Goal: Task Accomplishment & Management: Manage account settings

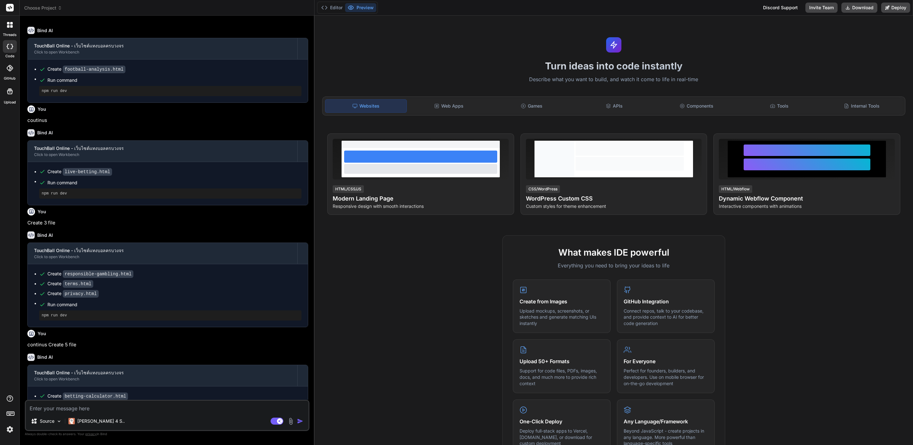
click at [8, 296] on img at bounding box center [9, 429] width 11 height 11
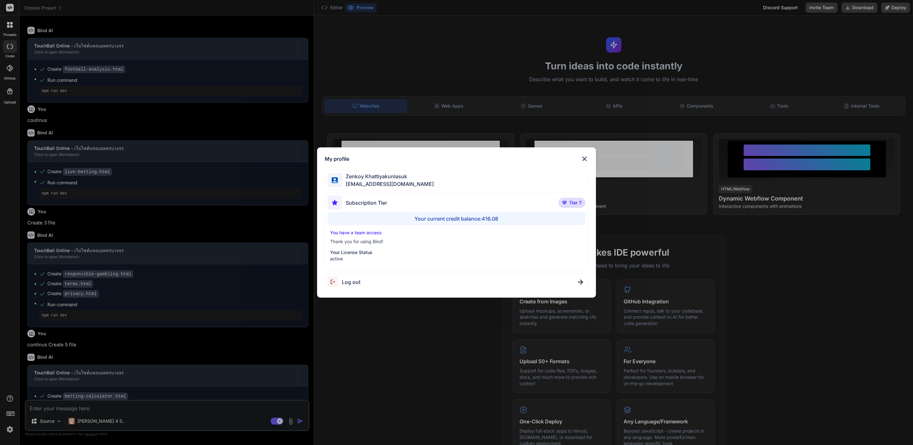
click at [357, 286] on span "Log out" at bounding box center [351, 282] width 18 height 8
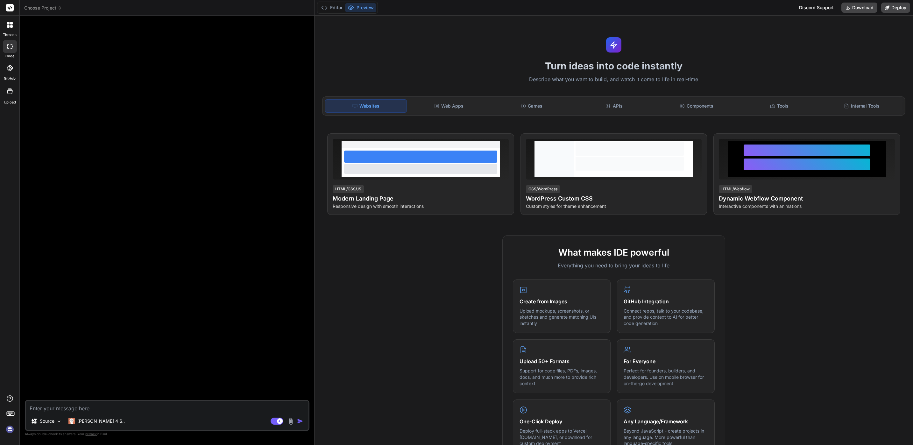
click at [6, 296] on img at bounding box center [9, 429] width 11 height 11
click at [95, 296] on div "Claude 4 S.." at bounding box center [96, 421] width 61 height 13
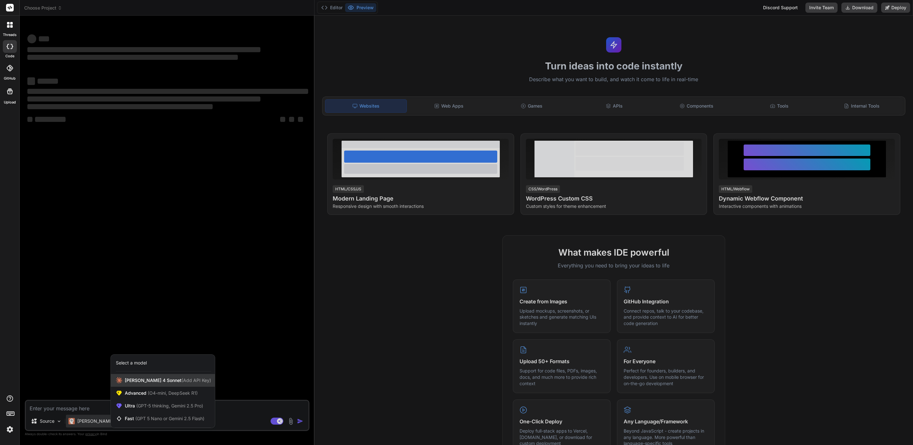
click at [168, 296] on div "Claude 4 Sonnet (Add API Key)" at bounding box center [163, 380] width 104 height 13
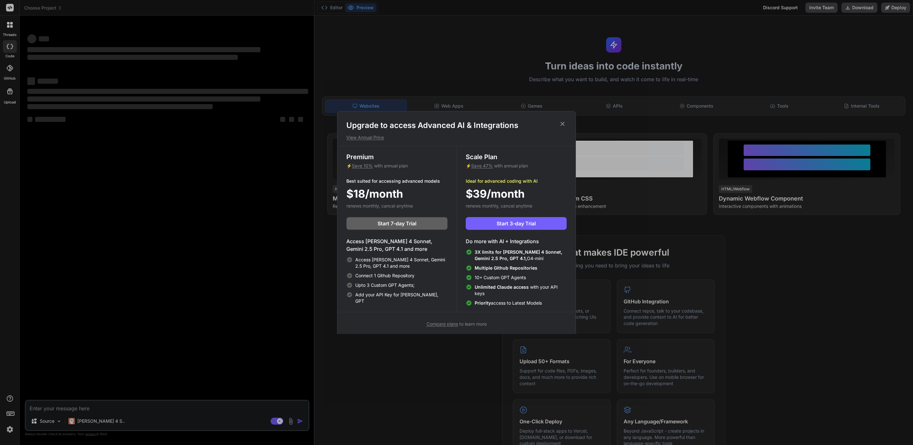
click at [199, 296] on div "Upgrade to access Advanced AI & Integrations View Annual Price Premium ⚡ Save 1…" at bounding box center [456, 222] width 913 height 445
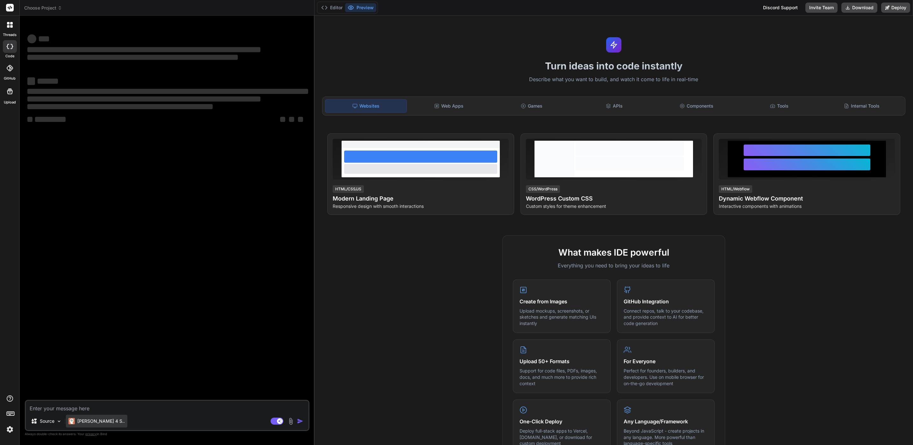
click at [99, 296] on div "Claude 4 S.." at bounding box center [96, 421] width 61 height 13
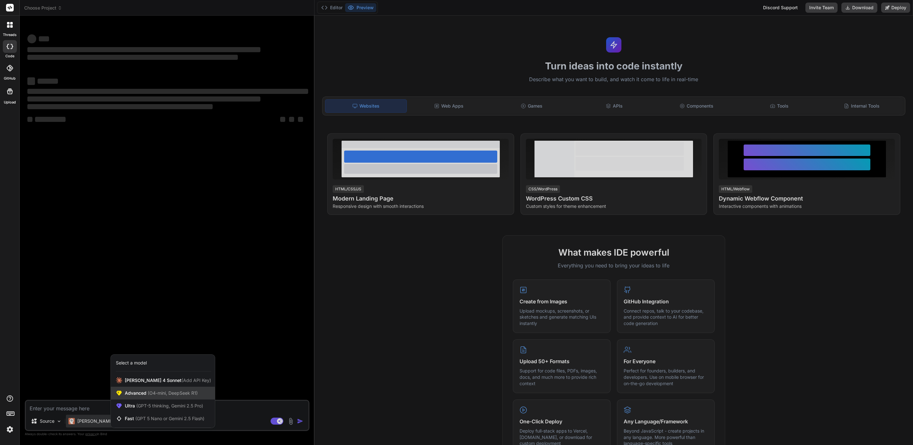
click at [145, 296] on span "Advanced (O4-mini, DeepSeek R1)" at bounding box center [161, 393] width 73 height 6
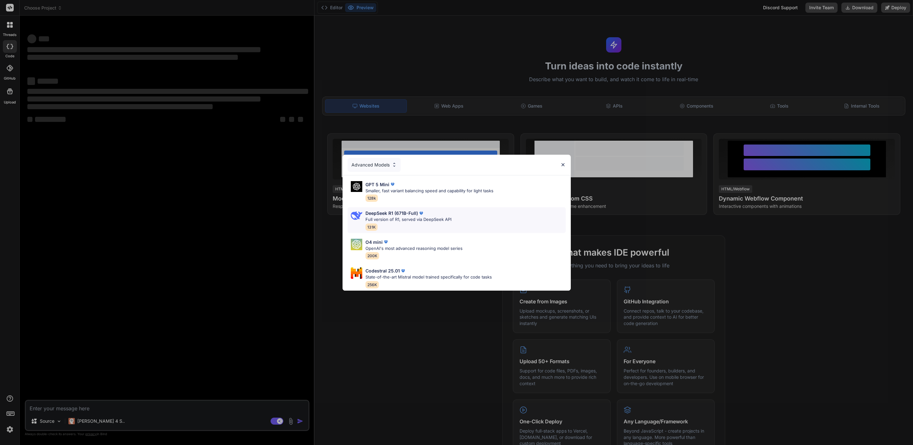
click at [483, 222] on div "DeepSeek R1 (671B-Full) Full version of R1, served via DeepSeek API 131K" at bounding box center [456, 220] width 218 height 26
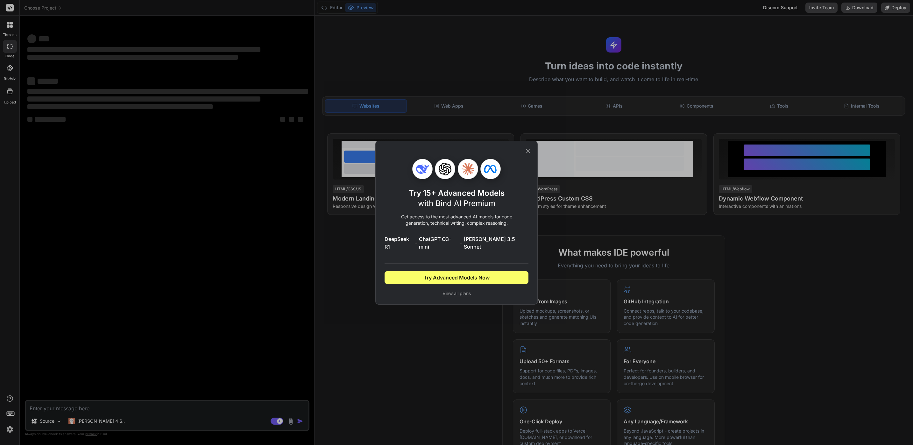
click at [464, 290] on span "View all plans" at bounding box center [456, 293] width 144 height 6
click at [10, 296] on div "Try 15+ Advanced Models with Bind AI Premium Get access to the most advanced AI…" at bounding box center [456, 222] width 913 height 445
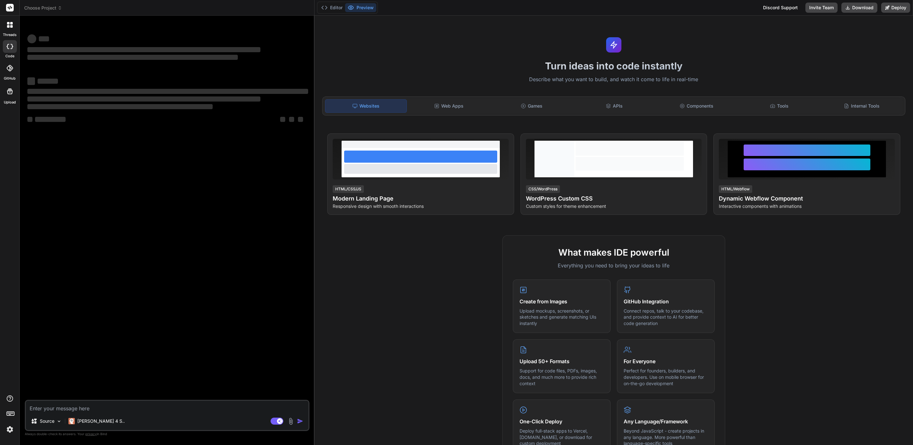
click at [9, 296] on img at bounding box center [9, 429] width 11 height 11
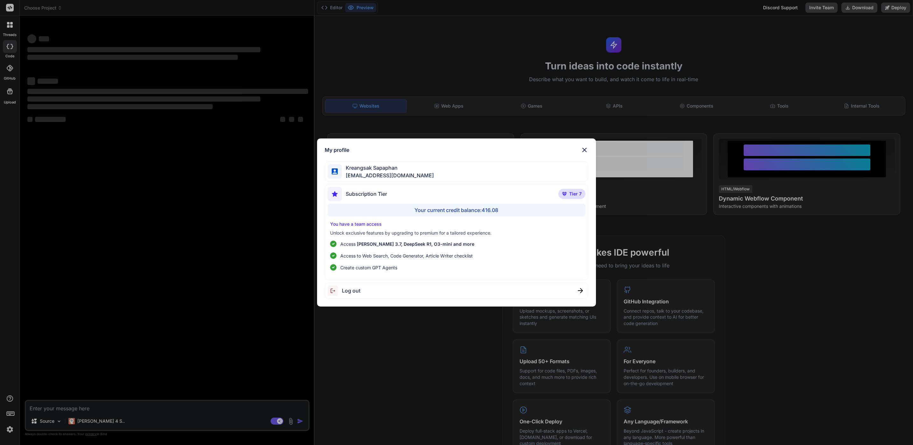
click at [352, 231] on p "Unlock exclusive features by upgrading to premium for a tailored experience." at bounding box center [456, 233] width 253 height 6
click at [366, 224] on p "You have a team access" at bounding box center [456, 224] width 253 height 6
drag, startPoint x: 366, startPoint y: 224, endPoint x: 374, endPoint y: 239, distance: 16.7
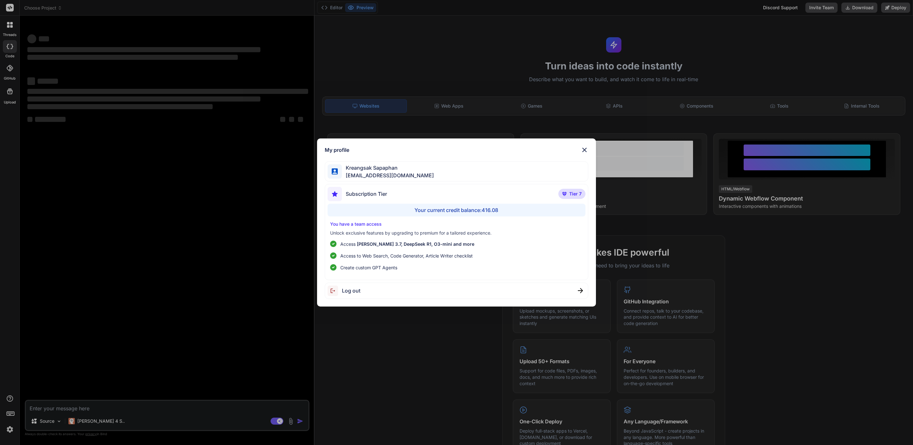
click at [374, 239] on div "You have a team access Unlock exclusive features by upgrading to premium for a …" at bounding box center [456, 246] width 258 height 50
drag, startPoint x: 374, startPoint y: 239, endPoint x: 394, endPoint y: 246, distance: 21.9
click at [394, 246] on p "Access Claude 3.7, DeepSeek R1, O3-mini and more" at bounding box center [407, 244] width 134 height 7
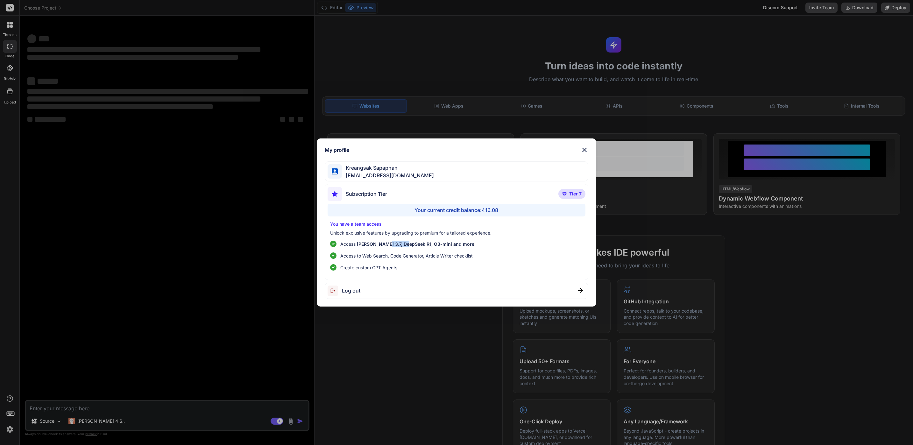
click at [394, 246] on p "Access Claude 3.7, DeepSeek R1, O3-mini and more" at bounding box center [407, 244] width 134 height 7
drag, startPoint x: 394, startPoint y: 246, endPoint x: 370, endPoint y: 246, distance: 23.2
click at [370, 246] on span "Claude 3.7, DeepSeek R1, O3-mini and more" at bounding box center [415, 243] width 117 height 5
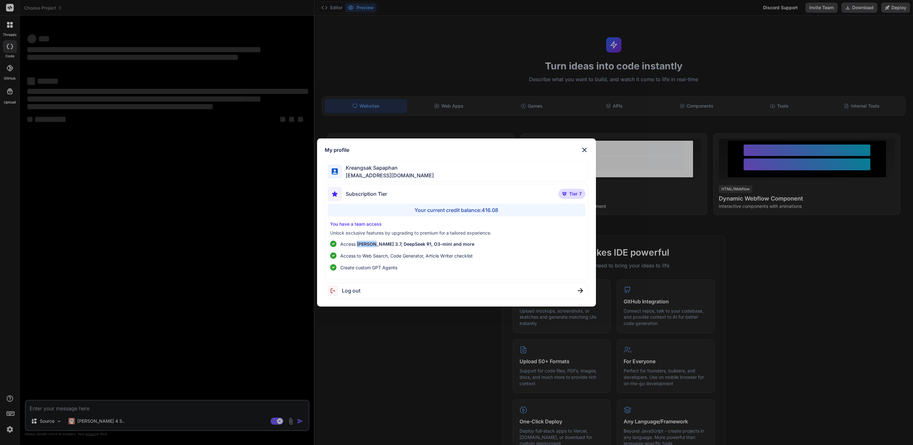
click at [370, 246] on span "Claude 3.7, DeepSeek R1, O3-mini and more" at bounding box center [415, 243] width 117 height 5
drag, startPoint x: 370, startPoint y: 246, endPoint x: 376, endPoint y: 243, distance: 6.1
click at [376, 243] on span "Claude 3.7, DeepSeek R1, O3-mini and more" at bounding box center [415, 243] width 117 height 5
drag, startPoint x: 376, startPoint y: 243, endPoint x: 365, endPoint y: 245, distance: 11.3
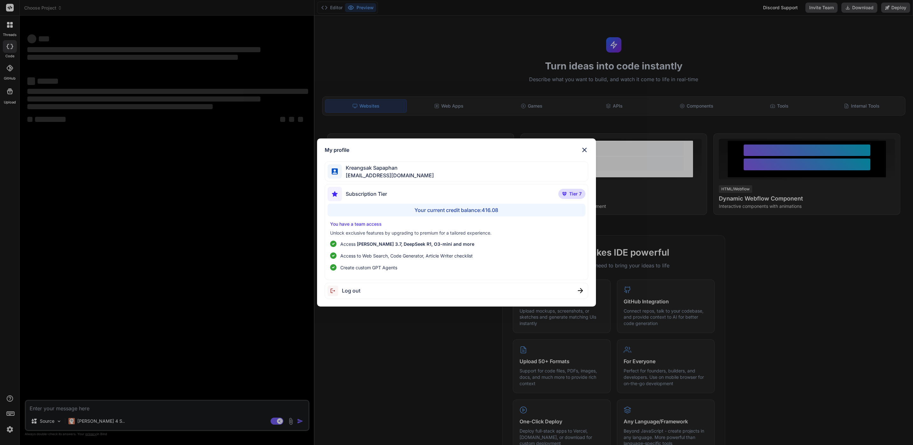
click at [365, 245] on span "Claude 3.7, DeepSeek R1, O3-mini and more" at bounding box center [415, 243] width 117 height 5
drag, startPoint x: 365, startPoint y: 245, endPoint x: 250, endPoint y: 378, distance: 175.5
click at [262, 296] on div "My profile Kreangsak Sapaphan inseiong@gmail.com Subscription Tier Tier 7 Your …" at bounding box center [456, 222] width 913 height 445
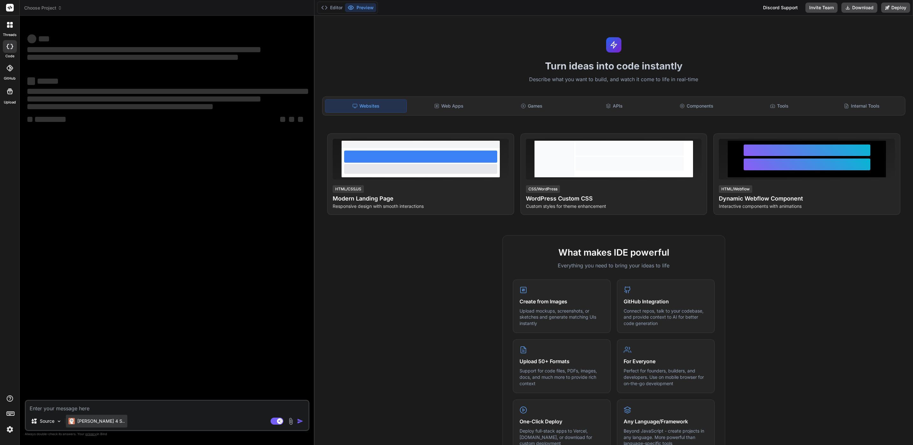
click at [85, 296] on div "Claude 4 S.." at bounding box center [96, 421] width 61 height 13
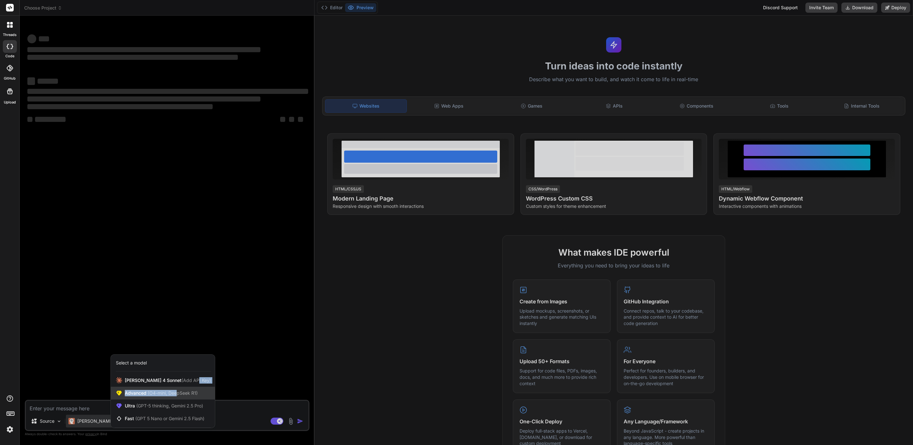
click at [178, 296] on div "Claude 4 Sonnet (Add API Key) Advanced (O4-mini, DeepSeek R1) Ultra (GPT-5 thin…" at bounding box center [163, 399] width 104 height 51
drag, startPoint x: 178, startPoint y: 388, endPoint x: 174, endPoint y: 394, distance: 7.4
click at [174, 296] on span "(O4-mini, DeepSeek R1)" at bounding box center [171, 392] width 51 height 5
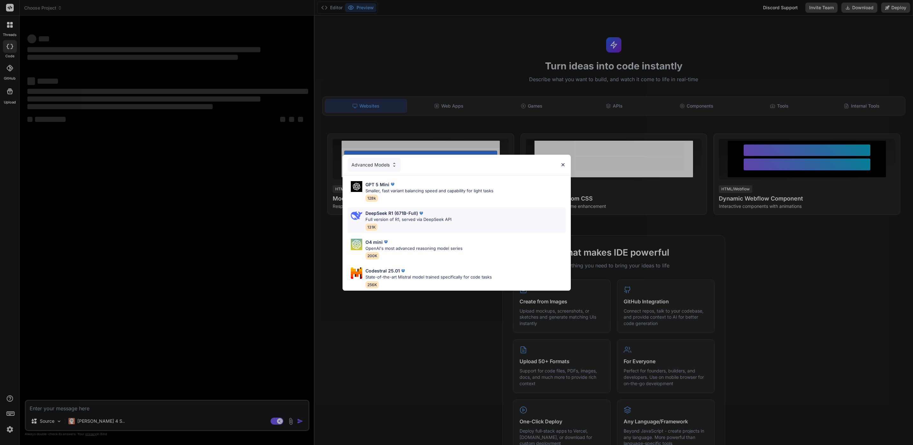
click at [439, 210] on div "DeepSeek R1 (671B-Full)" at bounding box center [408, 213] width 86 height 7
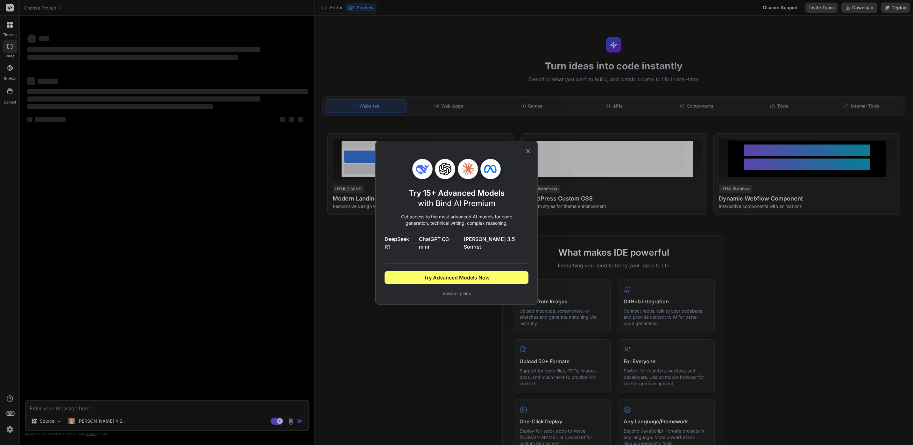
click at [305, 296] on div "Try 15+ Advanced Models with Bind AI Premium Get access to the most advanced AI…" at bounding box center [456, 222] width 913 height 445
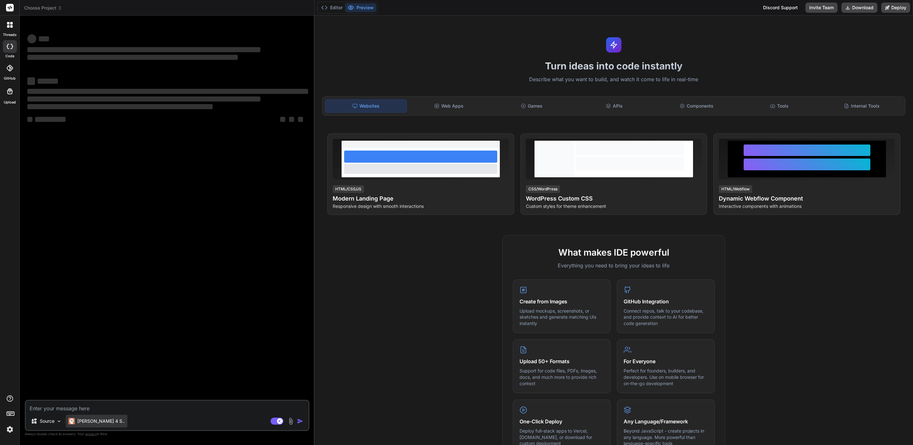
click at [88, 296] on div "Claude 4 S.." at bounding box center [96, 421] width 61 height 13
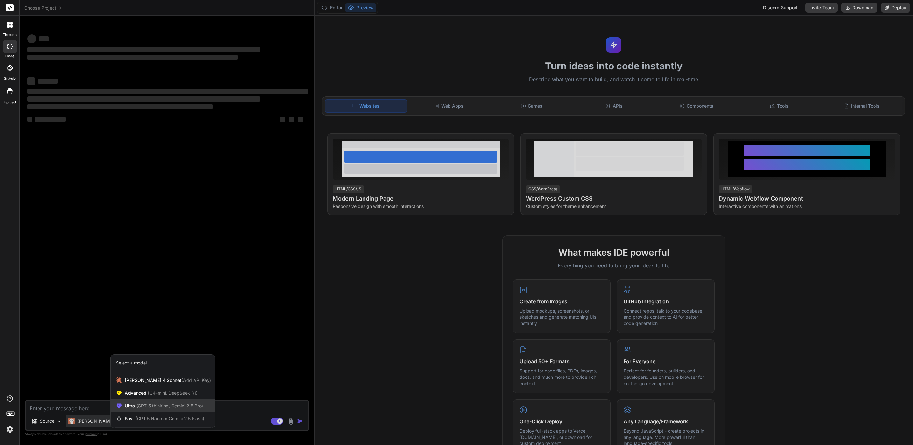
click at [156, 296] on span "(GPT-5 thinking, Gemini 2.5 Pro)" at bounding box center [169, 405] width 68 height 5
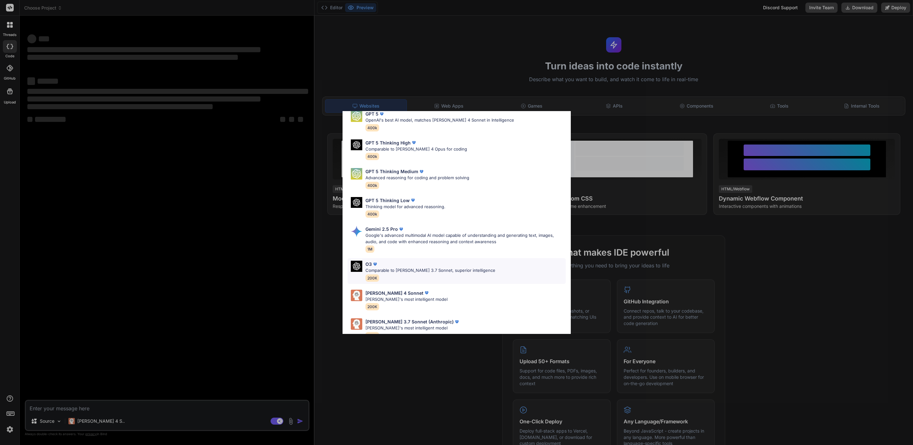
scroll to position [41, 0]
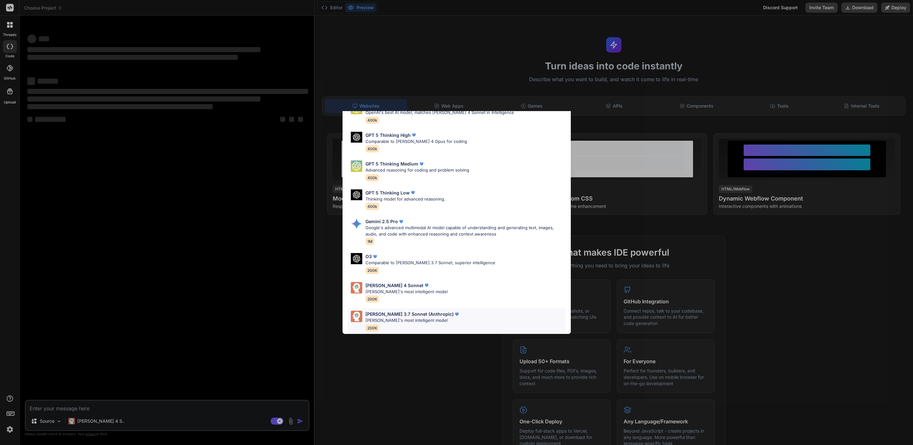
click at [437, 296] on div "Claude 3.7 Sonnet (Anthropic) Claude's most intelligent model 200K" at bounding box center [456, 321] width 218 height 26
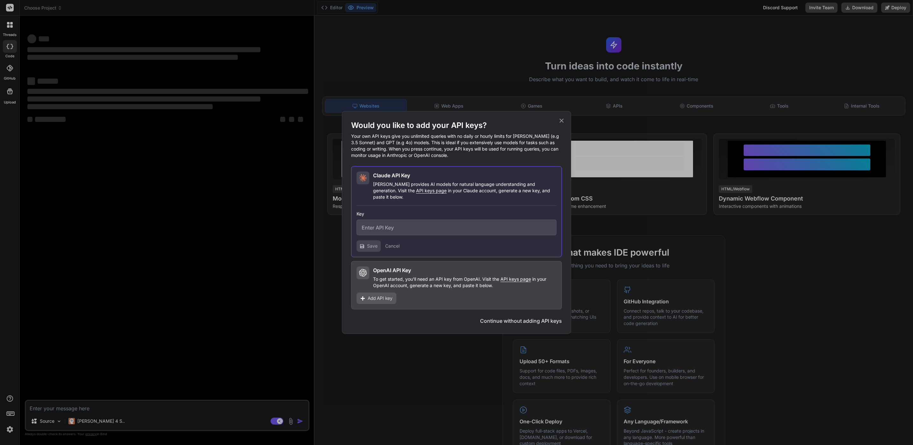
click at [555, 126] on h1 "Would you like to add your API keys?" at bounding box center [456, 125] width 211 height 10
click at [559, 122] on icon at bounding box center [561, 120] width 7 height 7
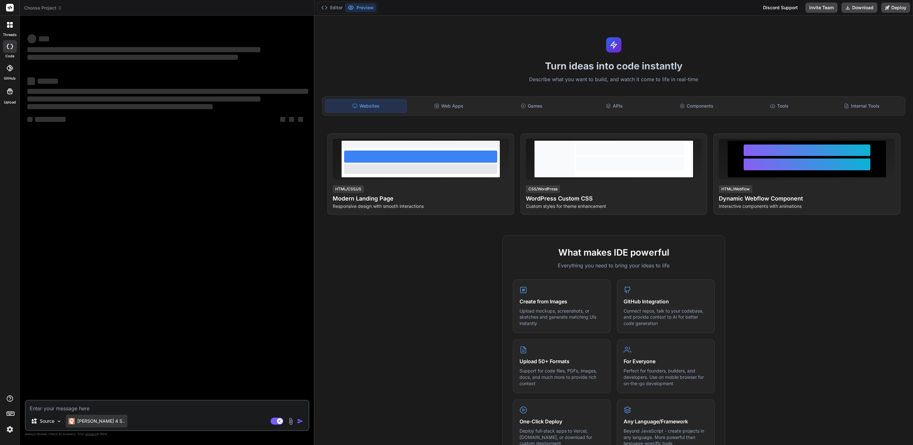
click at [91, 296] on div "Claude 4 S.." at bounding box center [96, 421] width 61 height 13
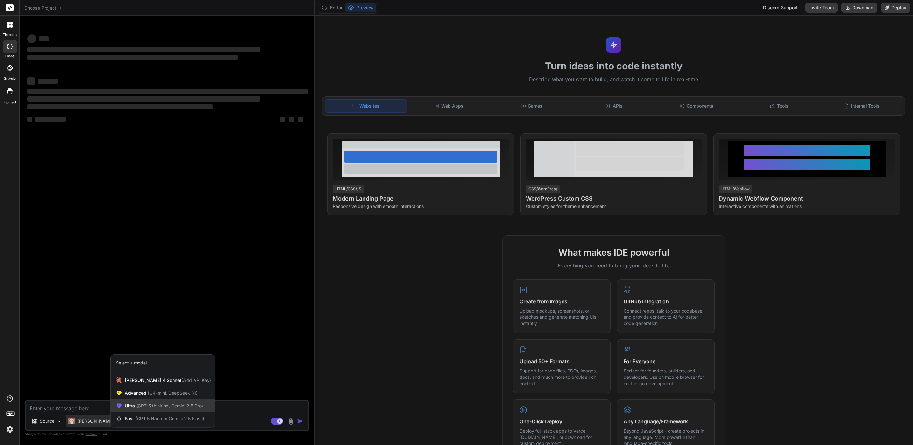
click at [156, 296] on span "(GPT-5 thinking, Gemini 2.5 Pro)" at bounding box center [169, 405] width 68 height 5
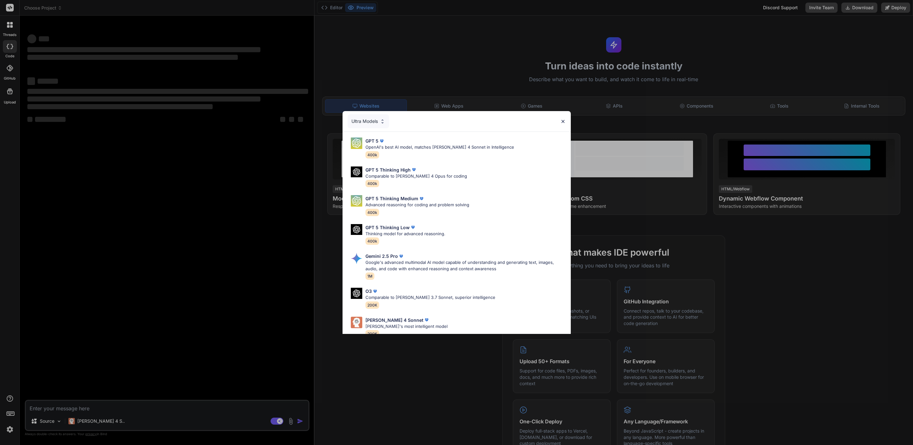
scroll to position [41, 0]
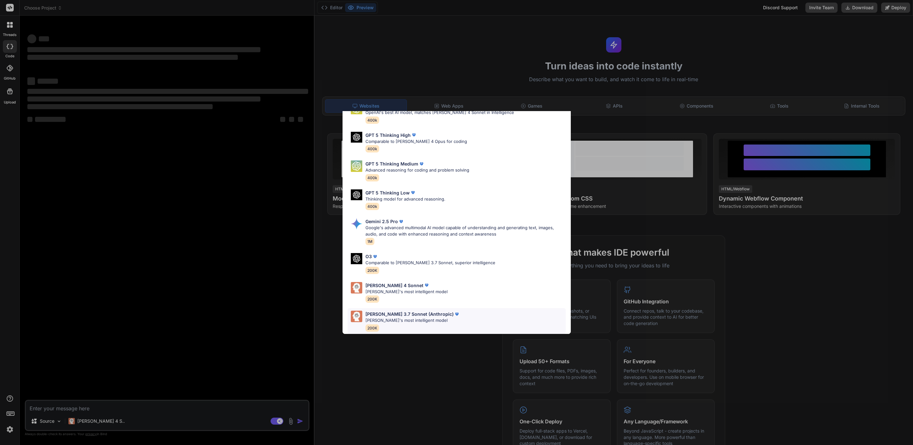
click at [424, 296] on p "Claude's most intelligent model" at bounding box center [412, 320] width 95 height 6
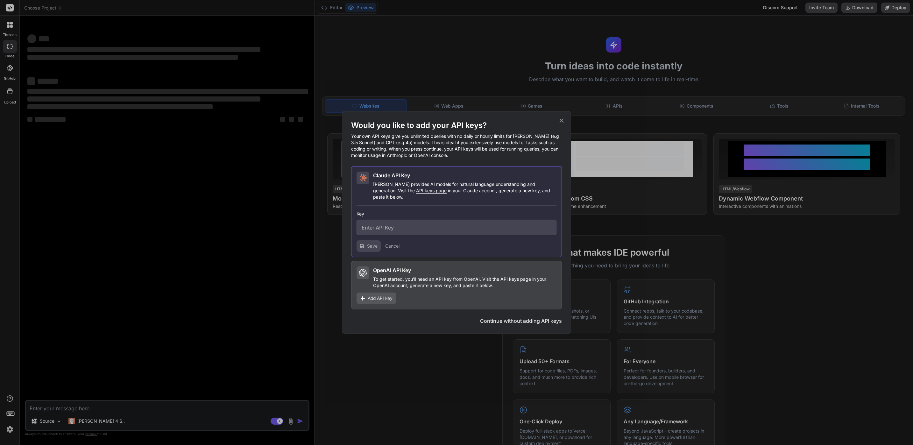
click at [452, 222] on input "text" at bounding box center [456, 228] width 200 height 16
click at [566, 123] on div "Would you like to add your API keys? Your own API keys give you unlimited queri…" at bounding box center [456, 222] width 229 height 223
click at [76, 296] on div "Would you like to add your API keys? Your own API keys give you unlimited queri…" at bounding box center [456, 222] width 913 height 445
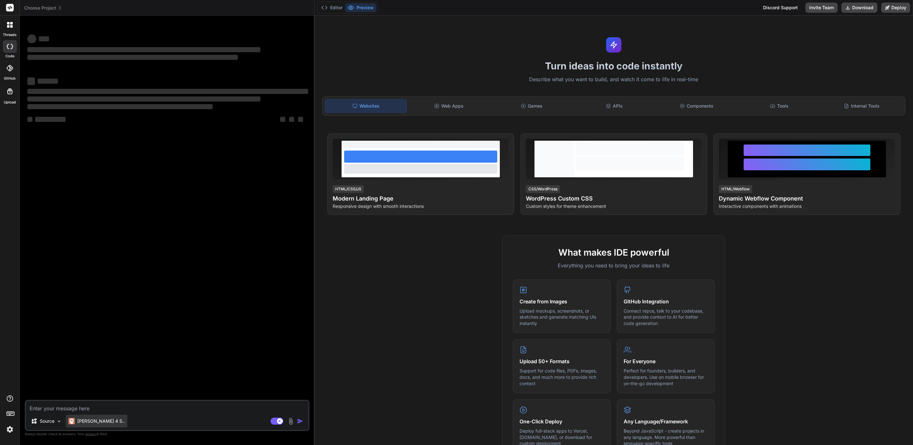
click at [87, 296] on p "Claude 4 S.." at bounding box center [100, 421] width 47 height 6
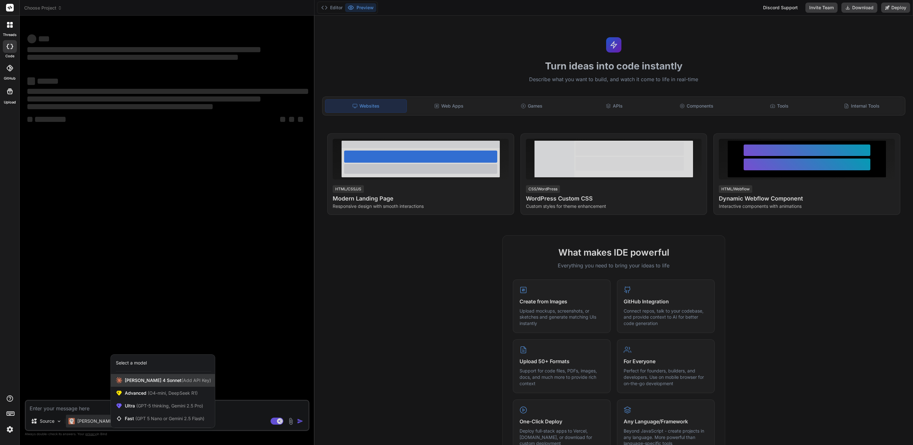
click at [148, 296] on div "Claude 4 Sonnet (Add API Key)" at bounding box center [163, 380] width 104 height 13
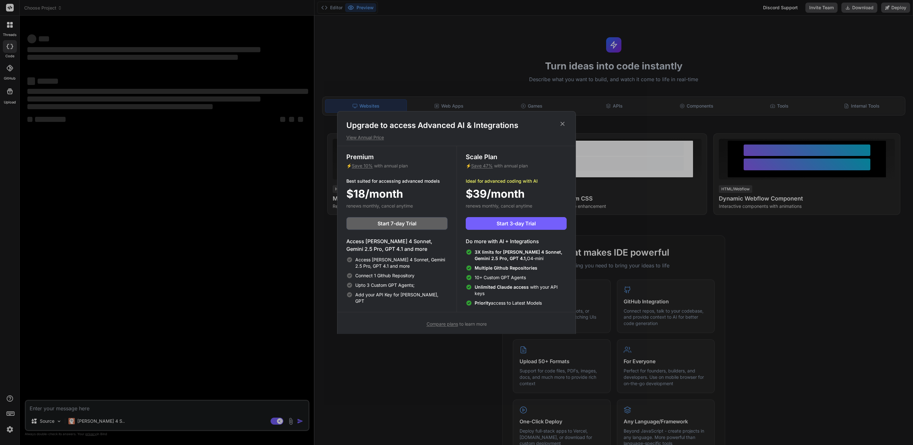
click at [325, 296] on div "Upgrade to access Advanced AI & Integrations View Annual Price Premium ⚡ Save 1…" at bounding box center [456, 222] width 913 height 445
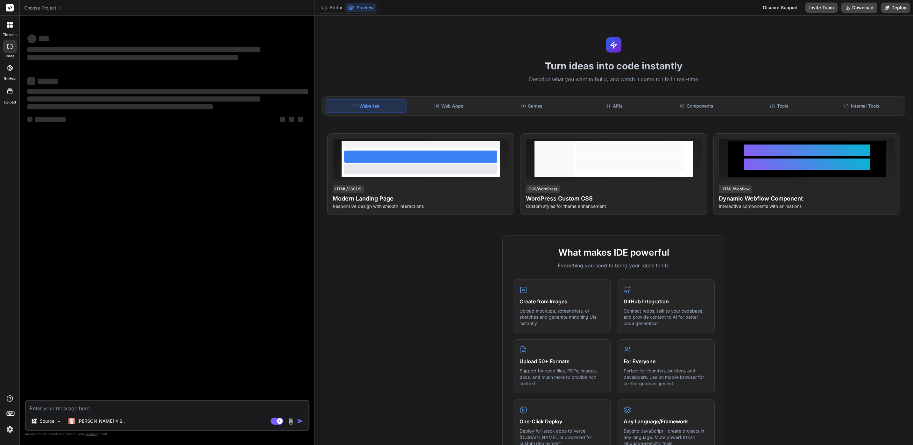
click at [14, 296] on img at bounding box center [9, 429] width 11 height 11
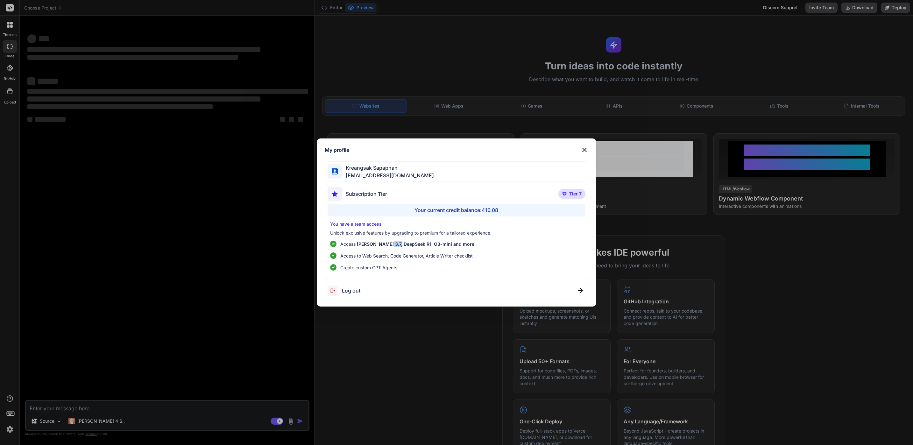
drag, startPoint x: 384, startPoint y: 243, endPoint x: 400, endPoint y: 244, distance: 16.6
click at [400, 244] on span "Claude 3.7, DeepSeek R1, O3-mini and more" at bounding box center [415, 243] width 117 height 5
drag, startPoint x: 400, startPoint y: 244, endPoint x: 437, endPoint y: 249, distance: 36.7
click at [441, 244] on span "Claude 3.7, DeepSeek R1, O3-mini and more" at bounding box center [415, 243] width 117 height 5
click at [455, 239] on div "You have a team access Unlock exclusive features by upgrading to premium for a …" at bounding box center [456, 246] width 258 height 50
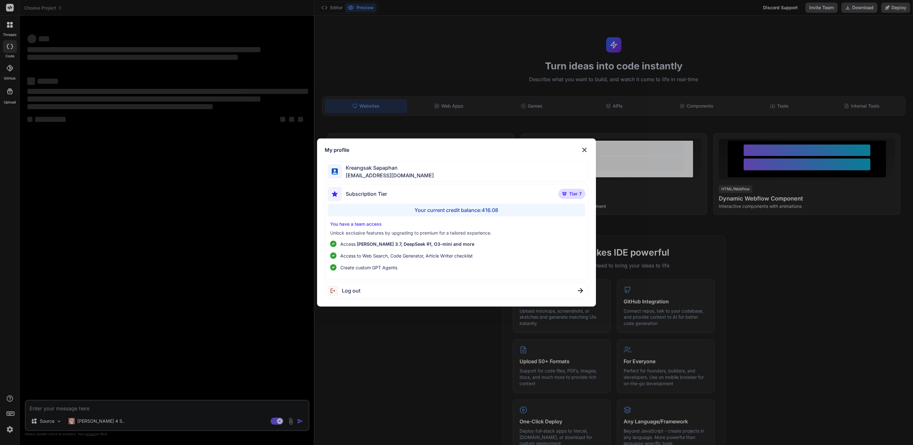
click at [449, 242] on span "Claude 3.7, DeepSeek R1, O3-mini and more" at bounding box center [415, 243] width 117 height 5
drag, startPoint x: 449, startPoint y: 242, endPoint x: 320, endPoint y: 340, distance: 161.7
click at [327, 296] on div "My profile Kreangsak Sapaphan inseiong@gmail.com Subscription Tier Tier 7 Your …" at bounding box center [456, 222] width 913 height 445
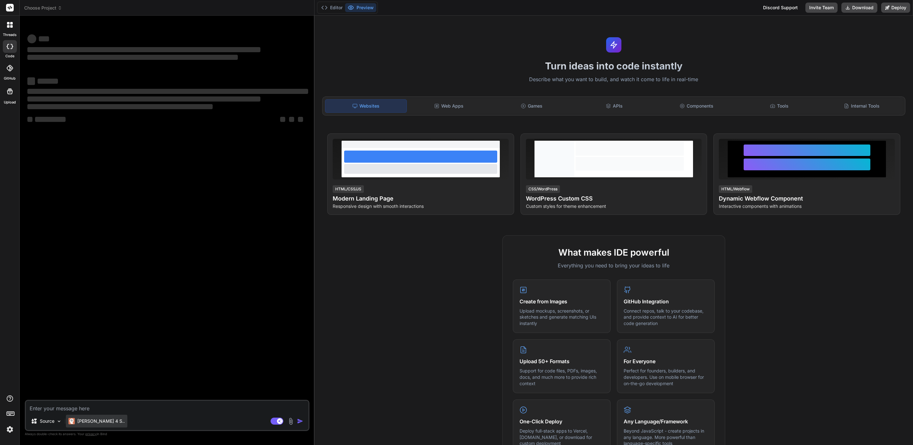
click at [101, 296] on p "Claude 4 S.." at bounding box center [100, 421] width 47 height 6
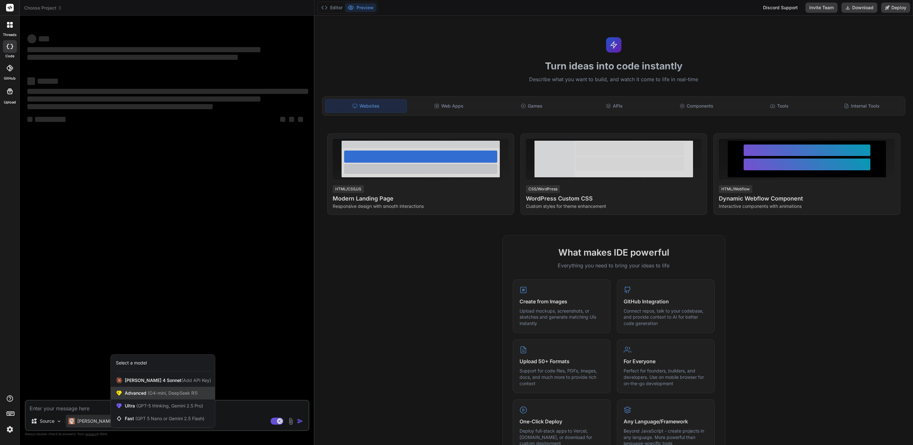
click at [183, 296] on span "(O4-mini, DeepSeek R1)" at bounding box center [171, 392] width 51 height 5
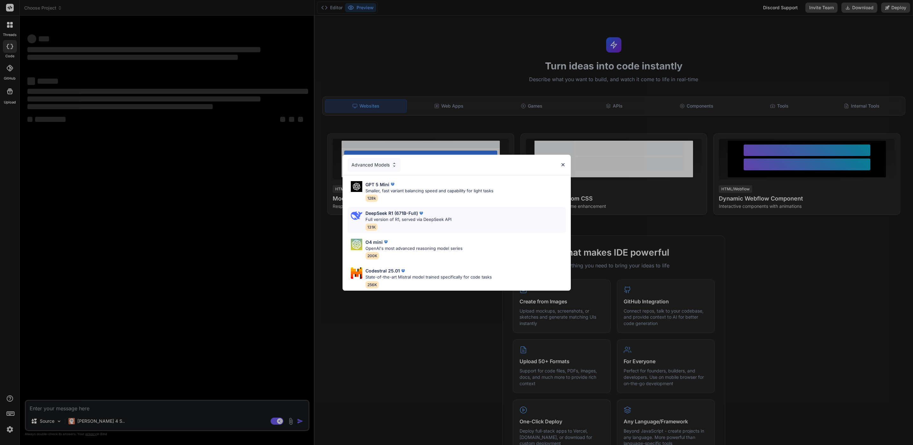
click at [466, 219] on div "DeepSeek R1 (671B-Full) Full version of R1, served via DeepSeek API 131K" at bounding box center [456, 220] width 218 height 26
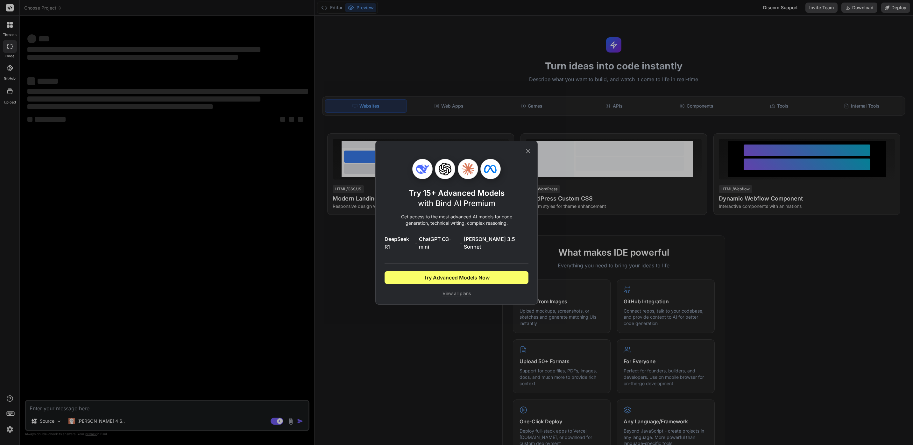
click at [329, 296] on div "Try 15+ Advanced Models with Bind AI Premium Get access to the most advanced AI…" at bounding box center [456, 222] width 913 height 445
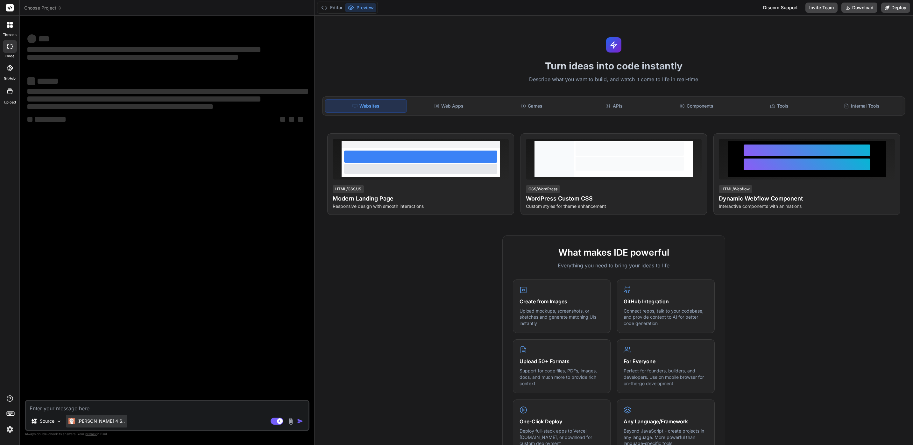
click at [102, 296] on p "Claude 4 S.." at bounding box center [100, 421] width 47 height 6
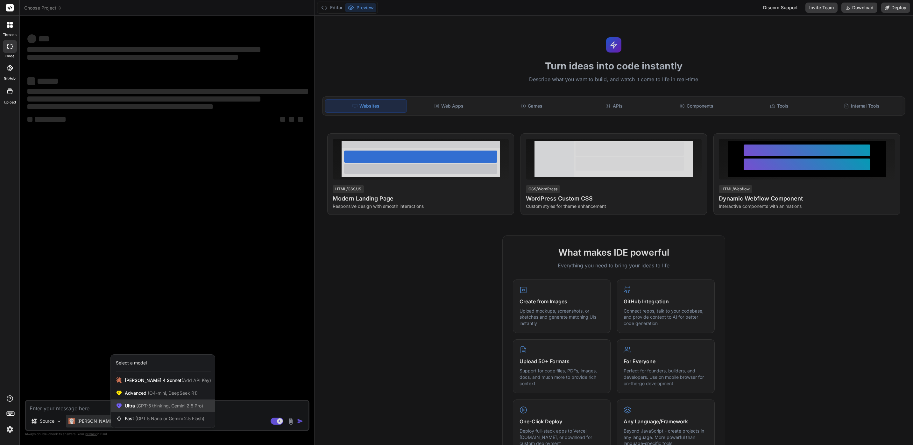
click at [144, 296] on span "Ultra (GPT-5 thinking, Gemini 2.5 Pro)" at bounding box center [164, 406] width 78 height 6
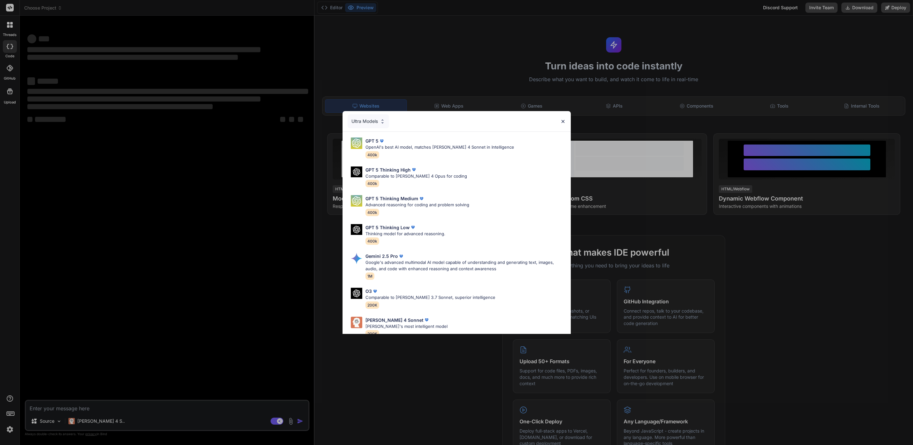
click at [242, 296] on div "Ultra Models GPT 5 OpenAI's best AI model, matches Claude 4 Sonnet in Intellige…" at bounding box center [456, 222] width 913 height 445
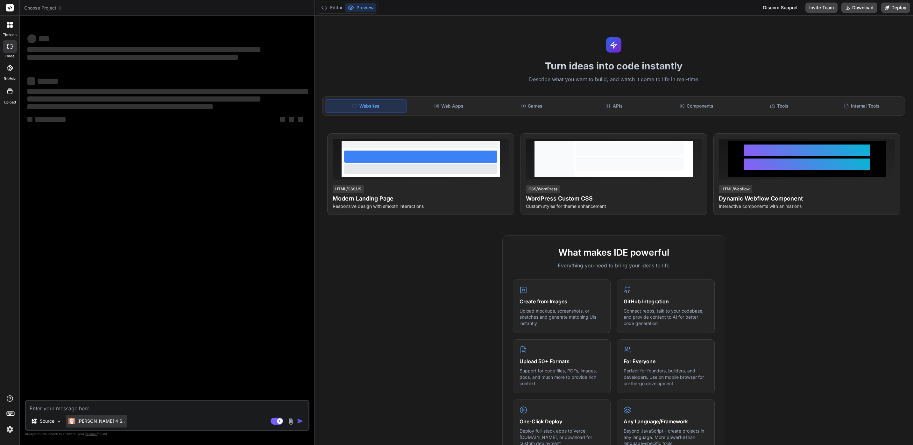
click at [100, 296] on p "Claude 4 S.." at bounding box center [100, 421] width 47 height 6
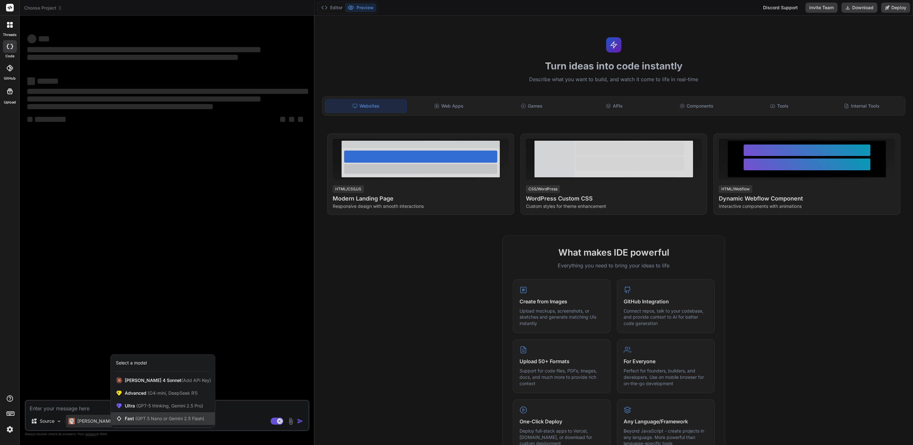
click at [152, 296] on span "Fast (GPT 5 Nano or Gemini 2.5 Flash)" at bounding box center [165, 418] width 80 height 6
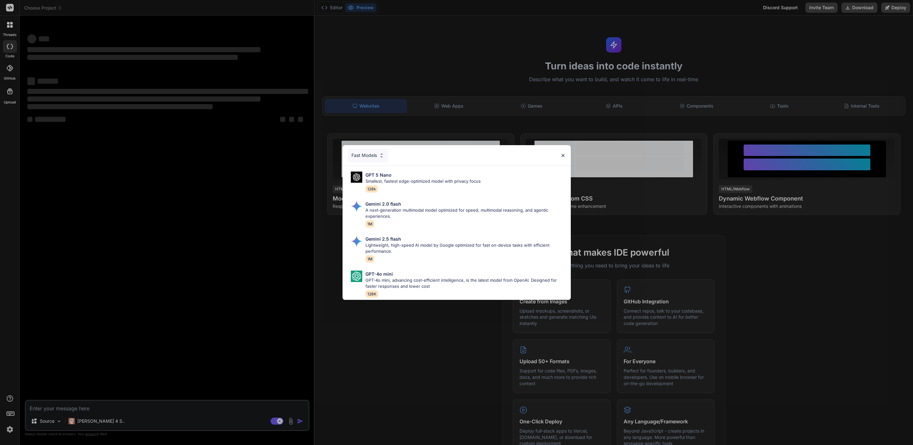
click at [219, 296] on div "Fast Models GPT 5 Nano Smallest, fastest edge-optimized model with privacy focu…" at bounding box center [456, 222] width 913 height 445
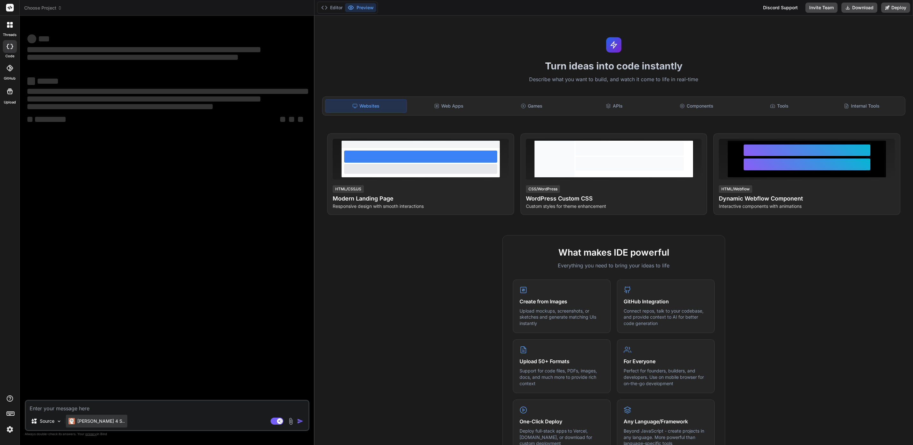
click at [75, 296] on div "Claude 4 S.." at bounding box center [96, 421] width 61 height 13
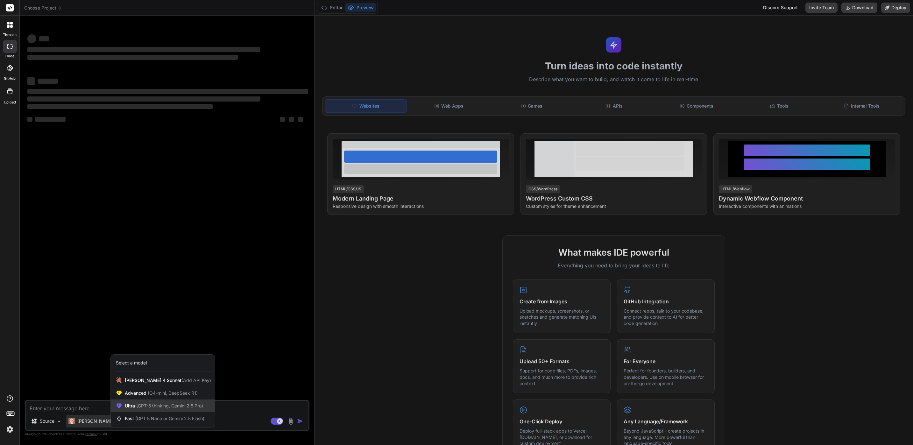
click at [136, 296] on div "Ultra (GPT-5 thinking, Gemini 2.5 Pro)" at bounding box center [163, 405] width 104 height 13
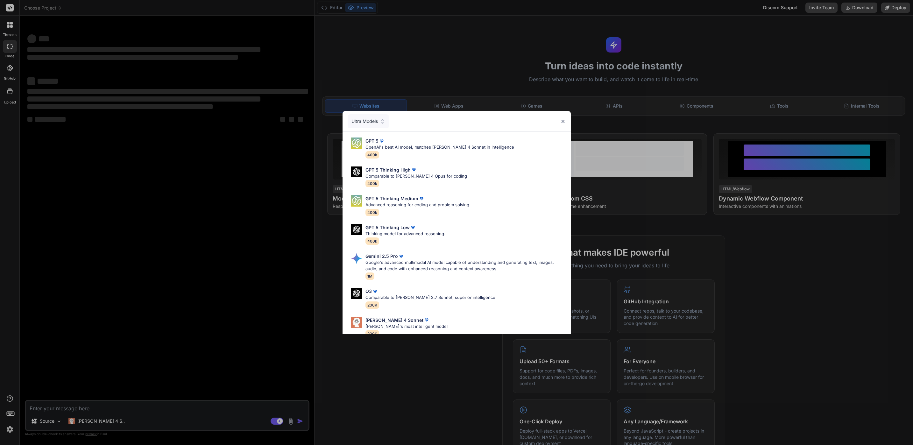
click at [308, 296] on div "Ultra Models GPT 5 OpenAI's best AI model, matches Claude 4 Sonnet in Intellige…" at bounding box center [456, 222] width 913 height 445
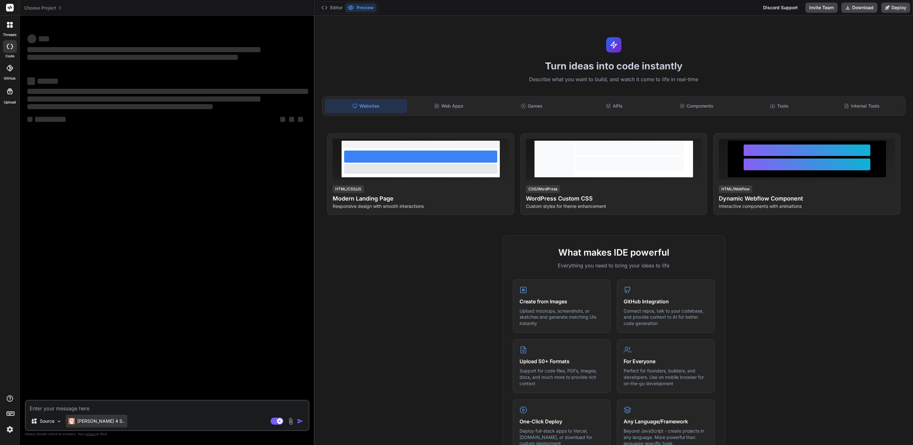
click at [87, 296] on div "Claude 4 S.." at bounding box center [96, 421] width 61 height 13
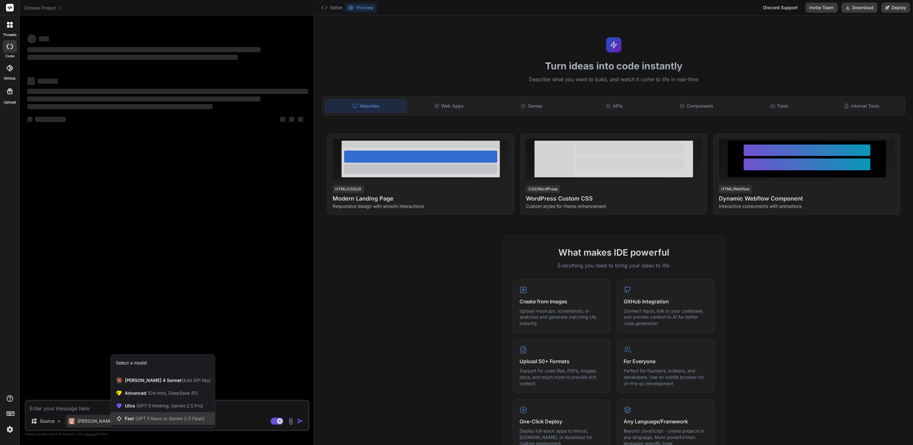
click at [133, 296] on span "Fast (GPT 5 Nano or Gemini 2.5 Flash)" at bounding box center [165, 418] width 80 height 6
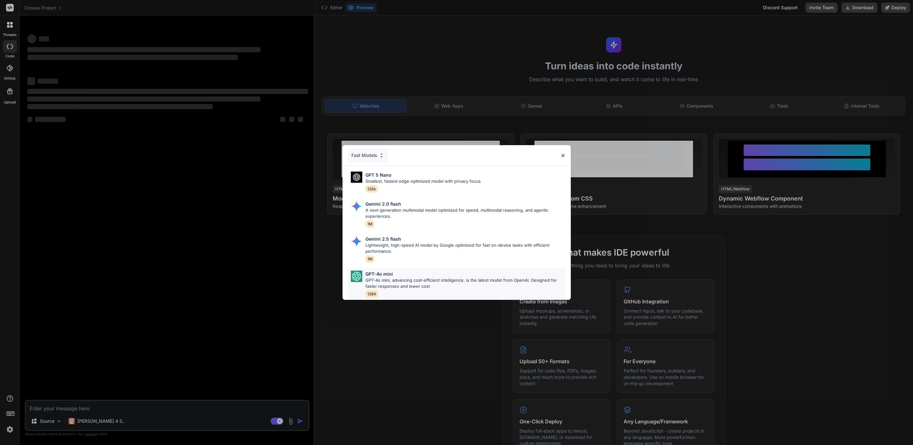
click at [408, 290] on div "GPT-4o mini GPT-4o mini, advancing cost-efficient intelligence, is the latest m…" at bounding box center [465, 283] width 200 height 27
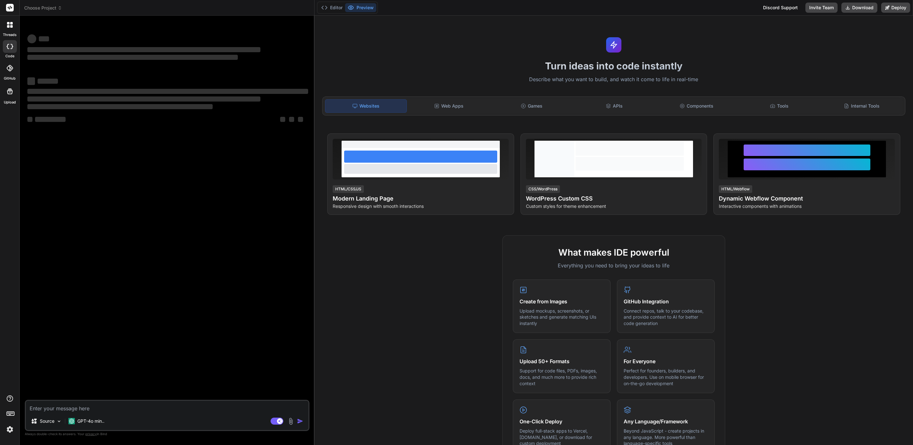
click at [12, 296] on img at bounding box center [9, 429] width 11 height 11
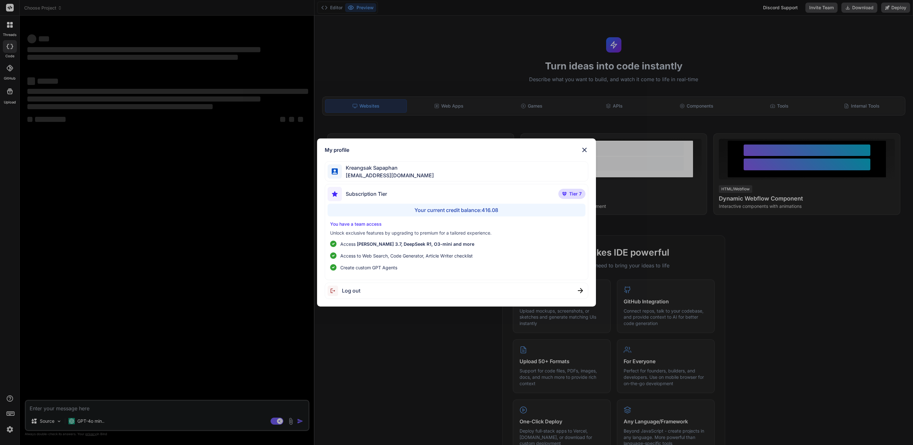
click at [393, 296] on div "Log out" at bounding box center [456, 291] width 263 height 16
click at [268, 291] on div "My profile Kreangsak Sapaphan inseiong@gmail.com Subscription Tier Tier 7 Your …" at bounding box center [456, 222] width 913 height 445
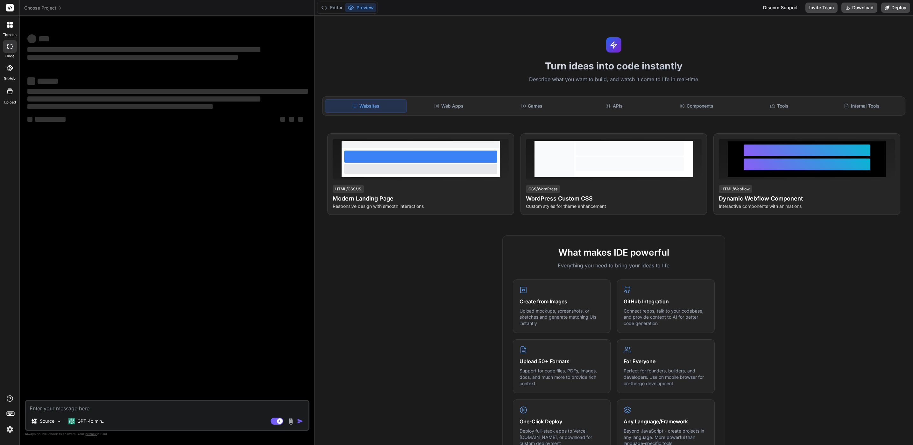
click at [0, 296] on html "threads code GitHub Upload Choose Project Created with Pixso. Bind AI Web Searc…" at bounding box center [456, 222] width 913 height 445
click at [4, 296] on img at bounding box center [9, 429] width 11 height 11
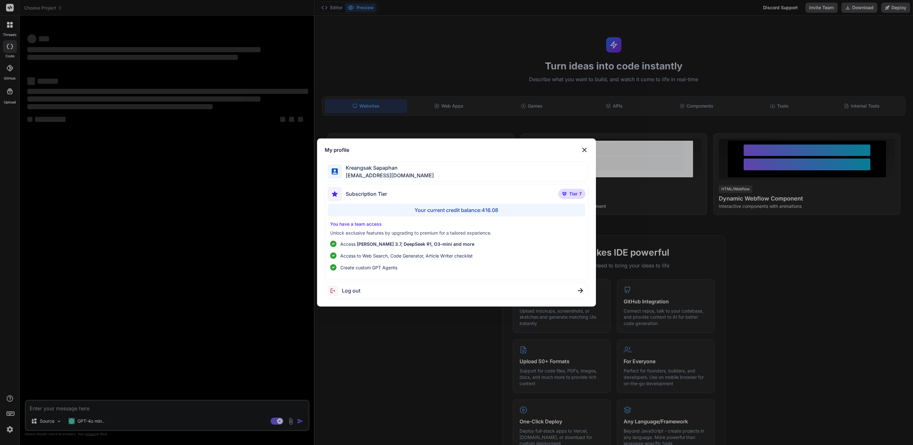
click at [440, 287] on div "Log out" at bounding box center [456, 291] width 263 height 16
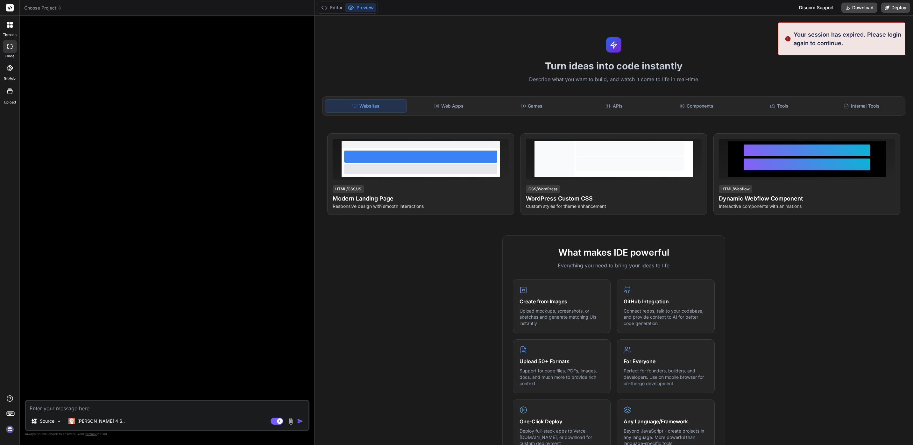
click at [8, 296] on img at bounding box center [9, 429] width 11 height 11
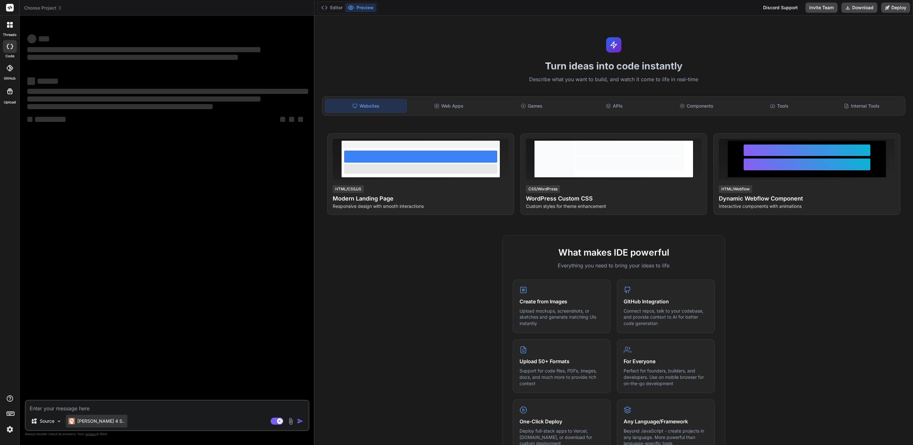
click at [90, 296] on p "[PERSON_NAME] 4 S.." at bounding box center [100, 421] width 47 height 6
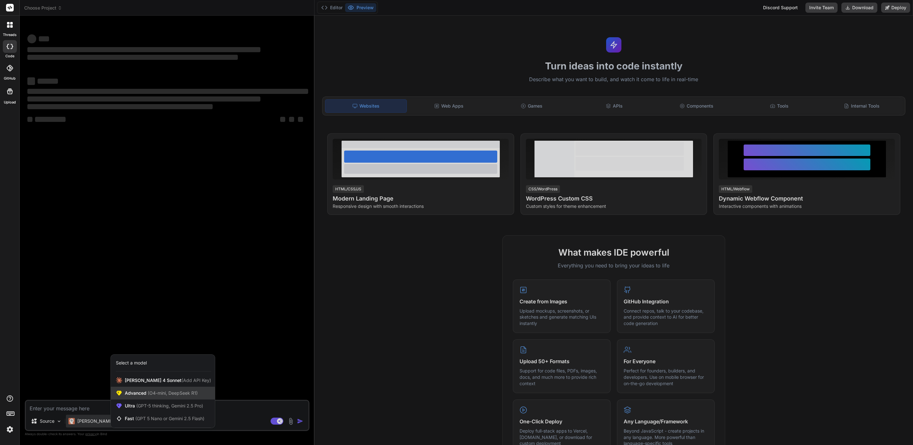
click at [185, 296] on span "(O4-mini, DeepSeek R1)" at bounding box center [171, 392] width 51 height 5
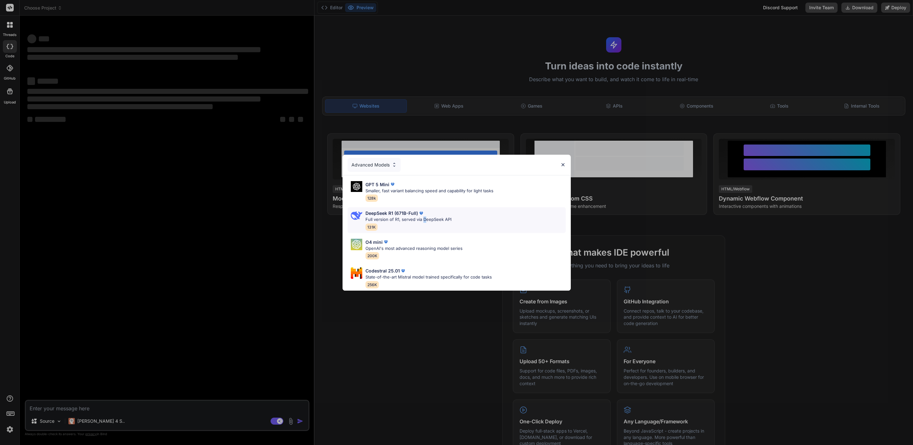
click at [423, 216] on p "Full version of R1, served via DeepSeek API" at bounding box center [408, 219] width 86 height 6
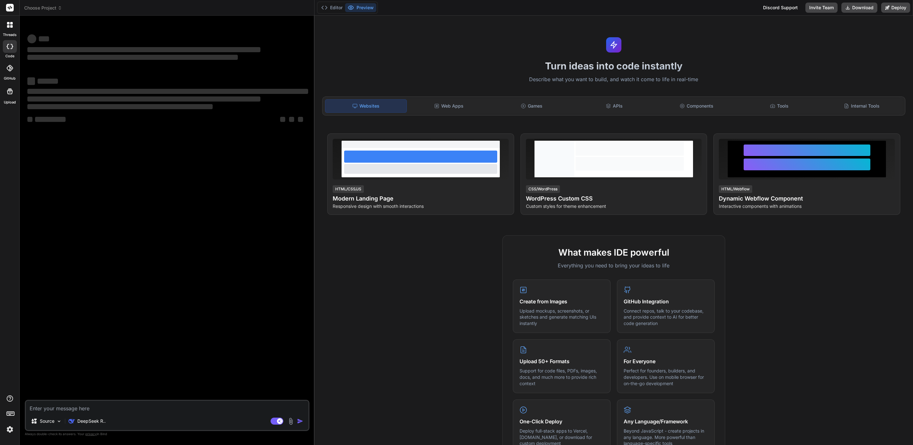
click at [12, 296] on img at bounding box center [9, 429] width 11 height 11
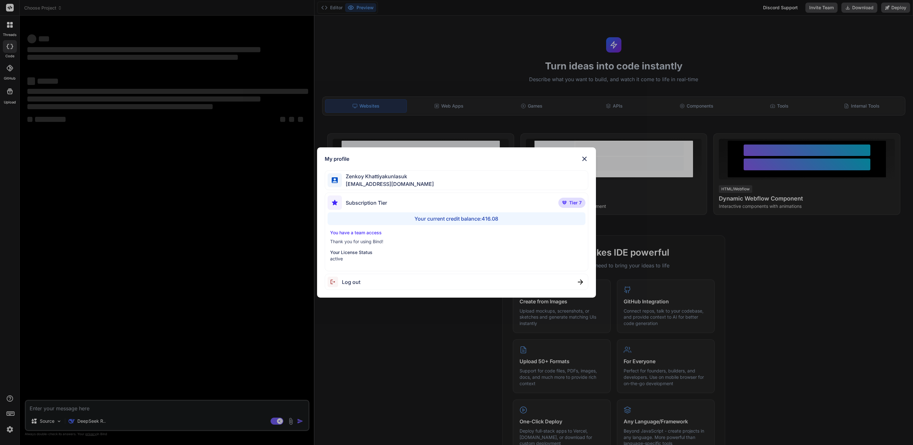
click at [376, 253] on p "Your License Status" at bounding box center [456, 252] width 253 height 6
drag, startPoint x: 376, startPoint y: 253, endPoint x: 352, endPoint y: 233, distance: 31.9
click at [352, 233] on p "You have a team access" at bounding box center [456, 232] width 253 height 6
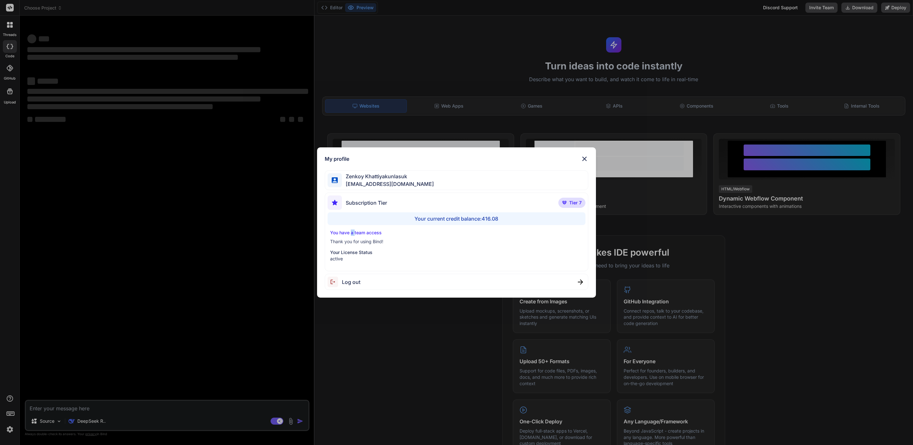
click at [352, 233] on p "You have a team access" at bounding box center [456, 232] width 253 height 6
drag, startPoint x: 352, startPoint y: 233, endPoint x: 365, endPoint y: 234, distance: 13.1
click at [365, 234] on p "You have a team access" at bounding box center [456, 232] width 253 height 6
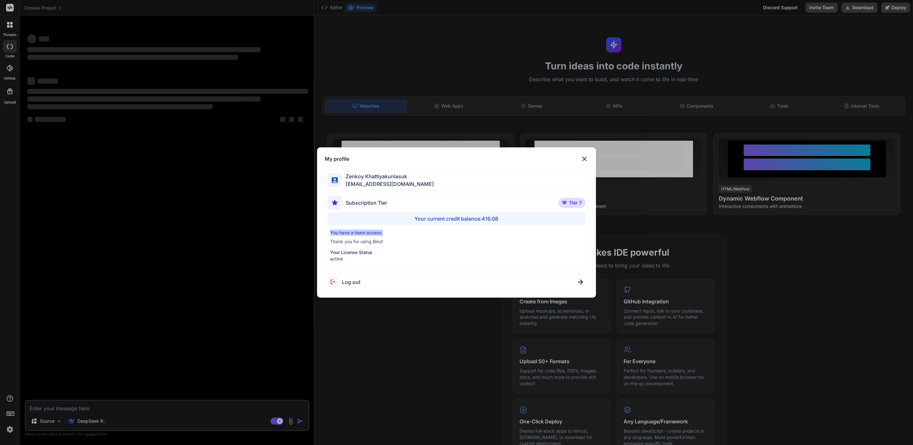
click at [365, 234] on p "You have a team access" at bounding box center [456, 232] width 253 height 6
drag, startPoint x: 365, startPoint y: 234, endPoint x: 365, endPoint y: 241, distance: 6.7
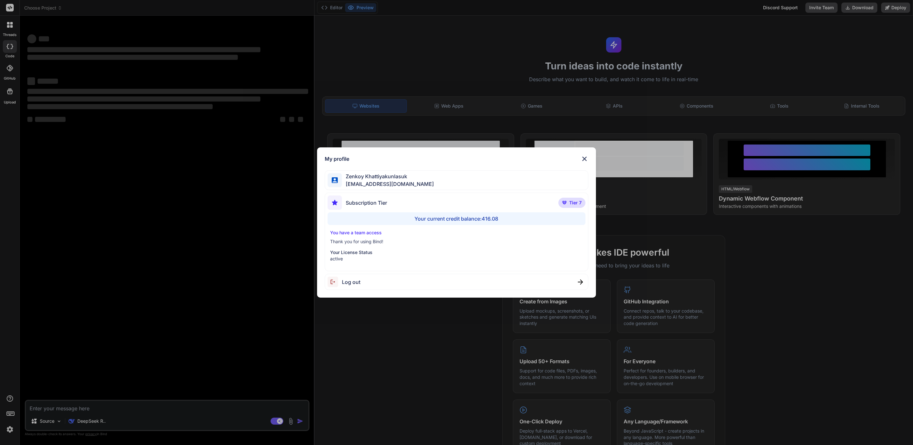
click at [365, 241] on p "Thank you for using Bind!" at bounding box center [456, 241] width 253 height 6
drag, startPoint x: 365, startPoint y: 241, endPoint x: 354, endPoint y: 250, distance: 14.7
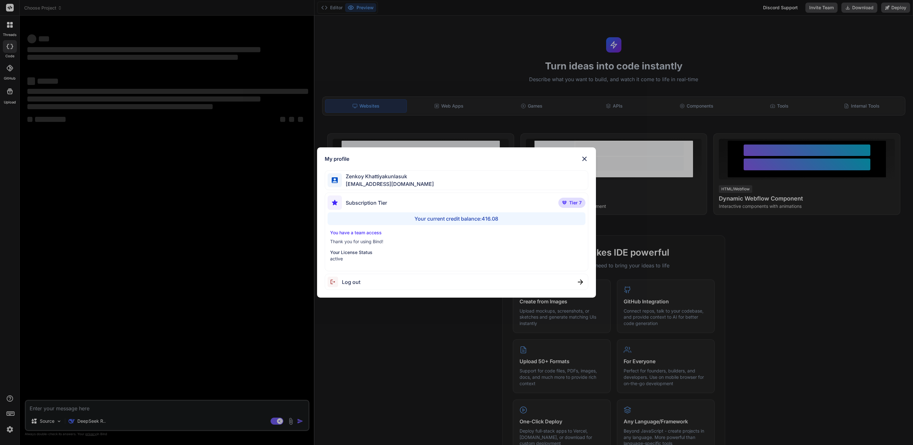
click at [354, 250] on p "Your License Status" at bounding box center [456, 252] width 253 height 6
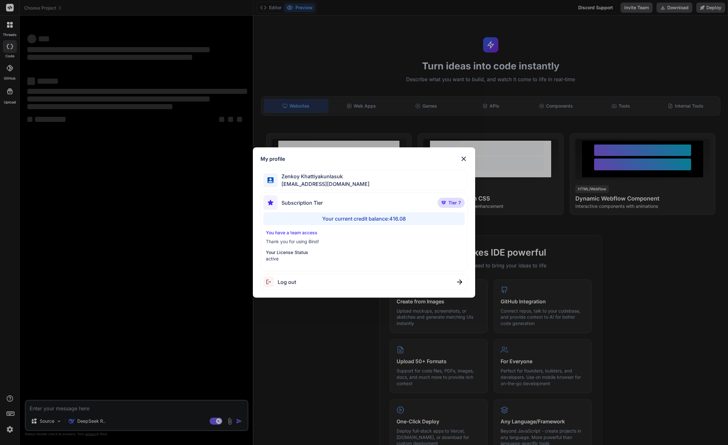
click at [452, 203] on span "Tier 7" at bounding box center [455, 203] width 12 height 6
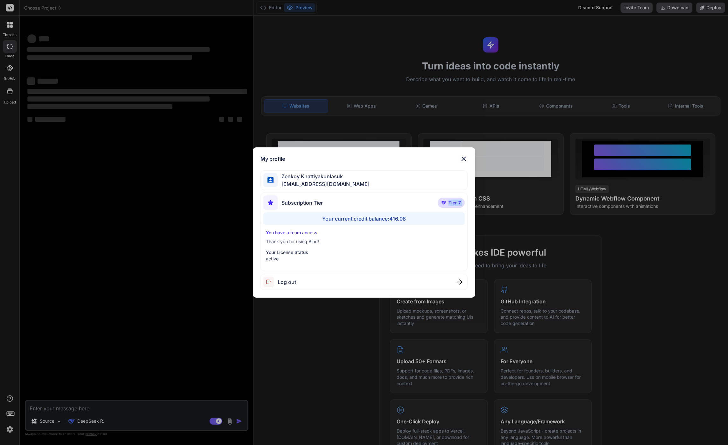
click at [452, 203] on span "Tier 7" at bounding box center [455, 203] width 12 height 6
drag, startPoint x: 452, startPoint y: 203, endPoint x: 390, endPoint y: 202, distance: 61.7
click at [390, 202] on div "Subscription Tier Tier 7" at bounding box center [363, 203] width 201 height 17
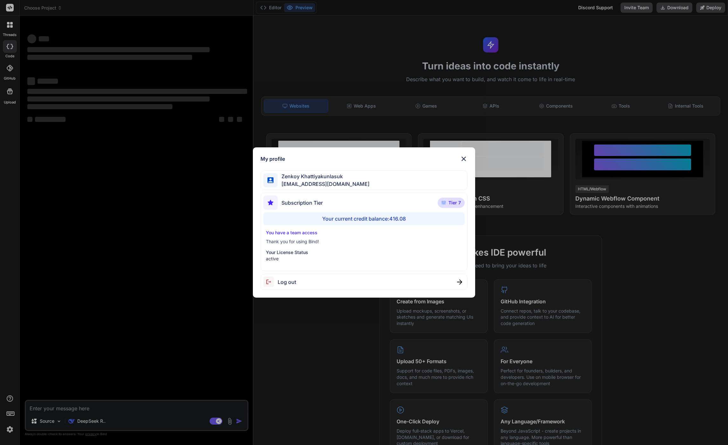
click at [390, 202] on div "Subscription Tier Tier 7" at bounding box center [363, 203] width 201 height 17
type textarea "x"
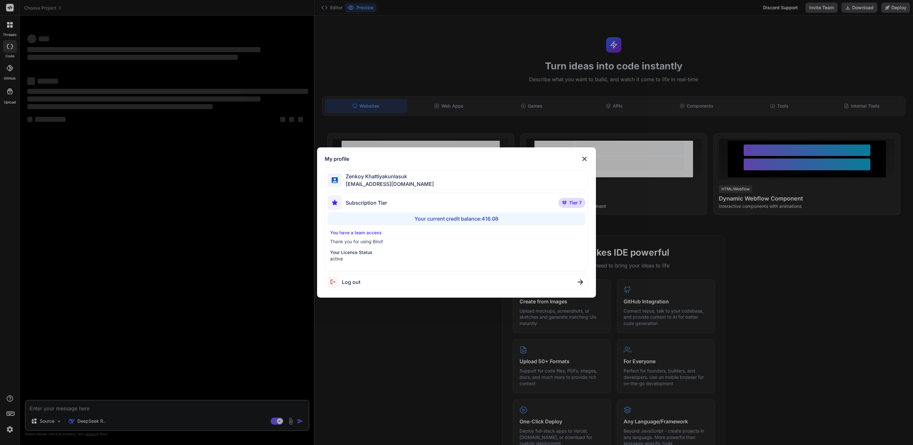
click at [608, 80] on div "My profile Zenkoy Khattiyakunlasuk bindai@zenkoy.com Subscription Tier Tier 7 Y…" at bounding box center [456, 222] width 913 height 445
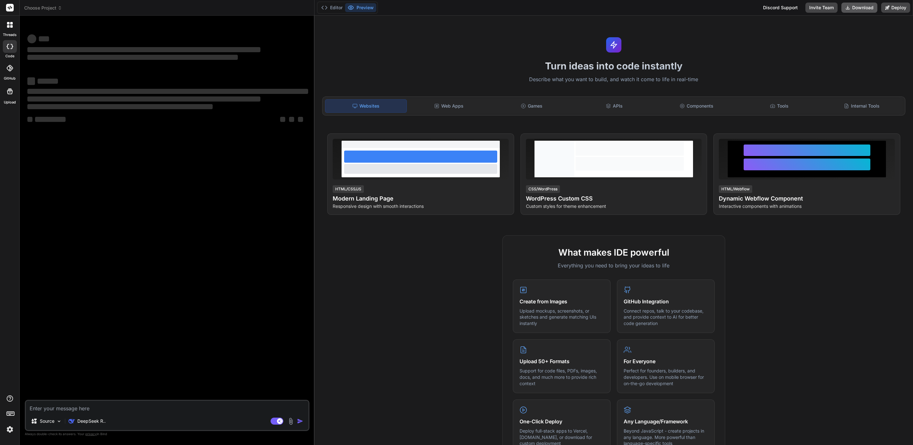
click at [608, 10] on button "Download" at bounding box center [859, 8] width 36 height 10
click at [608, 11] on button "Invite Team" at bounding box center [821, 8] width 32 height 10
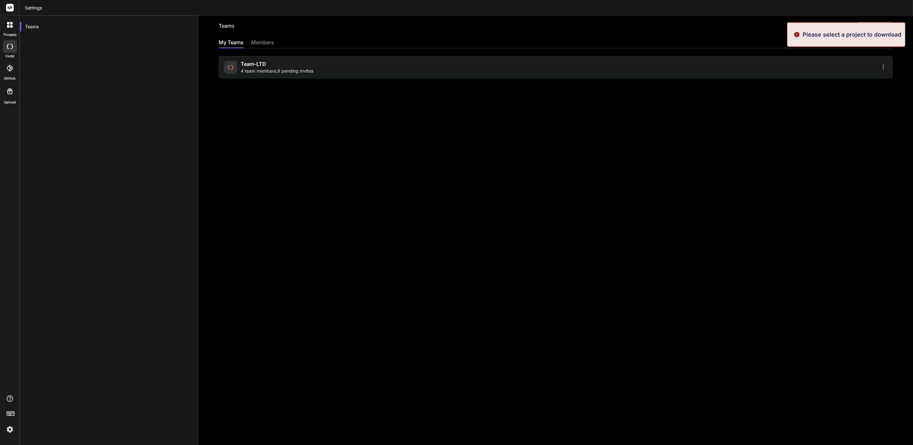
click at [462, 78] on div "Teams Create team My Teams members Team-LTD 4 team members , 9 pending invites" at bounding box center [555, 230] width 714 height 429
click at [471, 70] on div "Team-LTD 4 team members , 9 pending invites" at bounding box center [388, 67] width 329 height 14
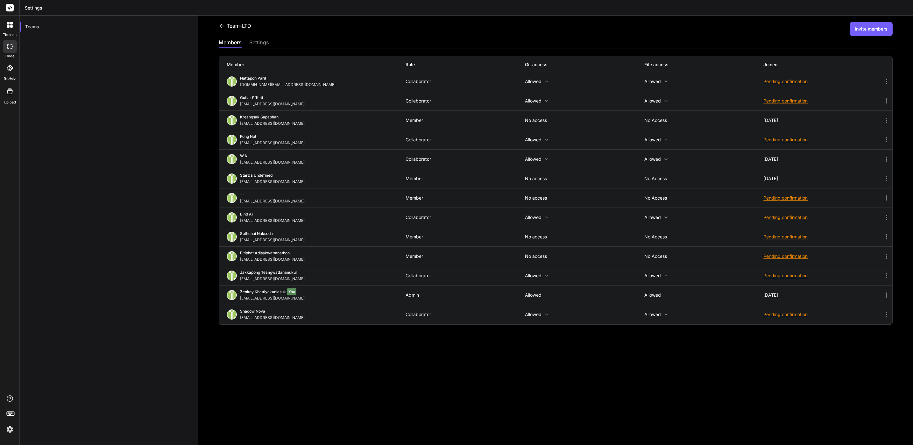
click at [608, 117] on icon at bounding box center [886, 120] width 8 height 8
click at [608, 138] on li "Turn into Collaborator" at bounding box center [813, 139] width 174 height 12
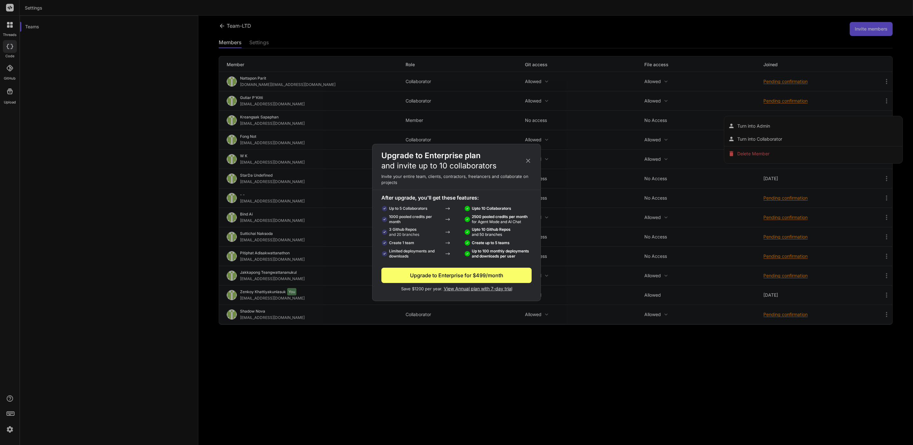
click at [531, 153] on div "Upgrade to Enterprise plan and invite up to 10 collaborators" at bounding box center [456, 161] width 168 height 20
click at [522, 161] on div "Upgrade to Enterprise plan and invite up to 10 collaborators" at bounding box center [456, 161] width 168 height 20
click at [531, 156] on div "Upgrade to Enterprise plan and invite up to 10 collaborators" at bounding box center [456, 161] width 168 height 20
click at [533, 156] on div "Upgrade to Enterprise plan and invite up to 10 collaborators" at bounding box center [456, 161] width 168 height 20
click at [522, 166] on div "Upgrade to Enterprise plan and invite up to 10 collaborators" at bounding box center [456, 161] width 168 height 20
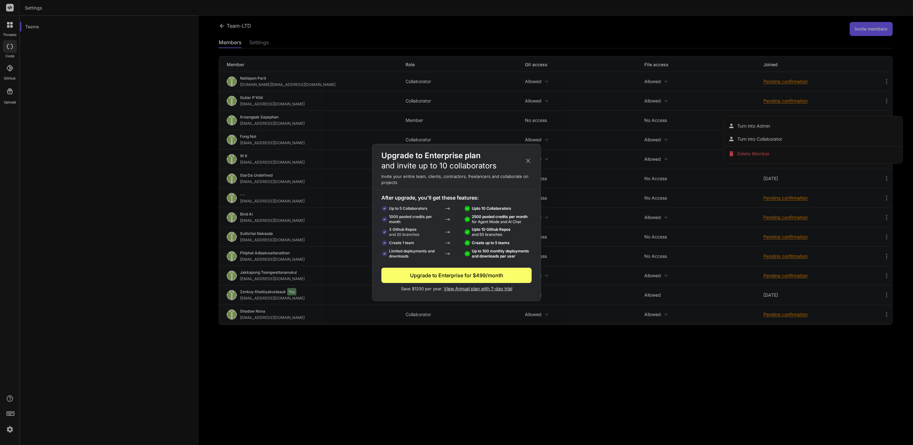
click at [526, 161] on icon at bounding box center [527, 160] width 7 height 7
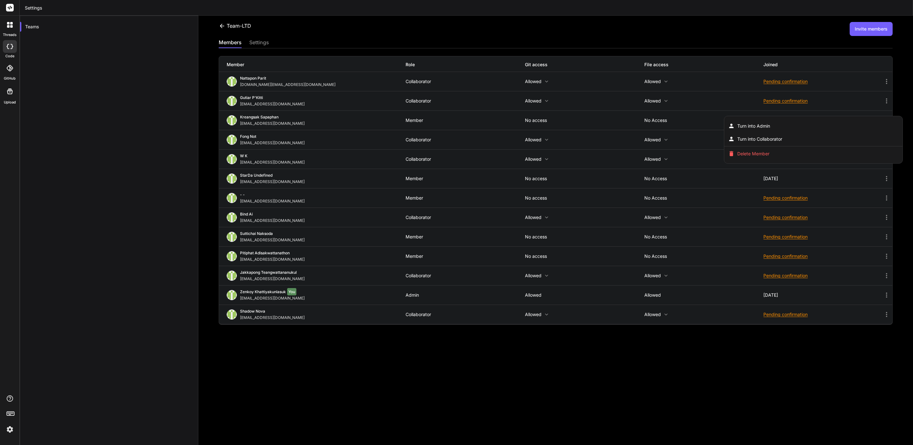
click at [457, 186] on div at bounding box center [456, 222] width 913 height 445
click at [608, 22] on button "Invite members" at bounding box center [870, 29] width 43 height 14
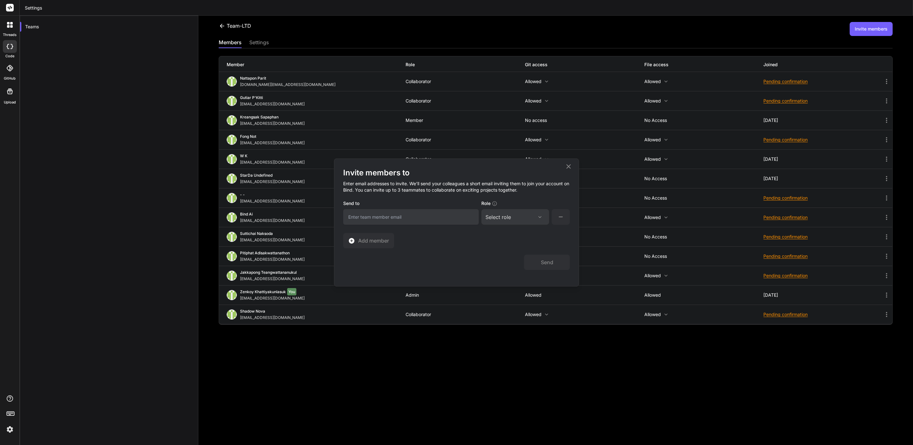
click at [526, 222] on div "Select role Assign Role Admin Collaborator Member" at bounding box center [515, 217] width 68 height 16
click at [530, 221] on div "Select role Assign Role Admin Collaborator Member" at bounding box center [515, 217] width 68 height 16
click at [530, 215] on div "Select role" at bounding box center [515, 217] width 60 height 8
click at [522, 249] on div "Admin" at bounding box center [515, 247] width 67 height 11
click at [454, 230] on div "Invite members to Enter email addresses to invite. We’ll send your colleagues a…" at bounding box center [456, 208] width 227 height 81
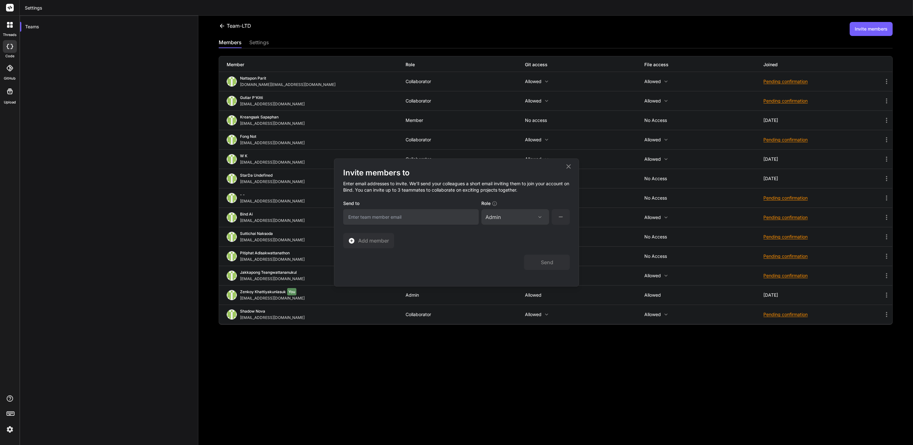
click at [453, 217] on input "email" at bounding box center [411, 217] width 136 height 16
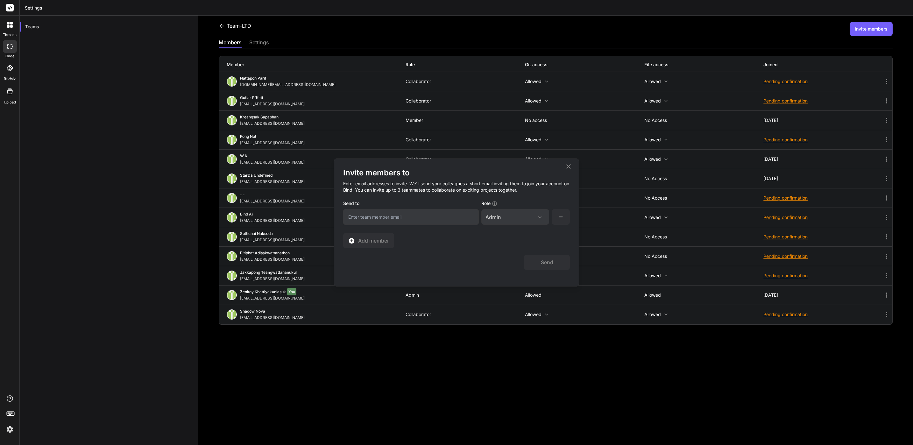
click at [358, 236] on button "Add member" at bounding box center [368, 240] width 51 height 15
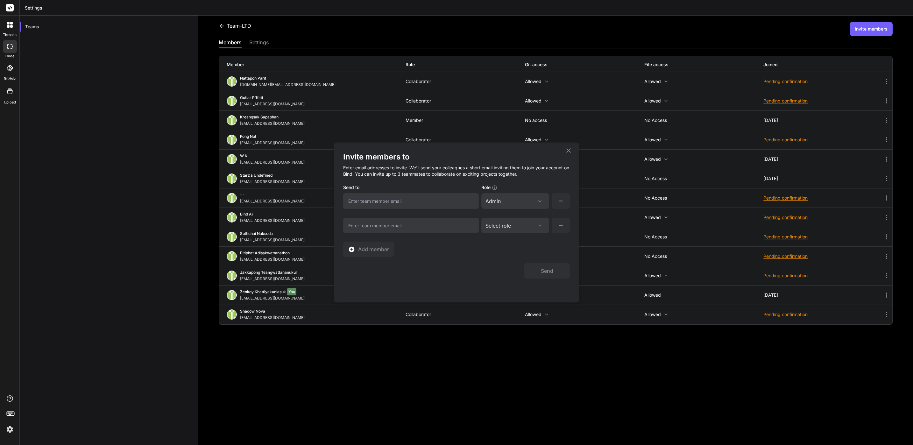
click at [543, 227] on icon at bounding box center [541, 225] width 8 height 5
click at [520, 264] on div "Collaborator" at bounding box center [515, 267] width 67 height 11
click at [520, 228] on div "Collaborator" at bounding box center [515, 226] width 60 height 8
click at [451, 247] on div "Invite members to Enter email addresses to invite. We’ll send your colleagues a…" at bounding box center [456, 204] width 227 height 105
click at [513, 221] on div "Collaborator Assign Role Admin Collaborator Member" at bounding box center [515, 226] width 68 height 16
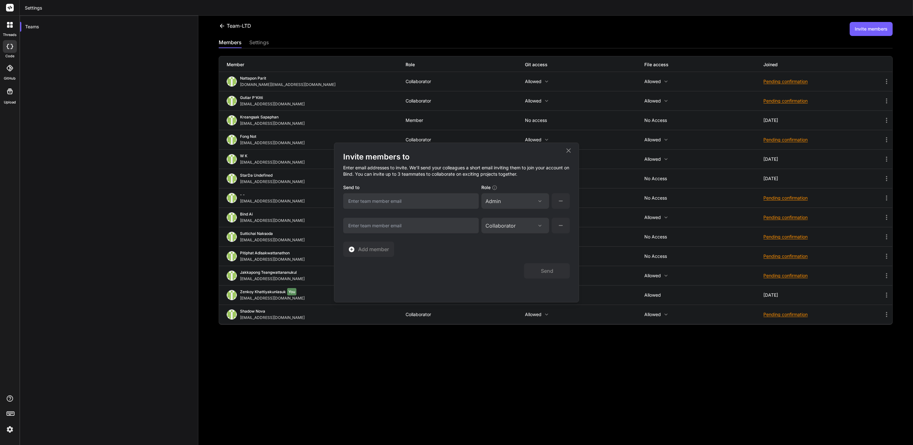
click at [517, 225] on div "Collaborator" at bounding box center [515, 226] width 60 height 8
click at [517, 267] on div "Collaborator" at bounding box center [506, 267] width 25 height 6
click at [434, 214] on div "Invite members to Enter email addresses to invite. We’ll send your colleagues a…" at bounding box center [456, 204] width 227 height 105
click at [434, 220] on input "email" at bounding box center [411, 226] width 136 height 16
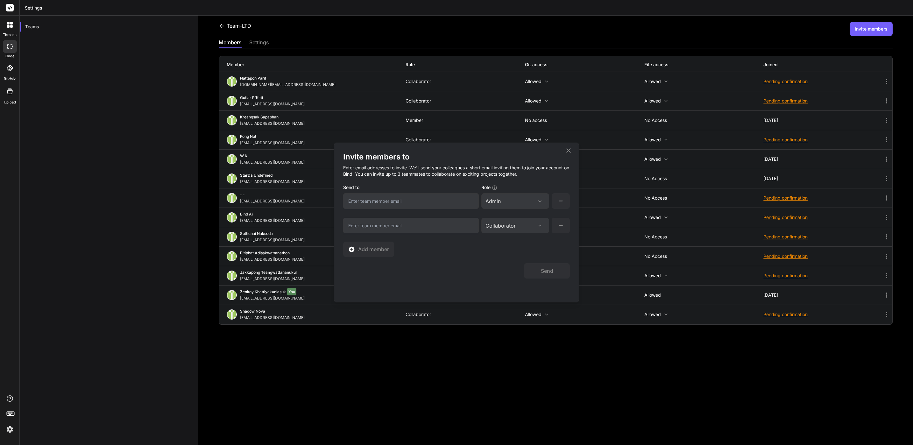
type input "inseiong@gmail.com"
click at [421, 192] on div "Send to inseiong@gmail.com" at bounding box center [411, 196] width 136 height 25
click at [422, 201] on input "inseiong@gmail.com" at bounding box center [411, 201] width 136 height 16
click at [410, 196] on input "inseiong@gmail.com" at bounding box center [411, 201] width 136 height 16
click at [409, 203] on input "inseiong@gmail.com" at bounding box center [411, 201] width 136 height 16
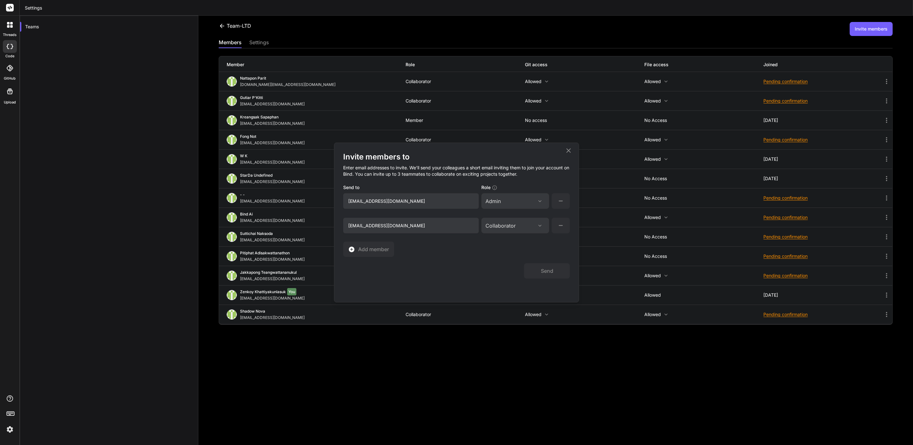
click at [409, 203] on input "inseiong@gmail.com" at bounding box center [411, 201] width 136 height 16
click at [409, 202] on input "inseiong@gmail.com" at bounding box center [411, 201] width 136 height 16
type input "ช"
click at [407, 197] on input "email" at bounding box center [411, 201] width 136 height 16
type input "kingkranyutthasin@gmail.com"
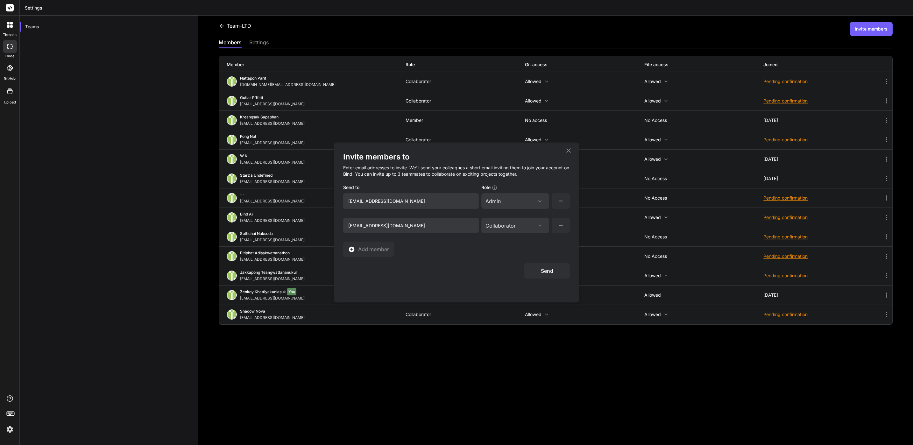
click at [557, 270] on button "Send" at bounding box center [547, 270] width 46 height 15
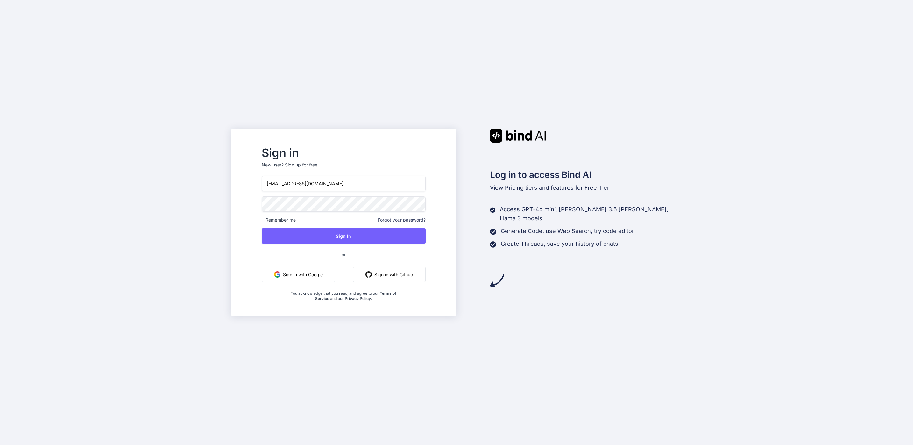
click at [373, 182] on input "[EMAIL_ADDRESS][DOMAIN_NAME]" at bounding box center [344, 184] width 164 height 16
type input "[EMAIL_ADDRESS][DOMAIN_NAME]"
click at [360, 242] on button "Sign In" at bounding box center [344, 235] width 164 height 15
click at [372, 235] on button "Sign In" at bounding box center [344, 235] width 164 height 15
click at [362, 186] on input "[EMAIL_ADDRESS][DOMAIN_NAME]" at bounding box center [344, 184] width 164 height 16
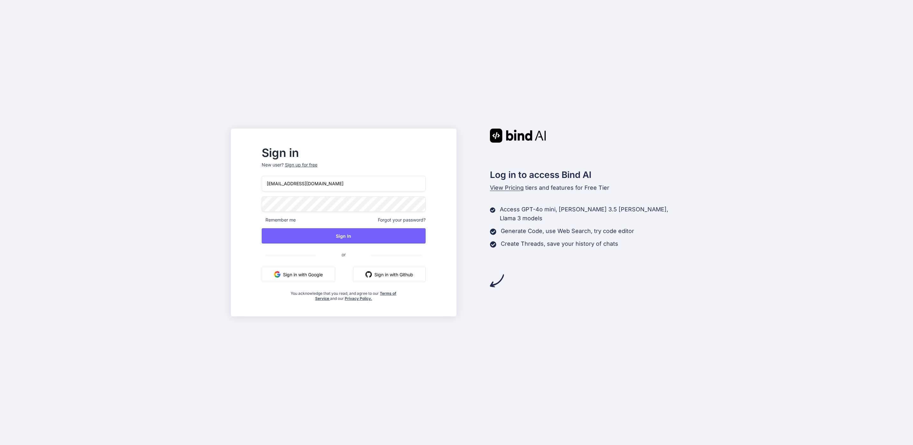
type input "[EMAIL_ADDRESS][DOMAIN_NAME]"
click at [347, 234] on button "Sign In" at bounding box center [344, 235] width 164 height 15
click at [385, 240] on button "Sign In" at bounding box center [344, 235] width 164 height 15
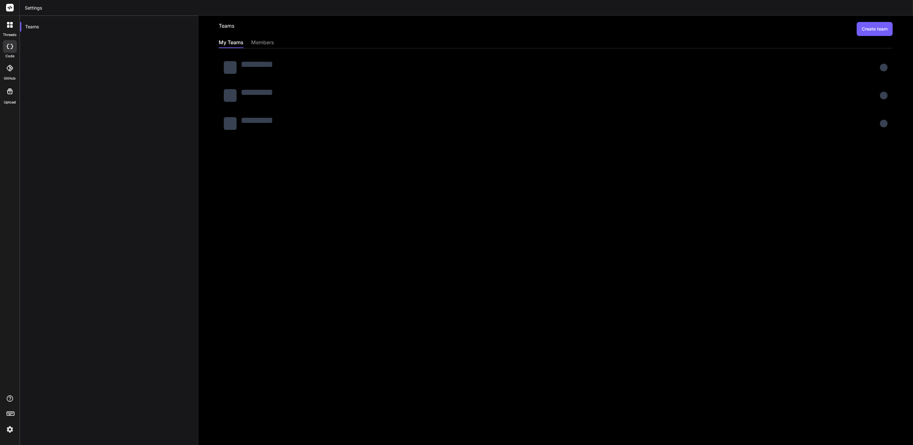
click at [259, 44] on div "members" at bounding box center [262, 43] width 23 height 9
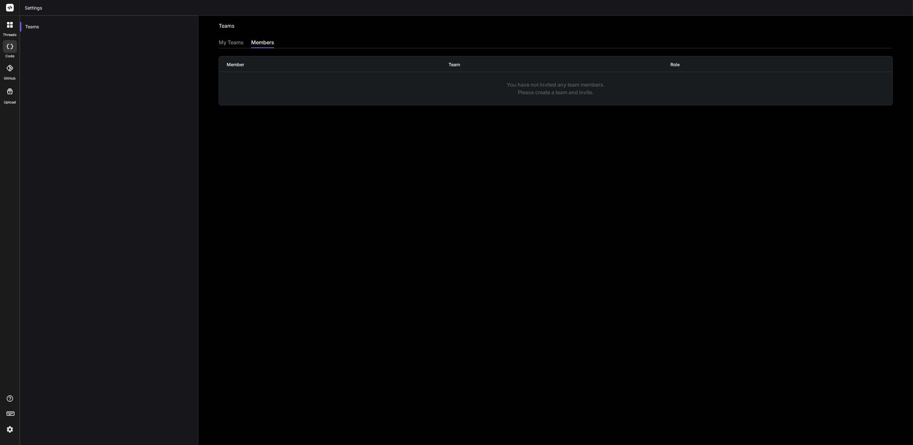
click at [226, 44] on div "My Teams" at bounding box center [231, 43] width 25 height 9
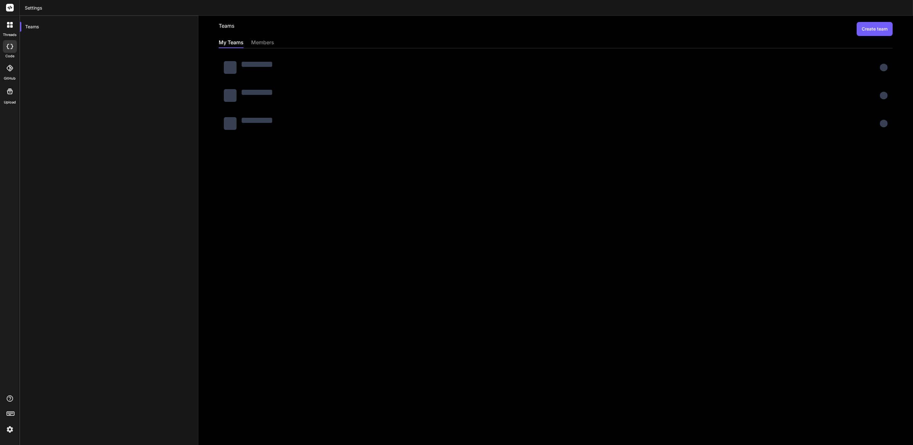
click at [263, 43] on div "members" at bounding box center [262, 43] width 23 height 9
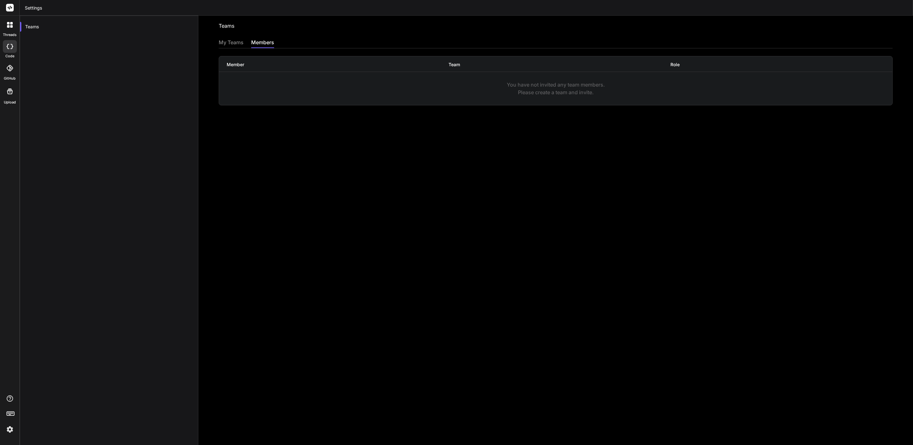
click at [218, 43] on div "Teams Invite into a team My Teams members Member Team Role You have not invited…" at bounding box center [555, 230] width 714 height 429
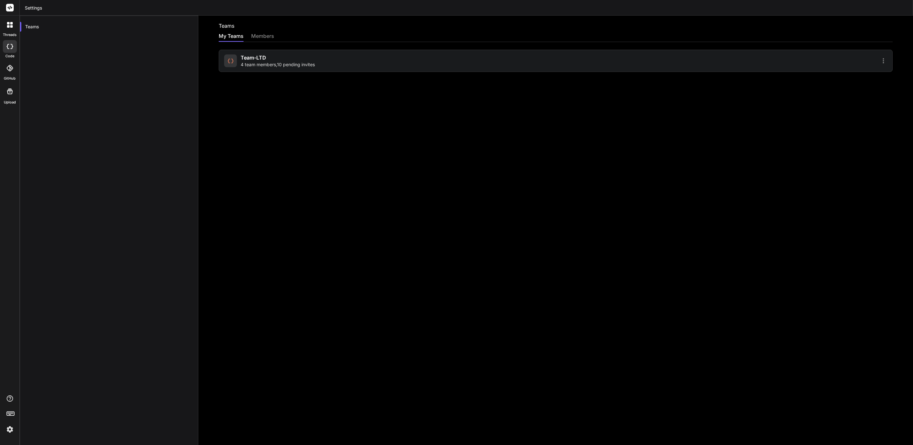
click at [11, 431] on img at bounding box center [9, 429] width 11 height 11
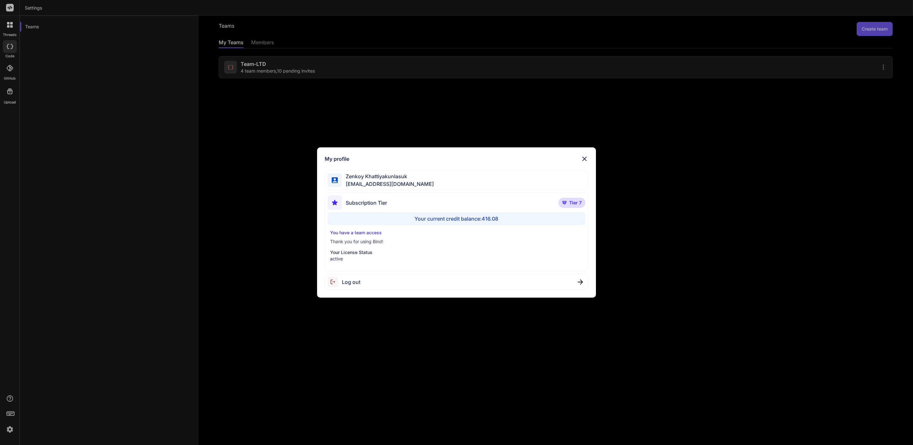
click at [245, 183] on div "My profile [PERSON_NAME] [EMAIL_ADDRESS][DOMAIN_NAME] Subscription Tier Tier 7 …" at bounding box center [456, 222] width 913 height 445
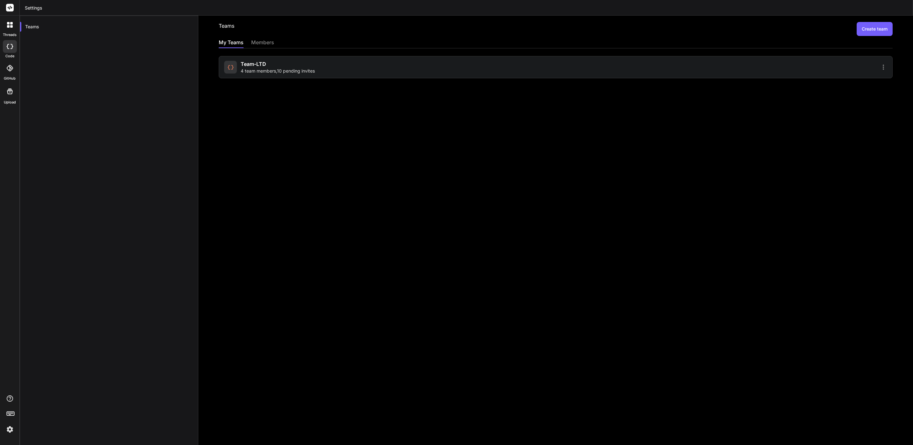
click at [313, 61] on div "Team-LTD 4 team members , 10 pending invites" at bounding box center [278, 67] width 74 height 14
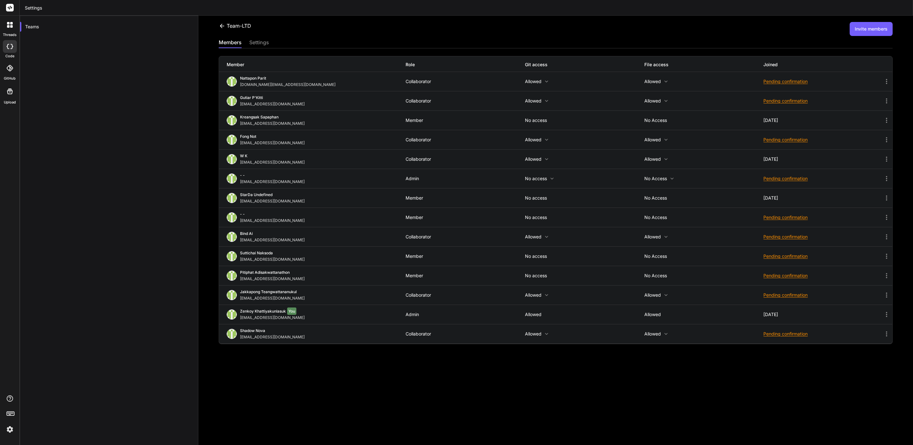
click at [882, 120] on icon at bounding box center [886, 120] width 8 height 8
click at [803, 156] on li "Delete Member" at bounding box center [813, 154] width 174 height 12
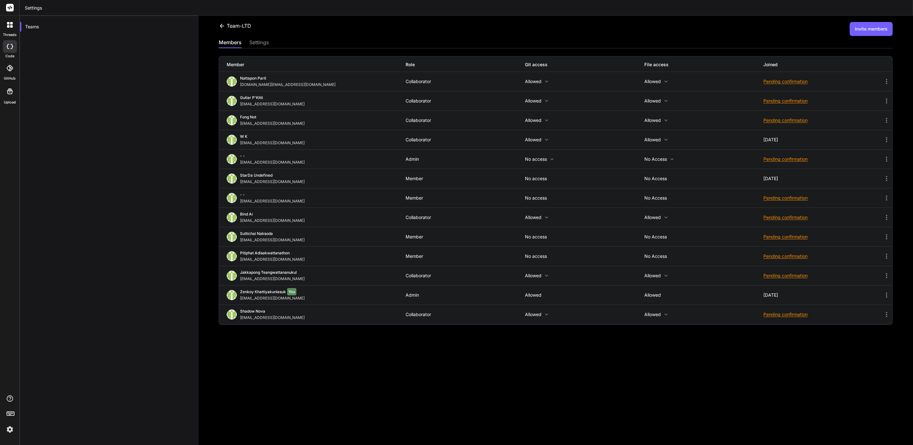
click at [881, 29] on button "Invite members" at bounding box center [870, 29] width 43 height 14
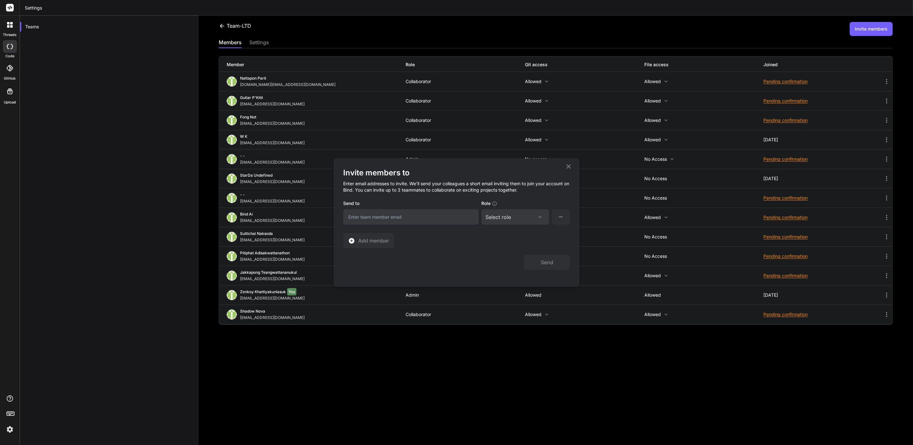
click at [423, 223] on input "email" at bounding box center [411, 217] width 136 height 16
type input "inseiong@gmail.com"
click at [506, 223] on div "Select role Assign Role Admin Collaborator Member" at bounding box center [515, 217] width 68 height 16
drag, startPoint x: 506, startPoint y: 223, endPoint x: 526, endPoint y: 223, distance: 19.7
click at [526, 223] on div "Select role Assign Role Admin Collaborator Member" at bounding box center [515, 217] width 68 height 16
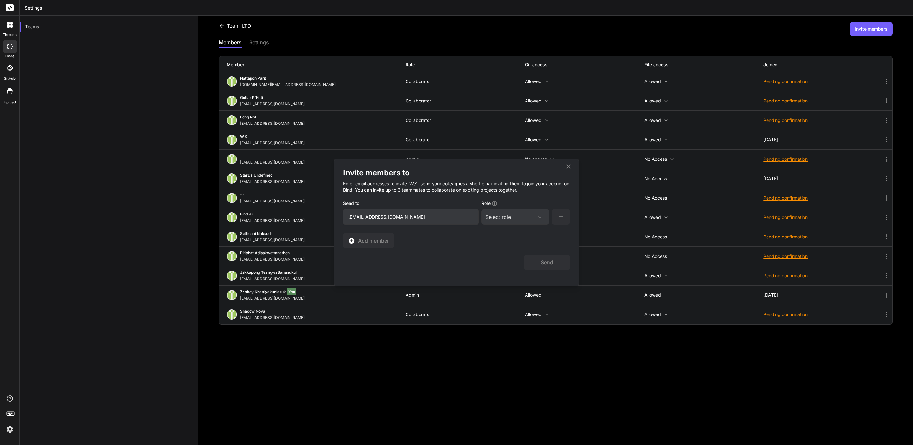
click at [547, 219] on div "Select role Assign Role Admin Collaborator Member" at bounding box center [515, 217] width 68 height 16
click at [535, 218] on div at bounding box center [540, 216] width 10 height 5
click at [520, 258] on div "Collaborator" at bounding box center [515, 258] width 67 height 11
click at [543, 260] on button "Send" at bounding box center [547, 262] width 46 height 15
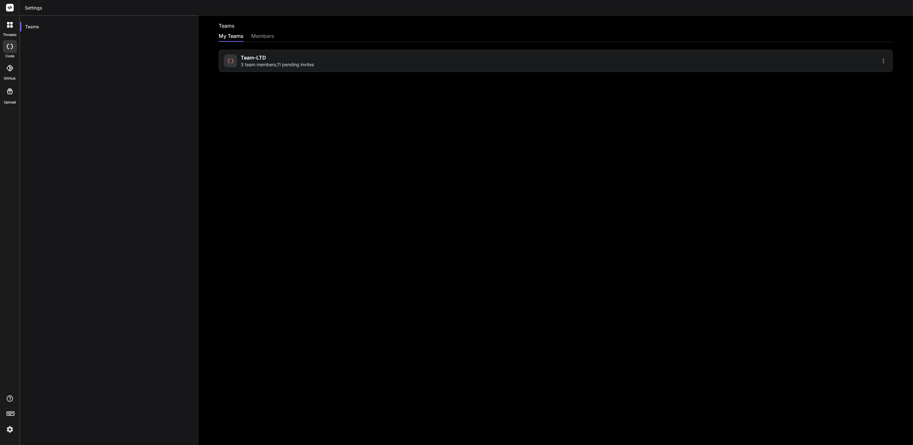
click at [519, 59] on div "Team-LTD 3 team members , 11 pending invites" at bounding box center [388, 61] width 329 height 14
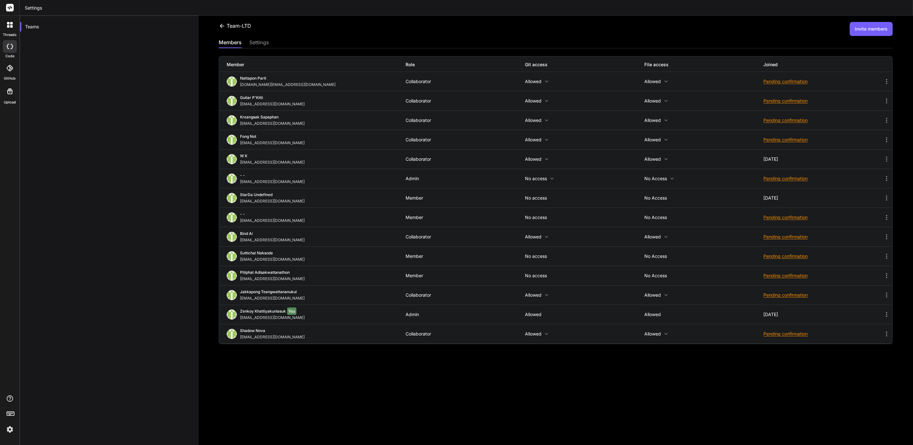
click at [663, 120] on icon at bounding box center [665, 120] width 5 height 5
click at [652, 118] on div at bounding box center [456, 222] width 913 height 445
click at [3, 428] on div at bounding box center [9, 415] width 19 height 40
click at [8, 428] on img at bounding box center [9, 429] width 11 height 11
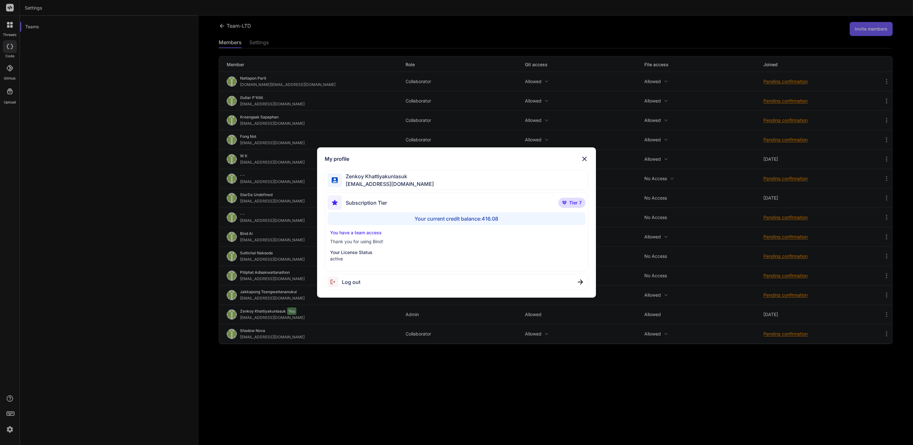
click at [393, 282] on div "Log out" at bounding box center [456, 282] width 263 height 16
click at [393, 282] on div "Logging out..." at bounding box center [456, 282] width 263 height 16
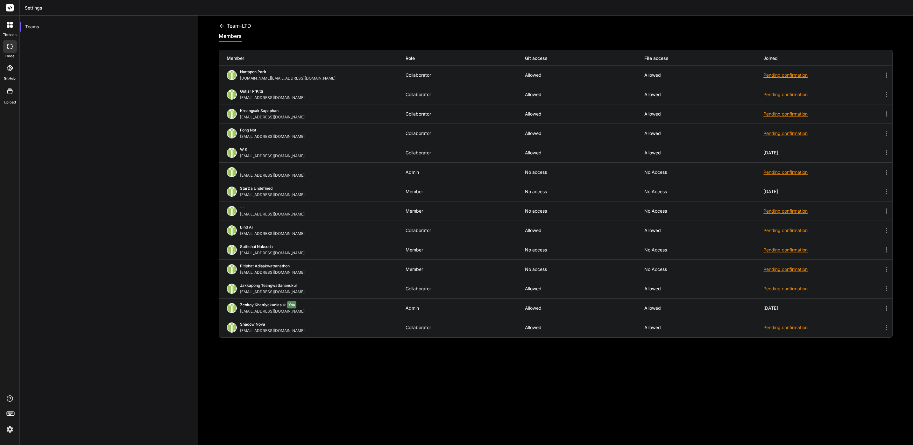
click at [8, 430] on img at bounding box center [9, 429] width 11 height 11
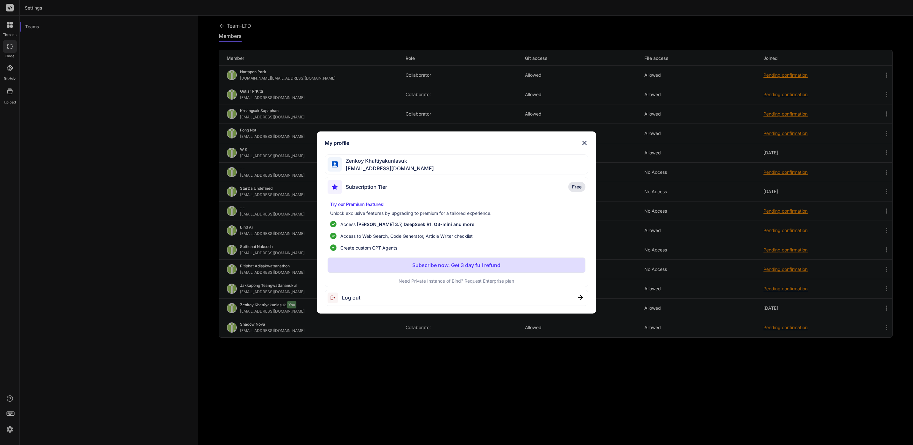
click at [353, 301] on span "Log out" at bounding box center [351, 298] width 18 height 8
click at [300, 367] on div "My profile Zenkoy Khattiyakunlasuk bindai@zenkoy.com Subscription Tier Free Try…" at bounding box center [456, 222] width 913 height 445
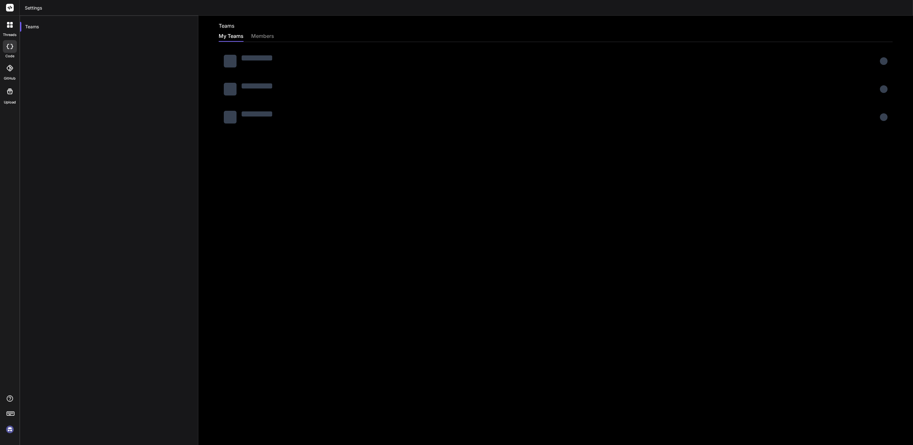
click at [13, 427] on img at bounding box center [9, 429] width 11 height 11
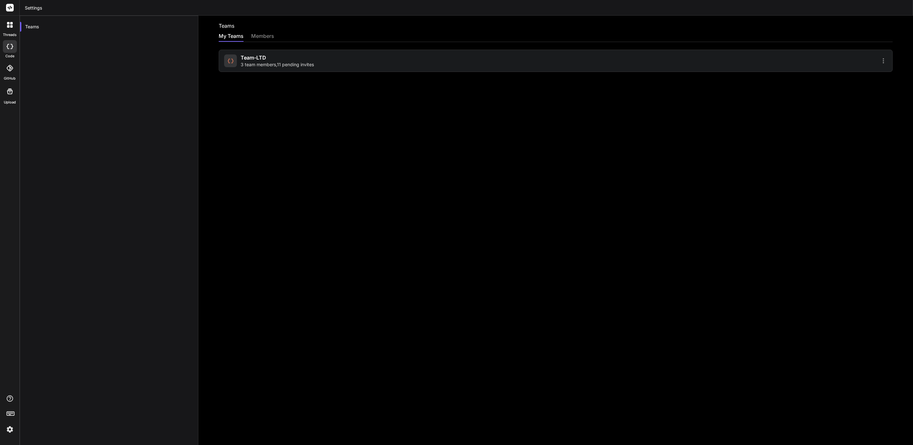
click at [353, 63] on div "Team-LTD 3 team members , 11 pending invites" at bounding box center [388, 61] width 329 height 14
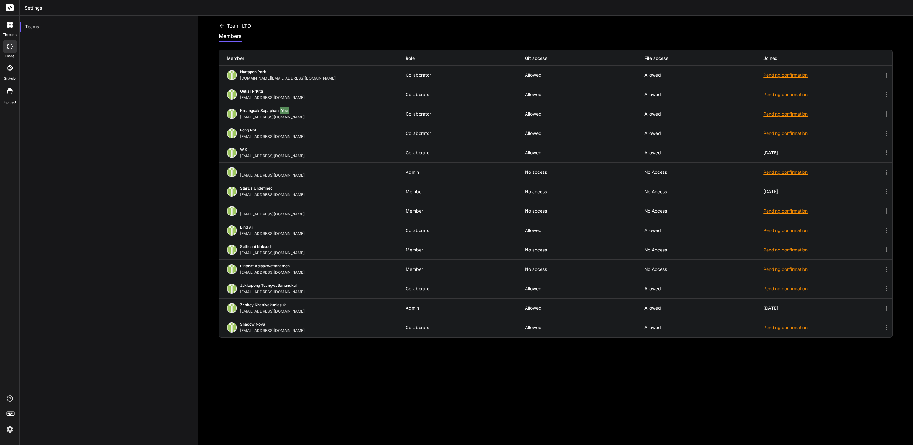
click at [780, 111] on div "Pending confirmation" at bounding box center [822, 114] width 119 height 6
click at [779, 114] on div "Pending confirmation" at bounding box center [822, 114] width 119 height 6
click at [771, 115] on div "Pending confirmation" at bounding box center [822, 114] width 119 height 6
click at [882, 113] on icon at bounding box center [886, 114] width 8 height 8
click at [9, 431] on img at bounding box center [9, 429] width 11 height 11
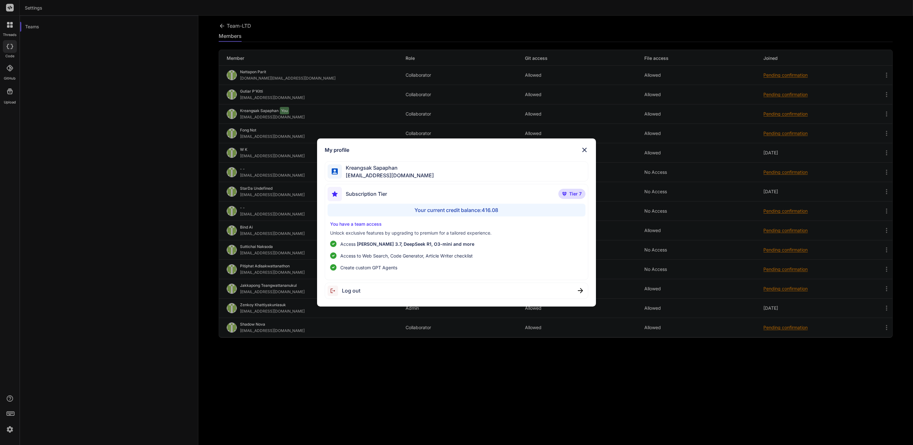
click at [588, 147] on div "My profile Kreangsak Sapaphan inseiong@gmail.com Subscription Tier Tier 7 Your …" at bounding box center [456, 222] width 279 height 168
click at [432, 250] on ul "Access Claude 3.7, DeepSeek R1, O3-mini and more Access to Web Search, Code Gen…" at bounding box center [456, 256] width 253 height 30
click at [584, 150] on img at bounding box center [584, 150] width 8 height 8
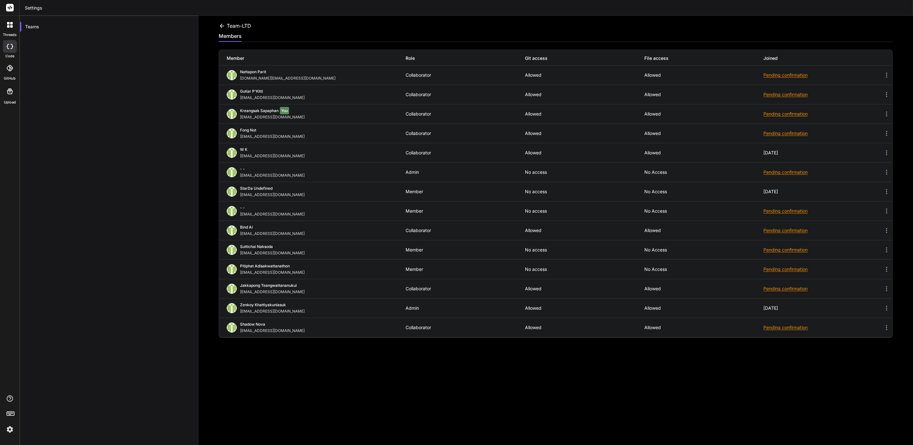
click at [7, 59] on div "GitHub" at bounding box center [9, 70] width 19 height 23
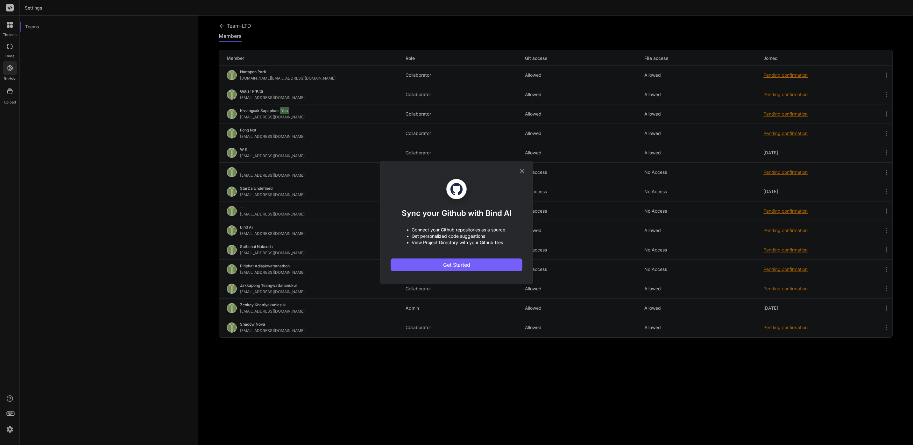
click at [153, 193] on div "Sync your Github with Bind AI • Connect your Github repositories as a source. •…" at bounding box center [456, 222] width 913 height 445
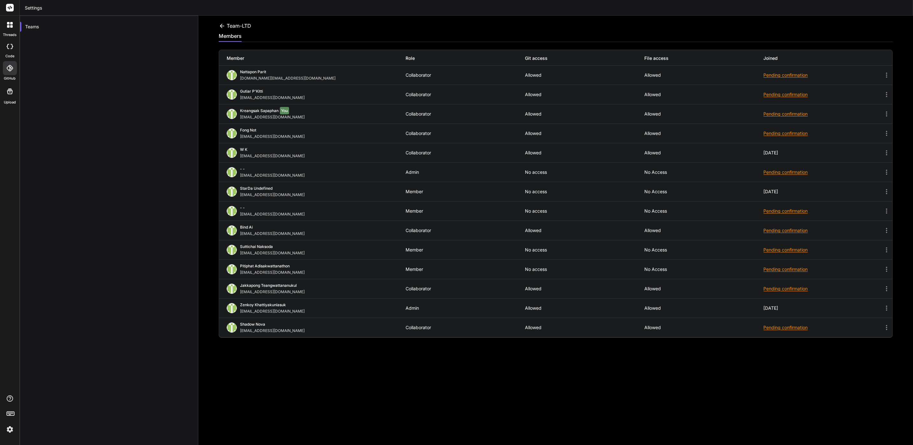
click at [14, 43] on div at bounding box center [10, 46] width 14 height 13
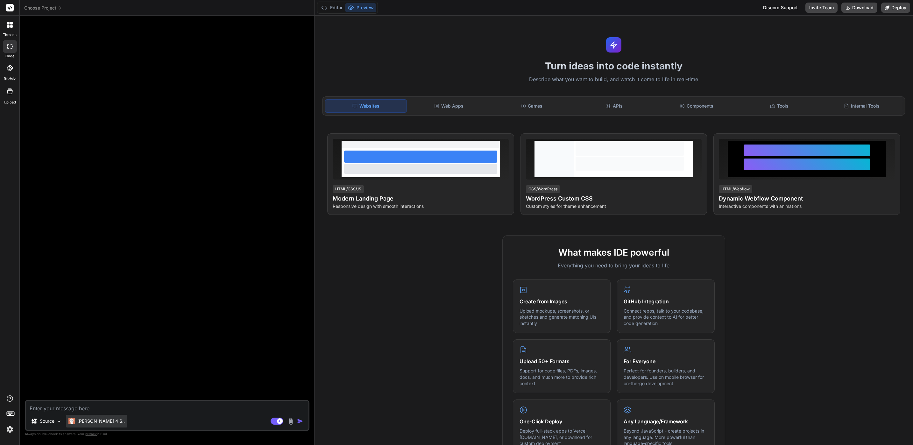
click at [76, 415] on div "Claude 4 S.." at bounding box center [96, 421] width 61 height 13
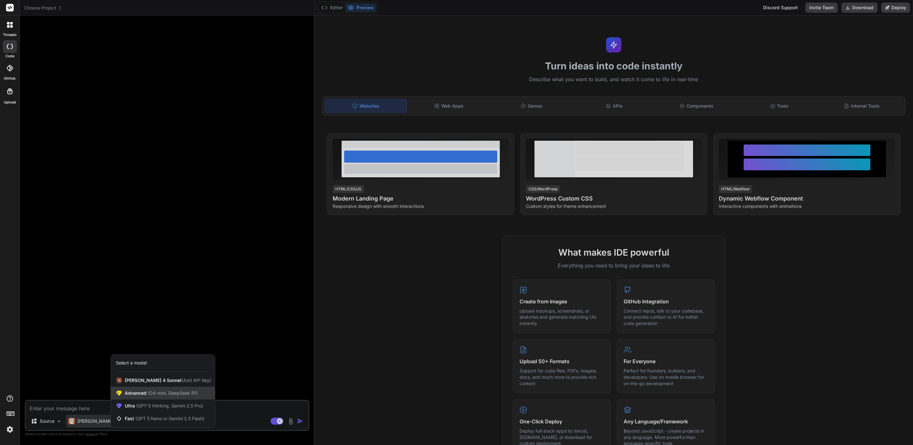
click at [171, 396] on div "Advanced (O4-mini, DeepSeek R1)" at bounding box center [163, 393] width 104 height 13
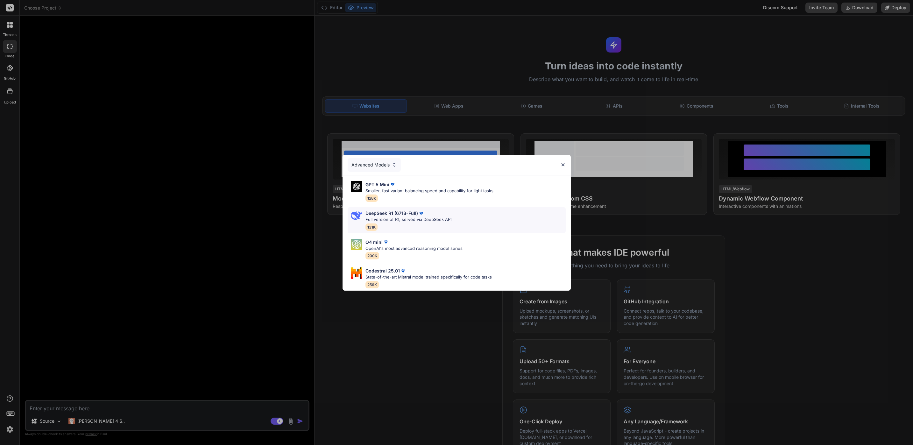
click at [441, 207] on div "DeepSeek R1 (671B-Full) Full version of R1, served via DeepSeek API 131K" at bounding box center [456, 220] width 218 height 26
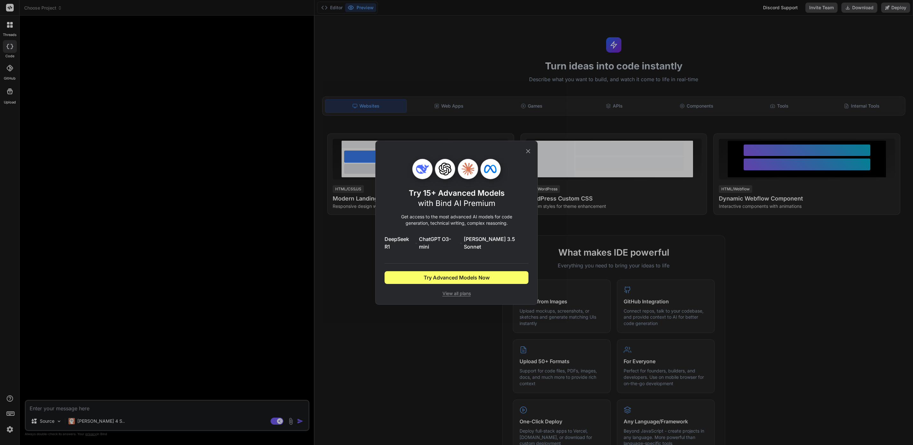
click at [520, 157] on div "Try 15+ Advanced Models with Bind AI Premium Get access to the most advanced AI…" at bounding box center [456, 222] width 144 height 163
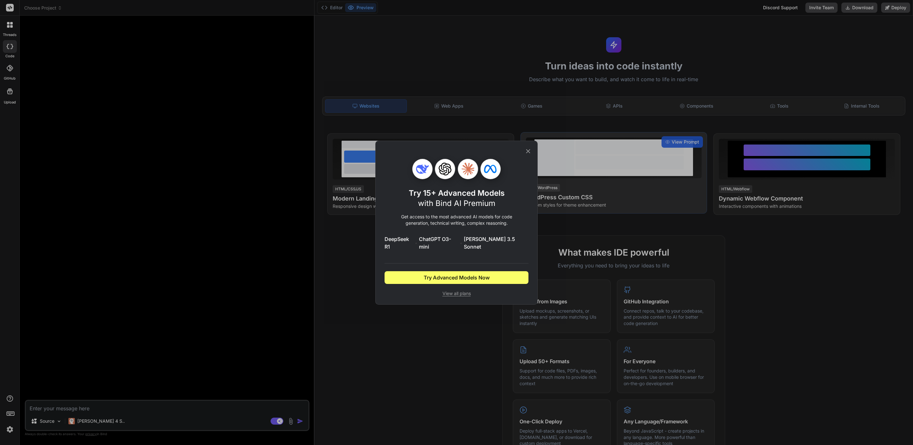
click at [527, 153] on icon at bounding box center [527, 151] width 7 height 7
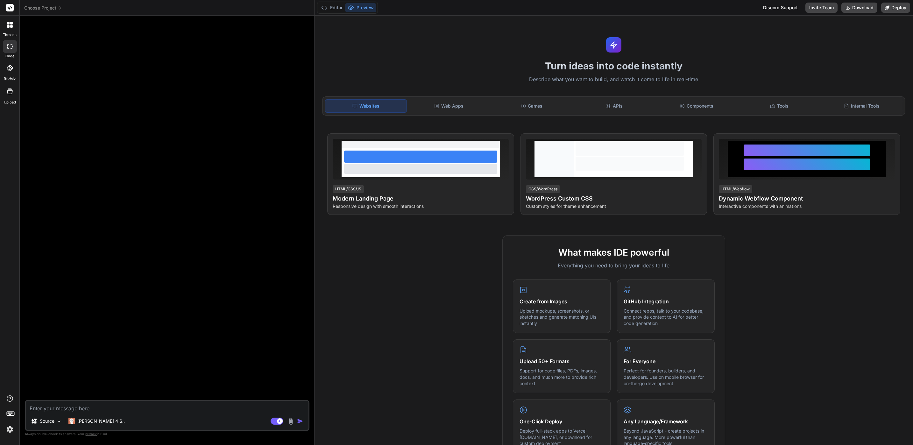
click at [8, 427] on img at bounding box center [9, 429] width 11 height 11
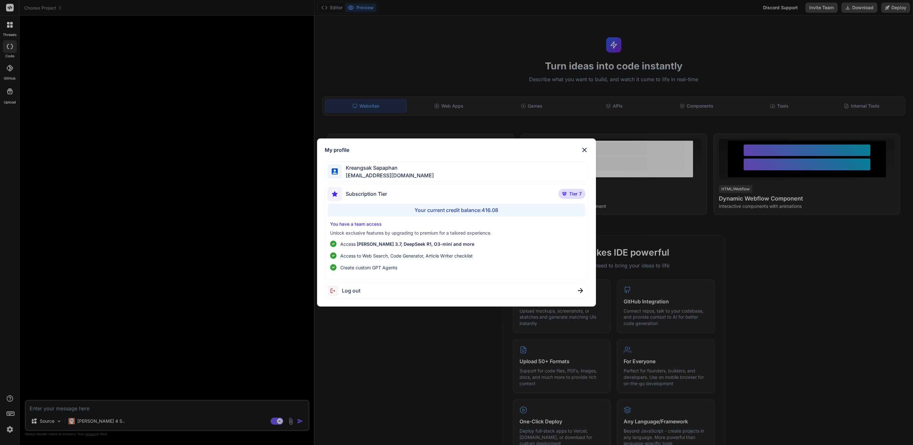
click at [391, 295] on div "Log out" at bounding box center [456, 291] width 263 height 16
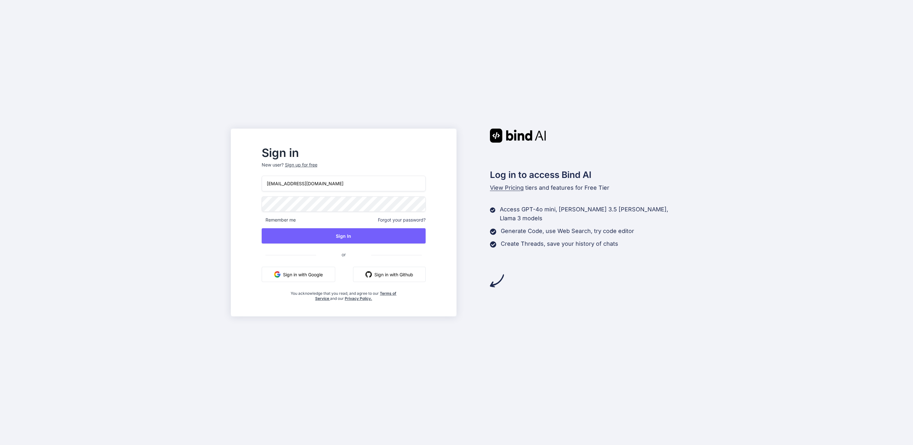
click at [353, 183] on input "[EMAIL_ADDRESS][DOMAIN_NAME]" at bounding box center [344, 184] width 164 height 16
type input "[EMAIL_ADDRESS][DOMAIN_NAME]"
click at [347, 234] on button "Sign In" at bounding box center [344, 235] width 164 height 15
click at [411, 244] on div "[EMAIL_ADDRESS][DOMAIN_NAME] Remember me Forgot your password? Sign In or Sign …" at bounding box center [344, 239] width 164 height 126
click at [411, 238] on button "Sign In" at bounding box center [344, 235] width 164 height 15
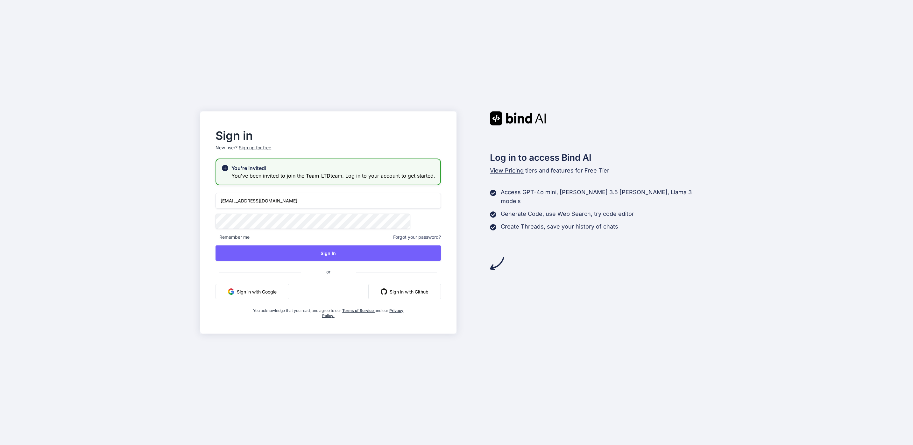
click at [349, 205] on input "[EMAIL_ADDRESS][DOMAIN_NAME]" at bounding box center [327, 201] width 225 height 16
type input "[EMAIL_ADDRESS][DOMAIN_NAME]"
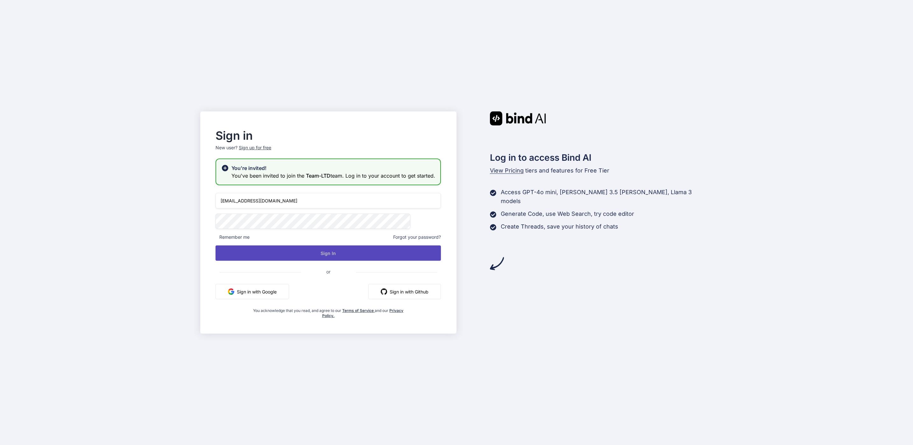
click at [320, 251] on button "Sign In" at bounding box center [327, 252] width 225 height 15
click at [398, 261] on button "Sign In" at bounding box center [327, 252] width 225 height 15
click at [336, 261] on button "Sign In" at bounding box center [327, 252] width 225 height 15
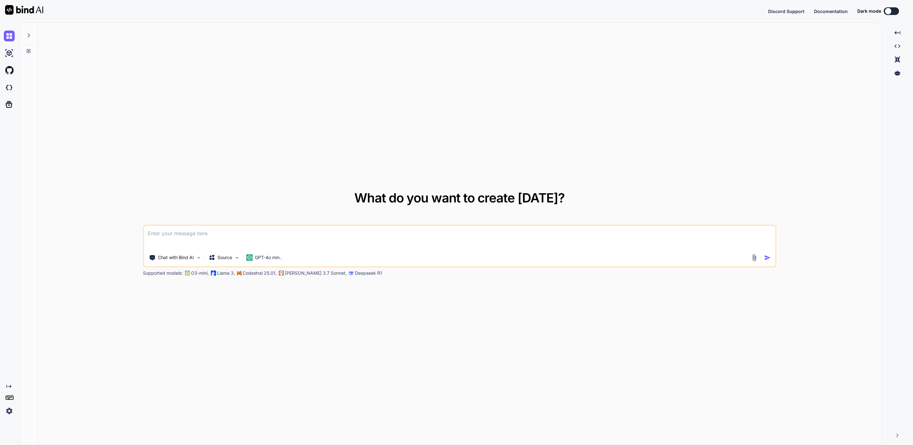
click at [6, 413] on img at bounding box center [9, 410] width 11 height 11
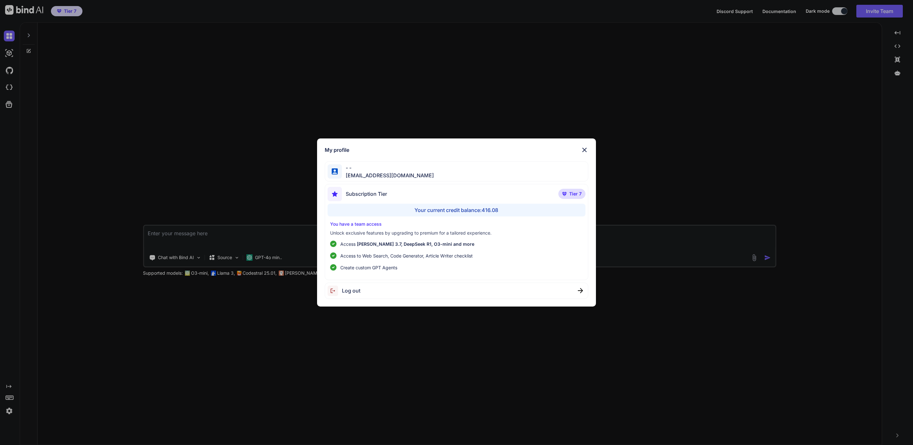
type textarea "x"
click at [214, 285] on div "My profile - - [EMAIL_ADDRESS][DOMAIN_NAME] Subscription Tier Tier 7 Your curre…" at bounding box center [456, 222] width 913 height 445
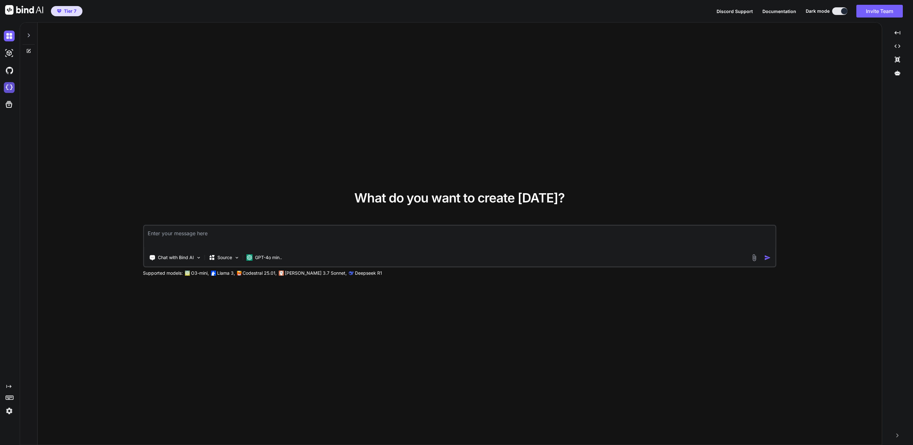
click at [6, 84] on img at bounding box center [9, 87] width 11 height 11
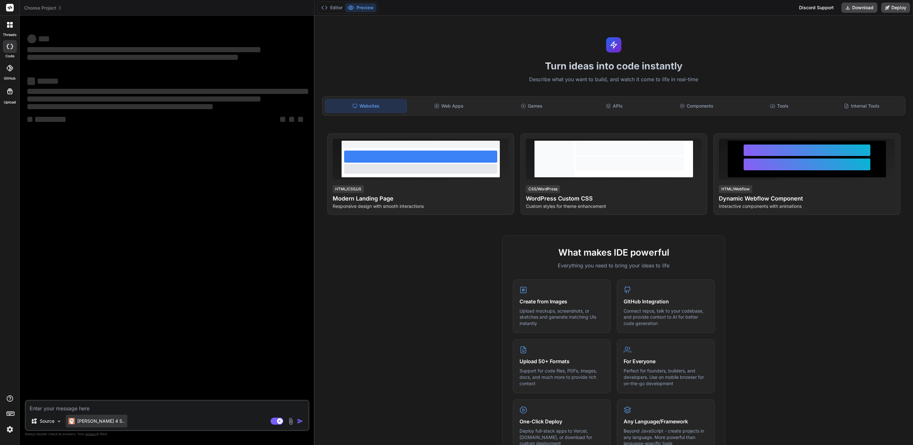
click at [80, 420] on p "[PERSON_NAME] 4 S.." at bounding box center [100, 421] width 47 height 6
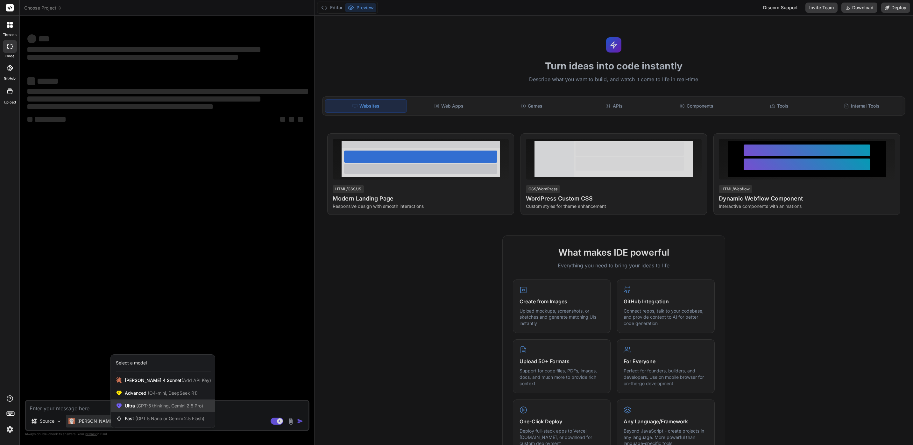
click at [134, 405] on span "Ultra (GPT-5 thinking, Gemini 2.5 Pro)" at bounding box center [164, 406] width 78 height 6
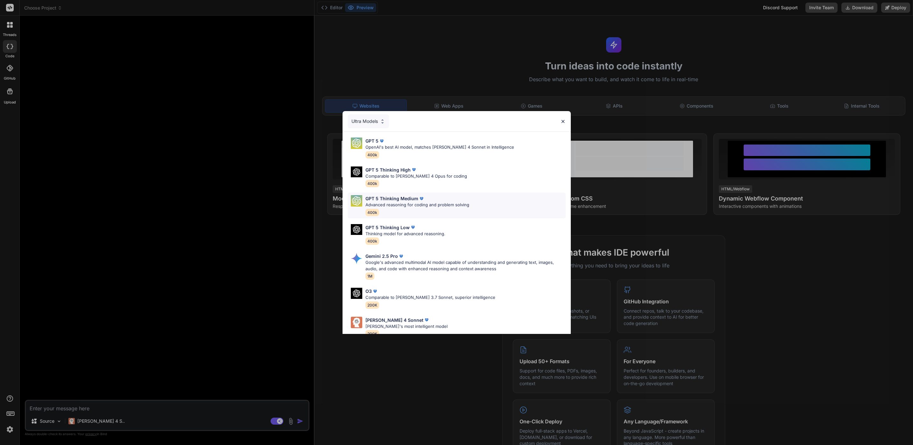
click at [415, 203] on p "Advanced reasoning for coding and problem solving" at bounding box center [417, 205] width 104 height 6
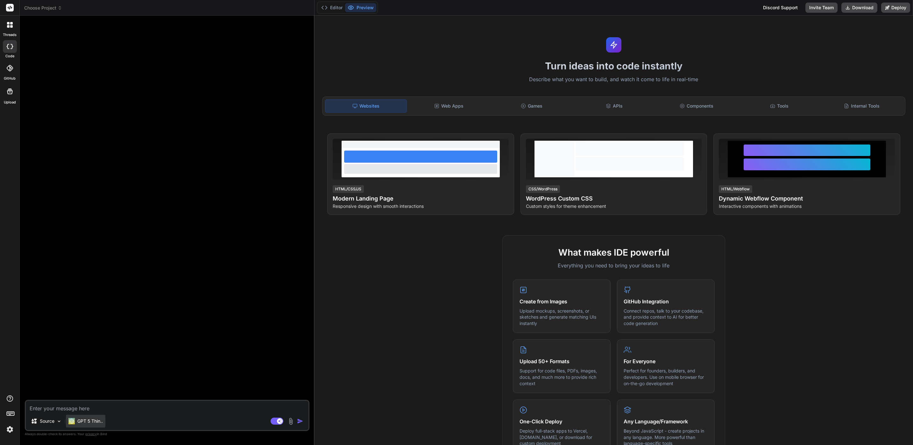
click at [85, 420] on p "GPT 5 Thin.." at bounding box center [89, 421] width 25 height 6
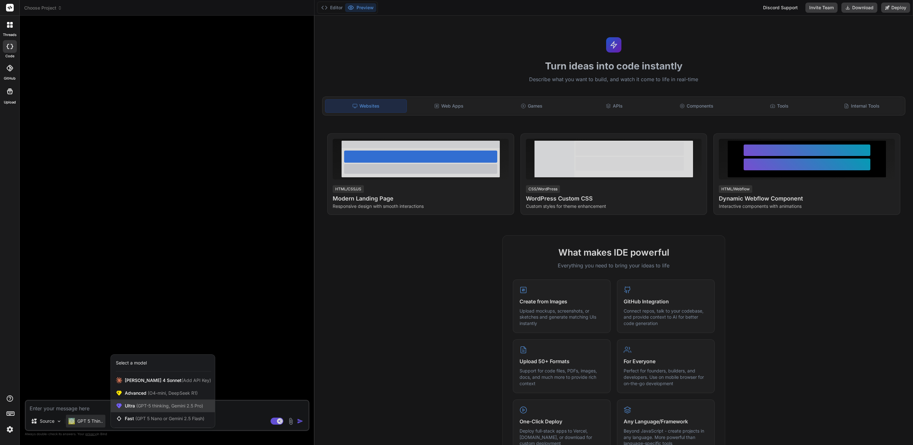
click at [146, 409] on span "Ultra (GPT-5 thinking, Gemini 2.5 Pro)" at bounding box center [164, 406] width 78 height 6
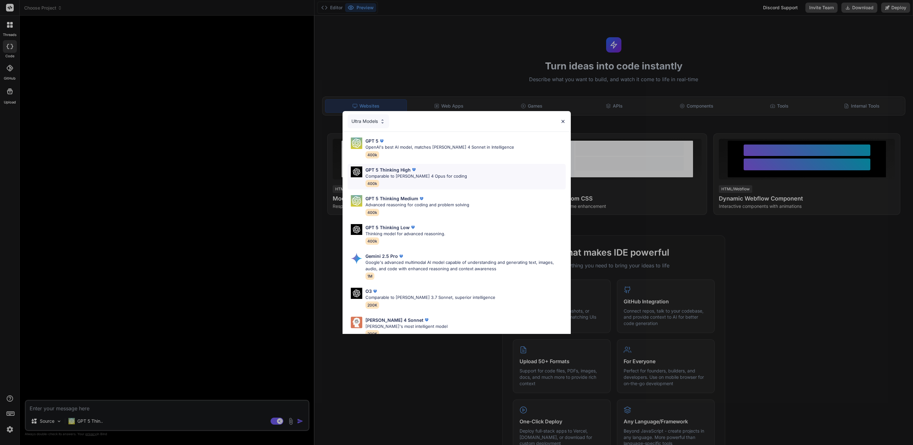
click at [445, 181] on div "GPT 5 Thinking High Comparable to [PERSON_NAME] 4 Opus for coding 400k" at bounding box center [416, 176] width 102 height 21
type textarea "x"
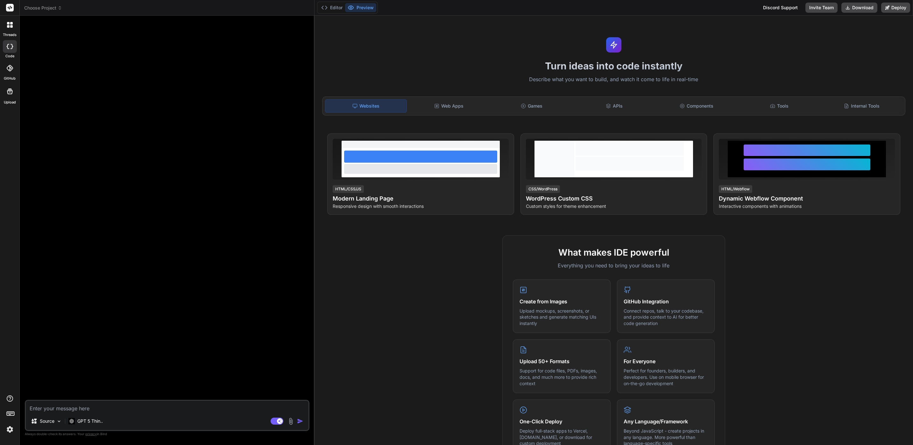
click at [109, 407] on textarea at bounding box center [167, 406] width 283 height 11
type textarea "l"
type textarea "x"
type textarea "li"
type textarea "x"
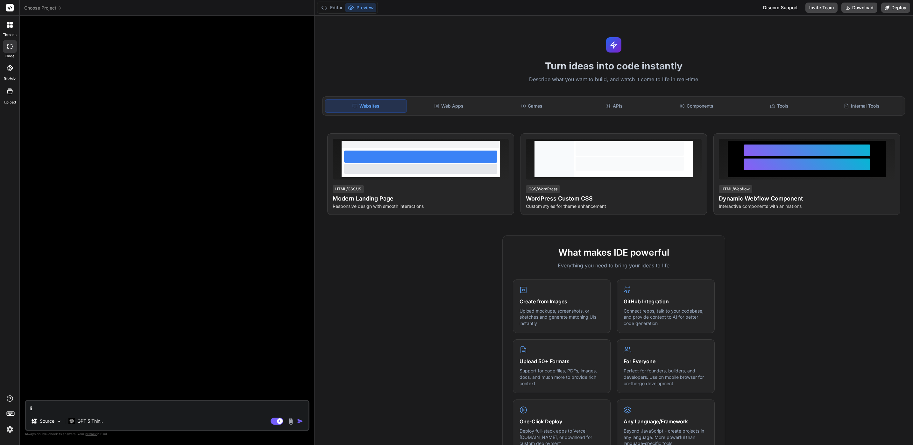
type textarea "l"
type textarea "x"
type textarea "ส"
type textarea "x"
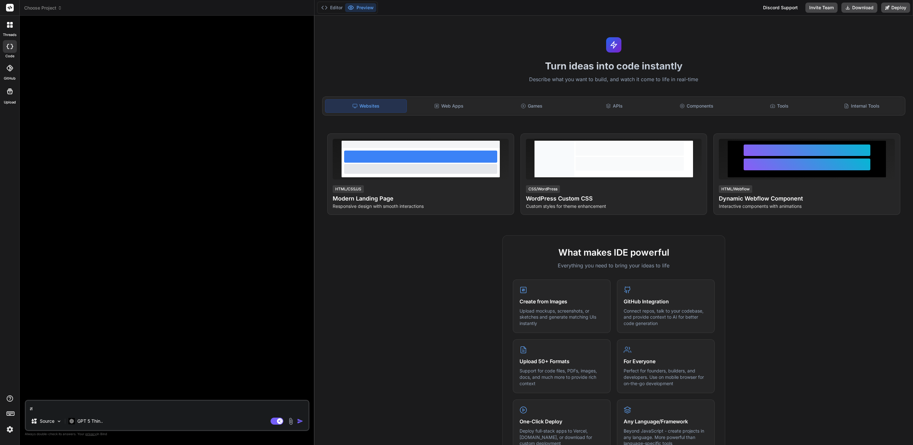
type textarea "สร"
type textarea "x"
type textarea "สร้"
type textarea "x"
type textarea "สร้า"
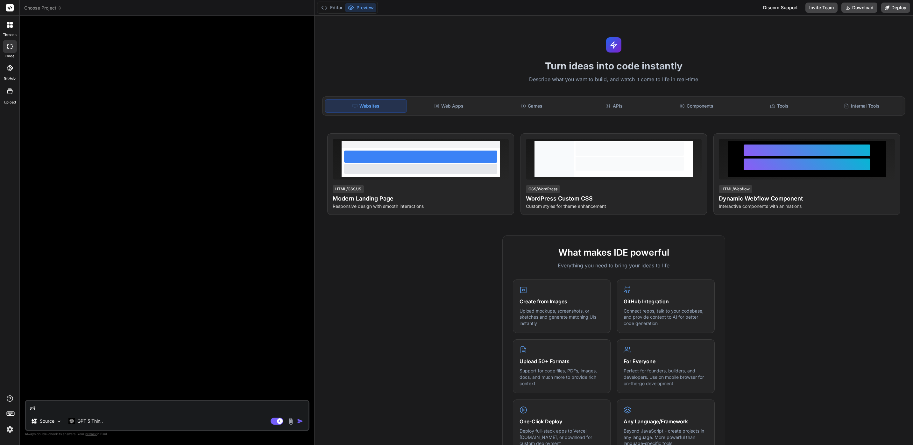
type textarea "x"
type textarea "สร้าง"
type textarea "x"
type textarea "สร้างเ"
type textarea "x"
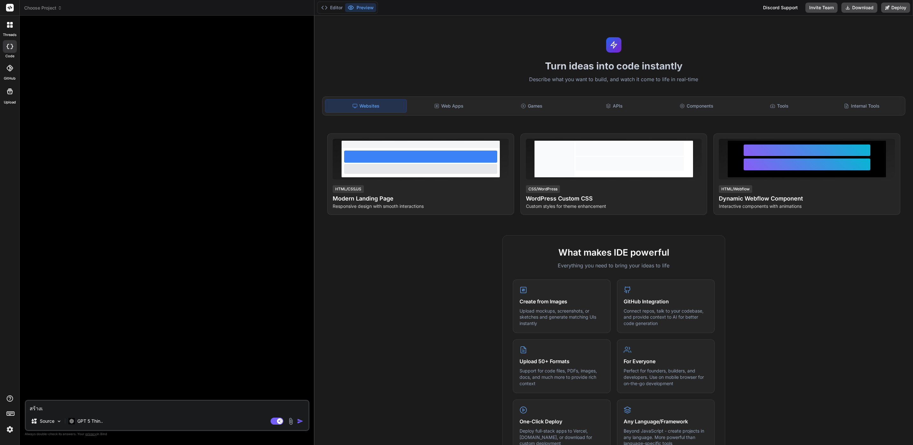
type textarea "สร้างเว"
type textarea "x"
type textarea "สร้างเว็"
type textarea "x"
type textarea "สร้างเว็บ"
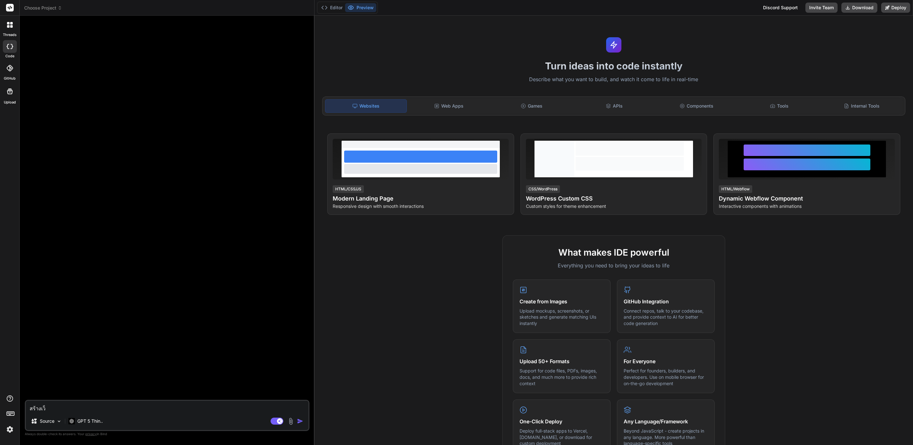
type textarea "x"
type textarea "สร้างเว็บไ"
type textarea "x"
type textarea "สร้างเว็บไซ"
type textarea "x"
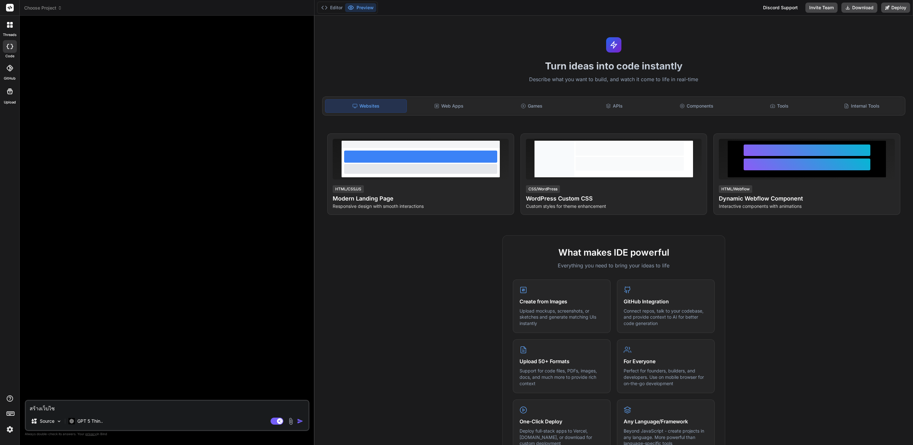
type textarea "สร้างเว็บไซต"
type textarea "x"
type textarea "สร้างเว็บไซต์"
type textarea "x"
click at [177, 401] on textarea at bounding box center [167, 406] width 283 height 11
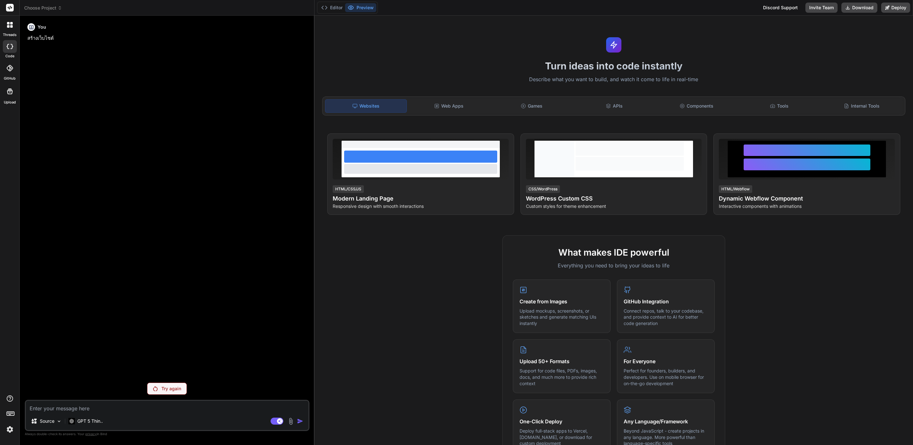
click at [178, 391] on p "Try again" at bounding box center [171, 388] width 20 height 6
click at [5, 426] on img at bounding box center [9, 429] width 11 height 11
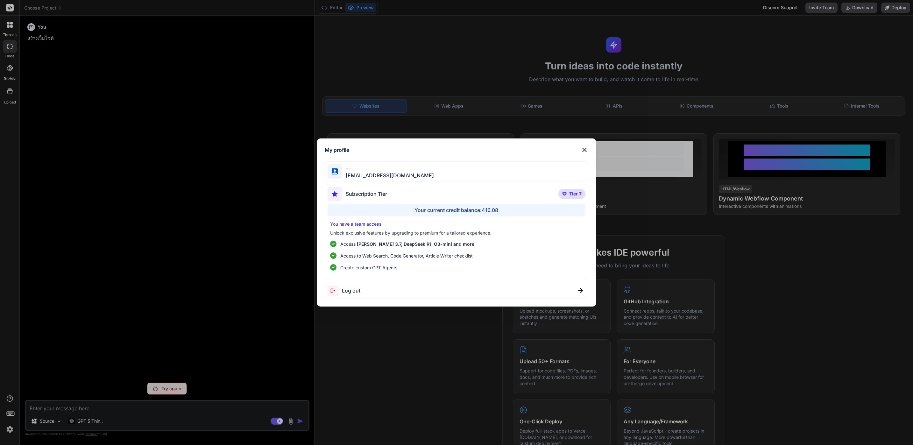
click at [367, 292] on div "Log out" at bounding box center [456, 291] width 263 height 16
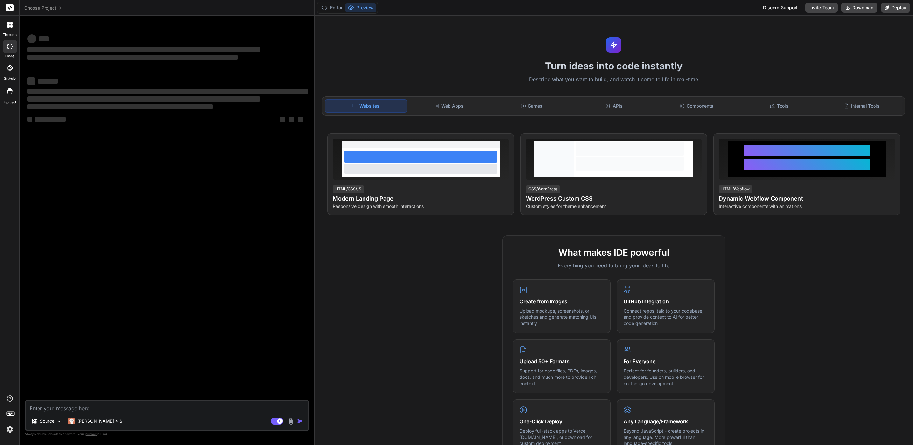
type textarea "x"
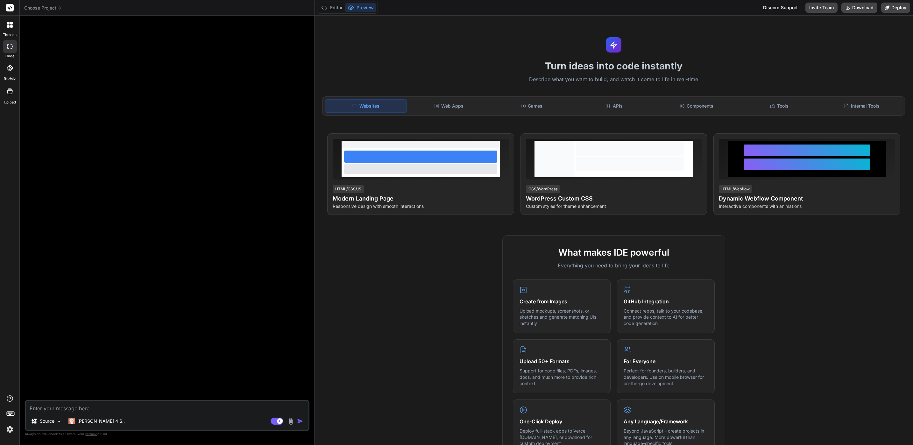
click at [17, 428] on div at bounding box center [9, 415] width 19 height 40
click at [13, 428] on img at bounding box center [9, 429] width 11 height 11
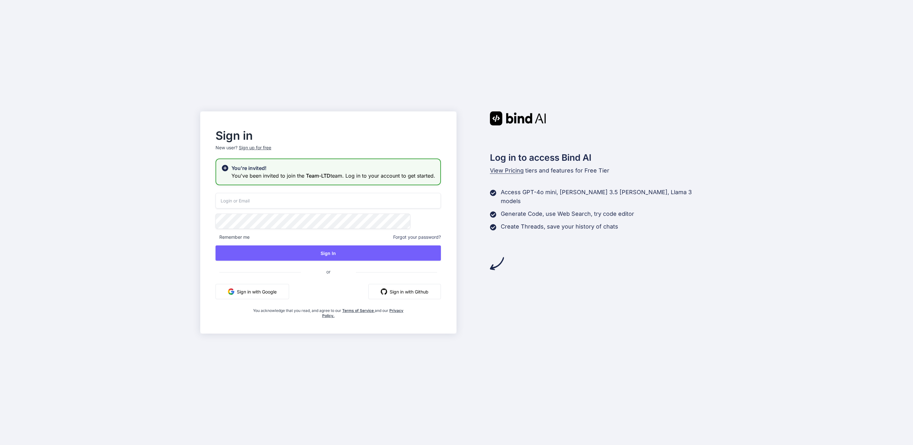
type input "[EMAIL_ADDRESS][DOMAIN_NAME]"
click at [321, 264] on div "[EMAIL_ADDRESS][DOMAIN_NAME] Remember me Forgot your password? Sign In or Sign …" at bounding box center [327, 256] width 225 height 126
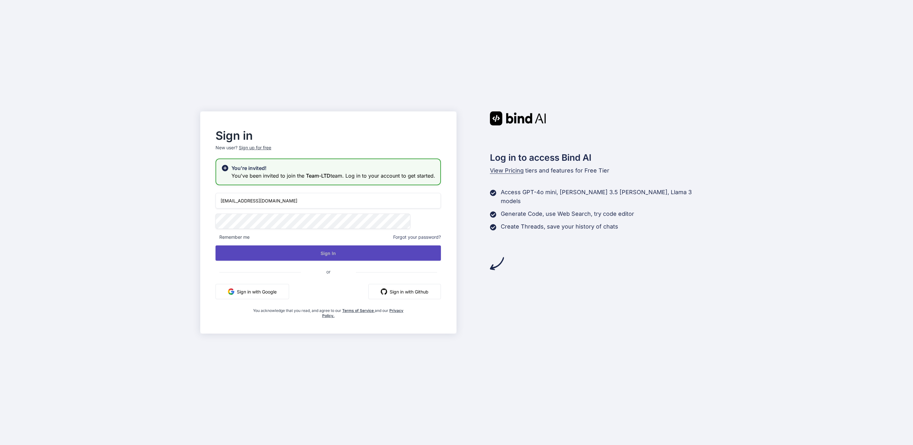
click at [338, 257] on button "Sign In" at bounding box center [327, 252] width 225 height 15
click at [342, 253] on button "Sign In" at bounding box center [327, 252] width 225 height 15
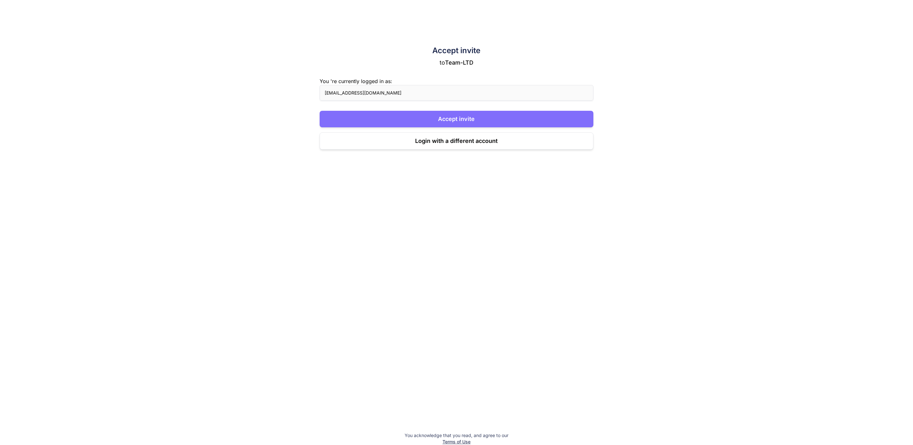
click at [549, 115] on button "Accept invite" at bounding box center [456, 119] width 274 height 17
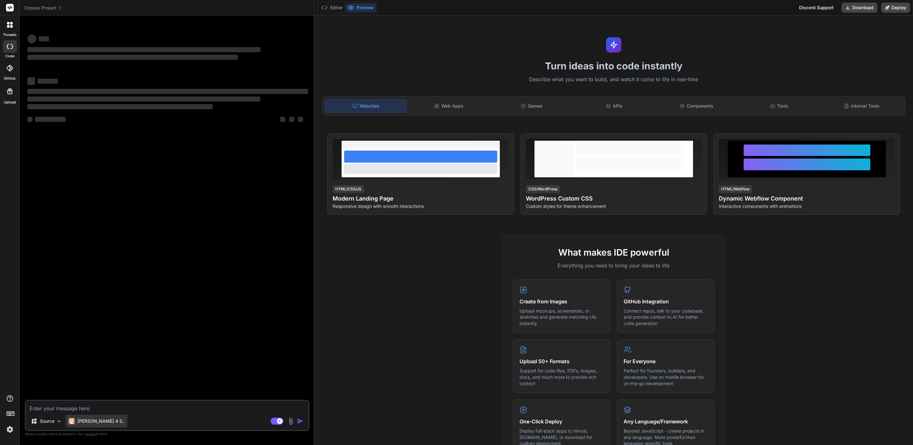
click at [87, 424] on div "[PERSON_NAME] 4 S.." at bounding box center [96, 421] width 61 height 13
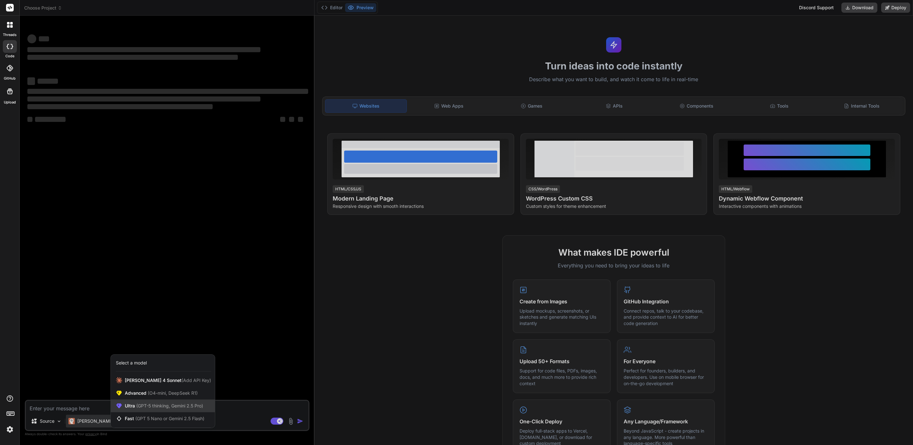
click at [160, 404] on span "(GPT-5 thinking, Gemini 2.5 Pro)" at bounding box center [169, 405] width 68 height 5
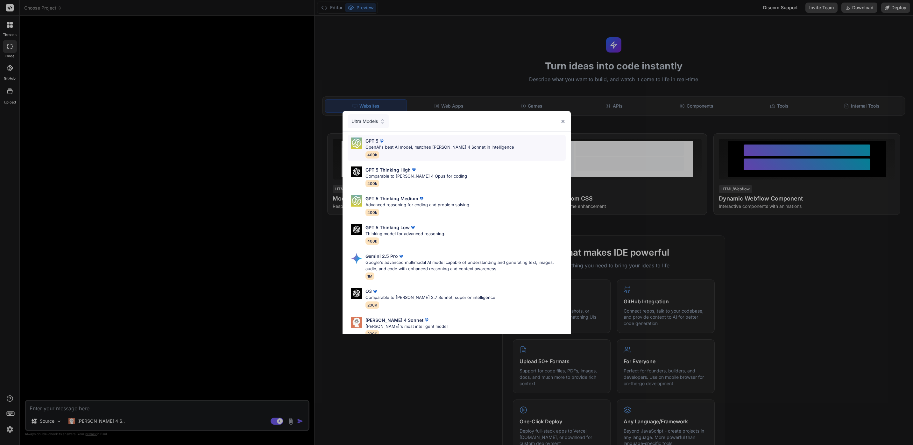
click at [440, 144] on p "OpenAI's best AI model, matches [PERSON_NAME] 4 Sonnet in Intelligence" at bounding box center [439, 147] width 149 height 6
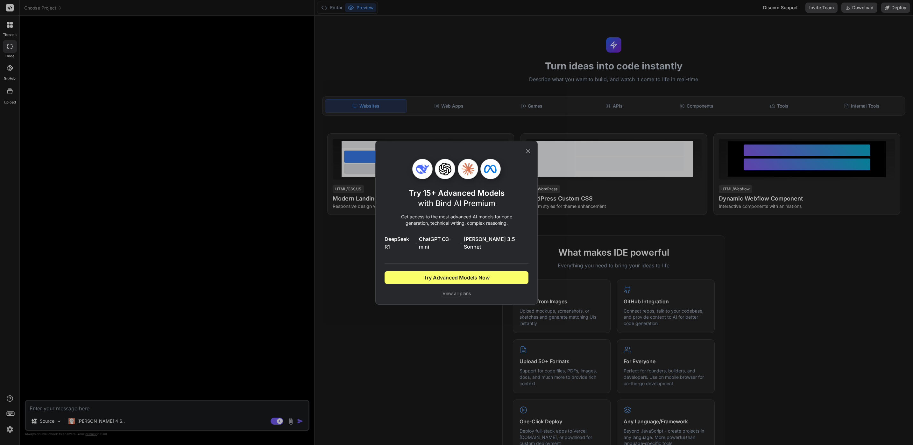
click at [375, 347] on div "Try 15+ Advanced Models with Bind AI Premium Get access to the most advanced AI…" at bounding box center [456, 222] width 913 height 445
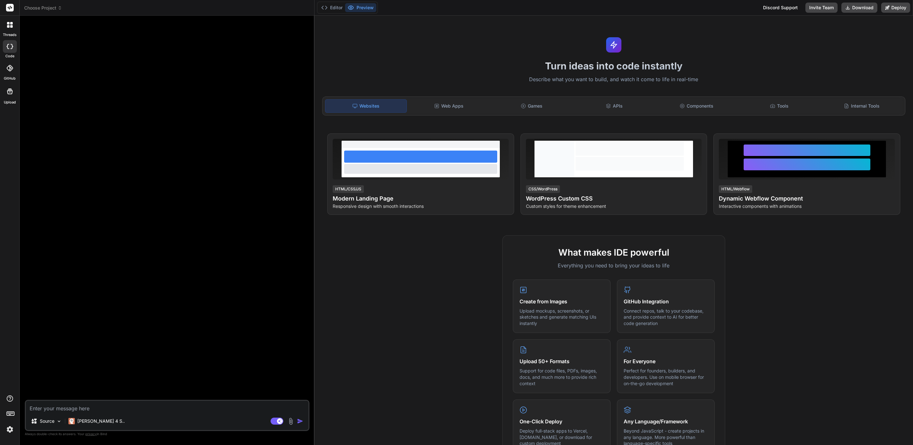
click at [96, 414] on div "Source Claude 4 S.. Agent Mode. When this toggle is activated, AI automatically…" at bounding box center [167, 415] width 284 height 31
click at [93, 420] on p "[PERSON_NAME] 4 S.." at bounding box center [100, 421] width 47 height 6
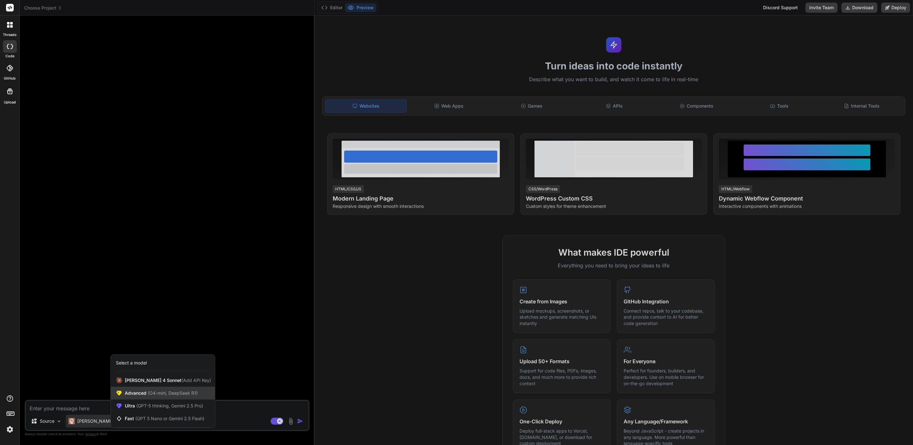
click at [149, 398] on div "Advanced (O4-mini, DeepSeek R1)" at bounding box center [163, 393] width 104 height 13
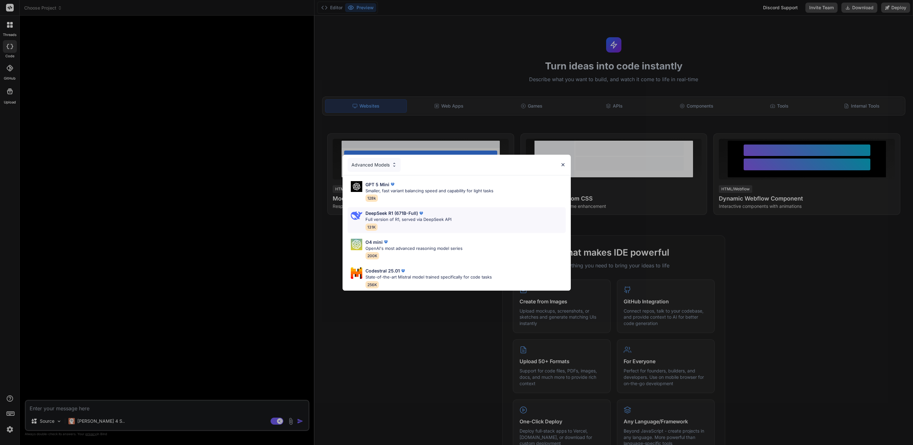
click at [435, 207] on div "DeepSeek R1 (671B-Full) Full version of R1, served via DeepSeek API 131K" at bounding box center [456, 220] width 218 height 26
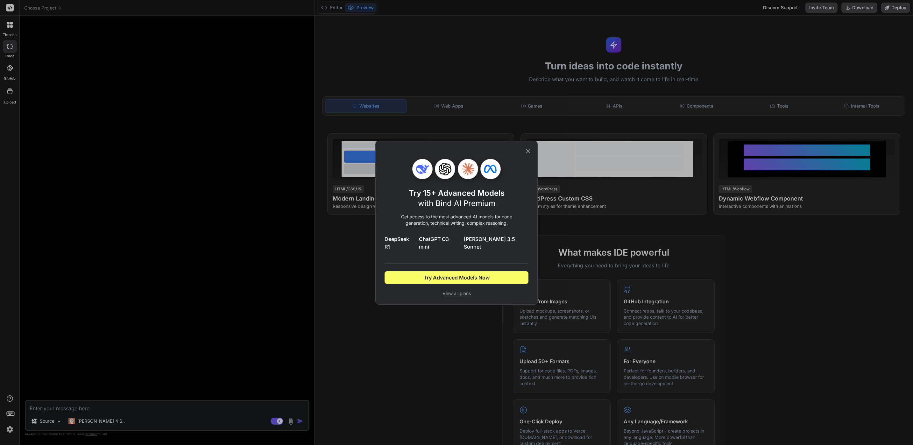
click at [244, 338] on div "Try 15+ Advanced Models with Bind AI Premium Get access to the most advanced AI…" at bounding box center [456, 222] width 913 height 445
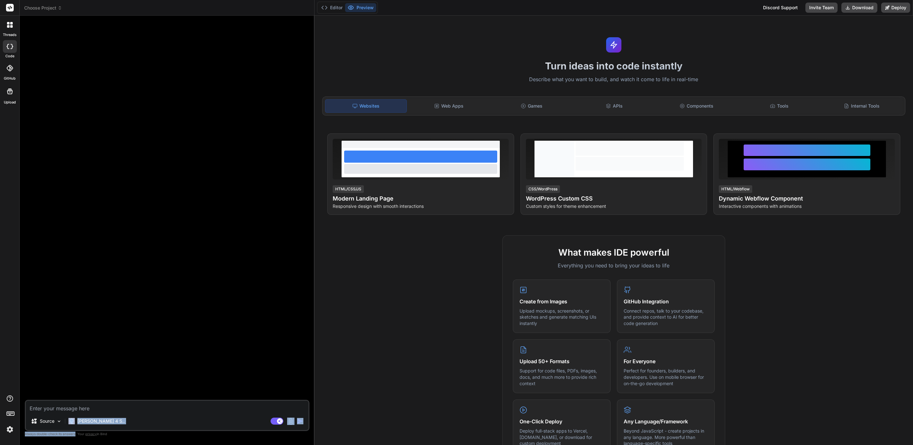
click at [75, 431] on div "Source [PERSON_NAME] 4 S.. Agent Mode. When this toggle is activated, AI automa…" at bounding box center [167, 418] width 284 height 37
click at [98, 418] on p "[PERSON_NAME] 4 S.." at bounding box center [100, 421] width 47 height 6
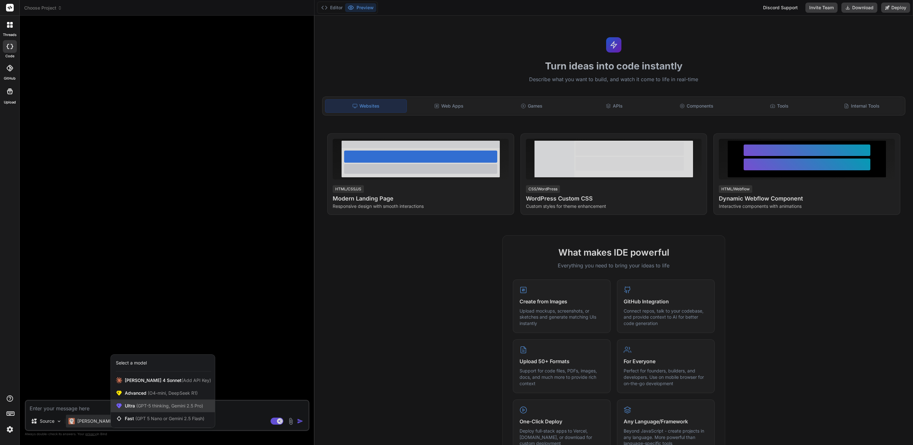
click at [183, 404] on span "(GPT-5 thinking, Gemini 2.5 Pro)" at bounding box center [169, 405] width 68 height 5
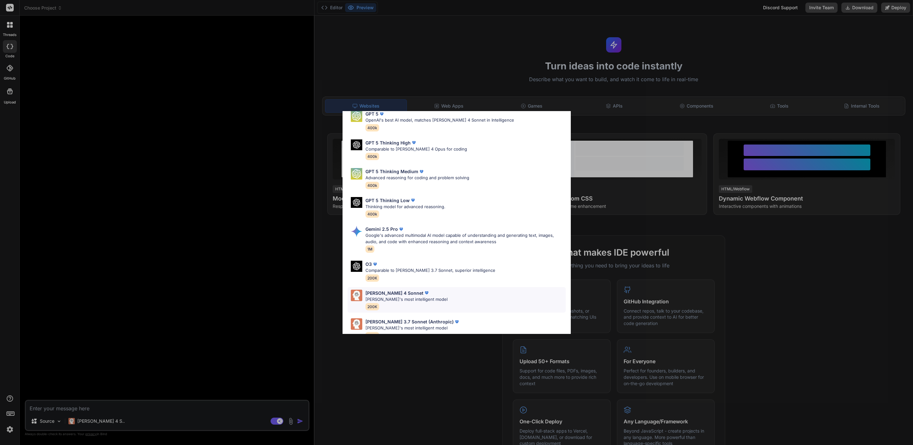
scroll to position [41, 0]
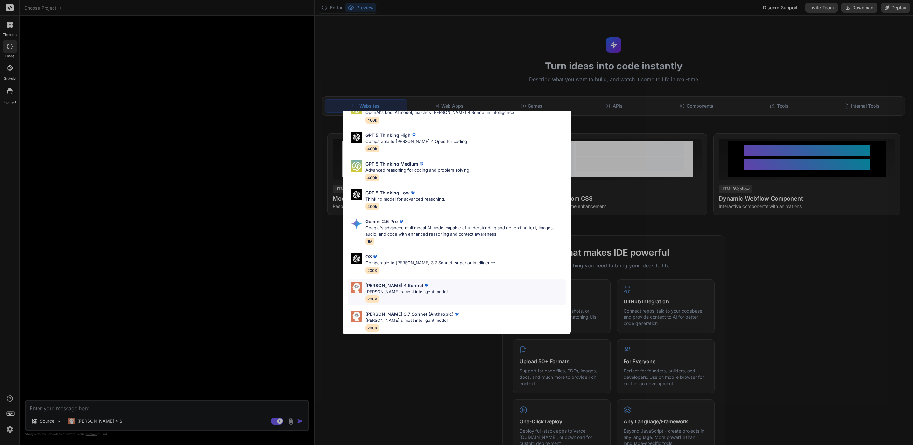
click at [425, 282] on div "[PERSON_NAME] 4 Sonnet" at bounding box center [406, 285] width 82 height 7
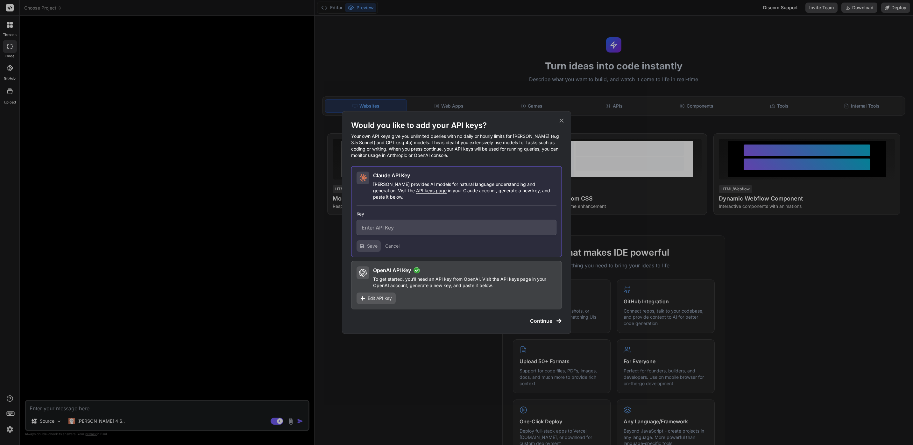
click at [303, 298] on div "Would you like to add your API keys? Your own API keys give you unlimited queri…" at bounding box center [456, 222] width 913 height 445
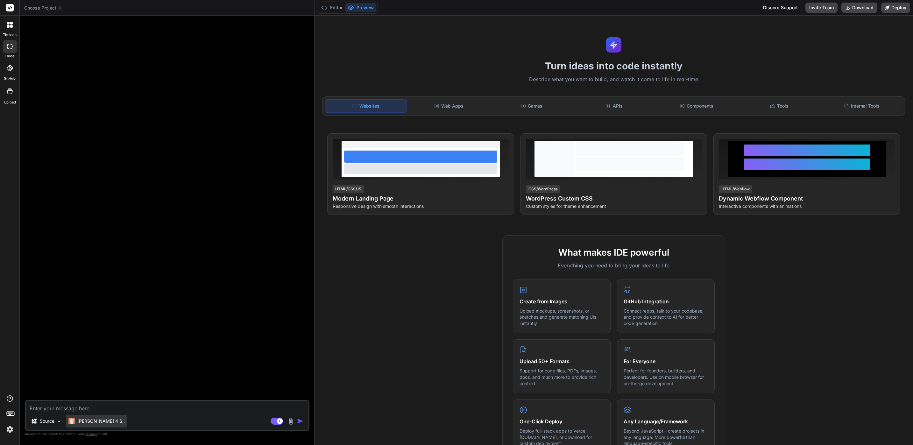
click at [83, 417] on div "[PERSON_NAME] 4 S.." at bounding box center [96, 421] width 61 height 13
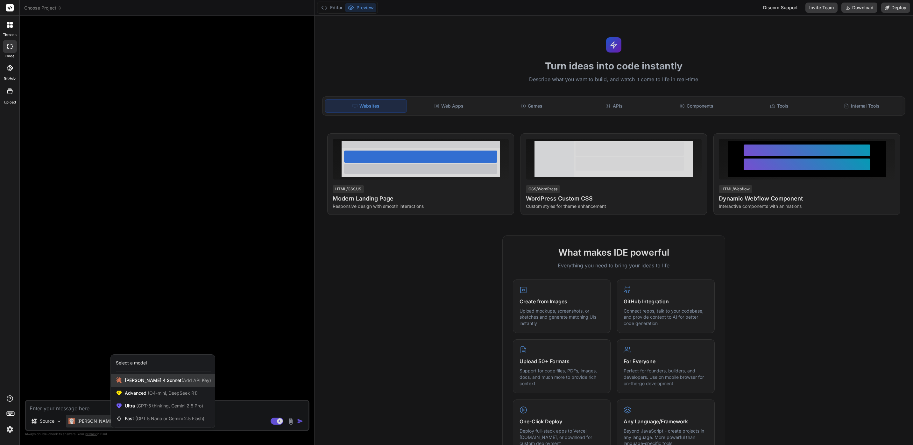
click at [154, 385] on div "[PERSON_NAME] 4 Sonnet (Add API Key)" at bounding box center [163, 380] width 104 height 13
type textarea "x"
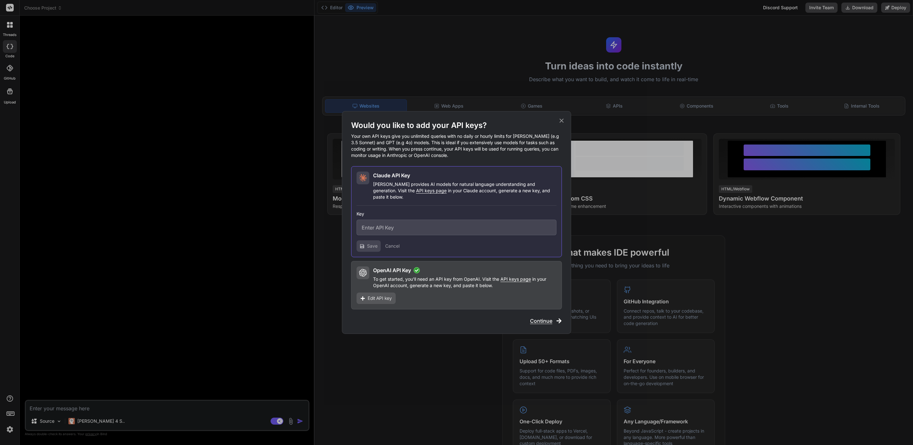
click at [171, 371] on div "Would you like to add your API keys? Your own API keys give you unlimited queri…" at bounding box center [456, 222] width 913 height 445
